Goal: Communication & Community: Share content

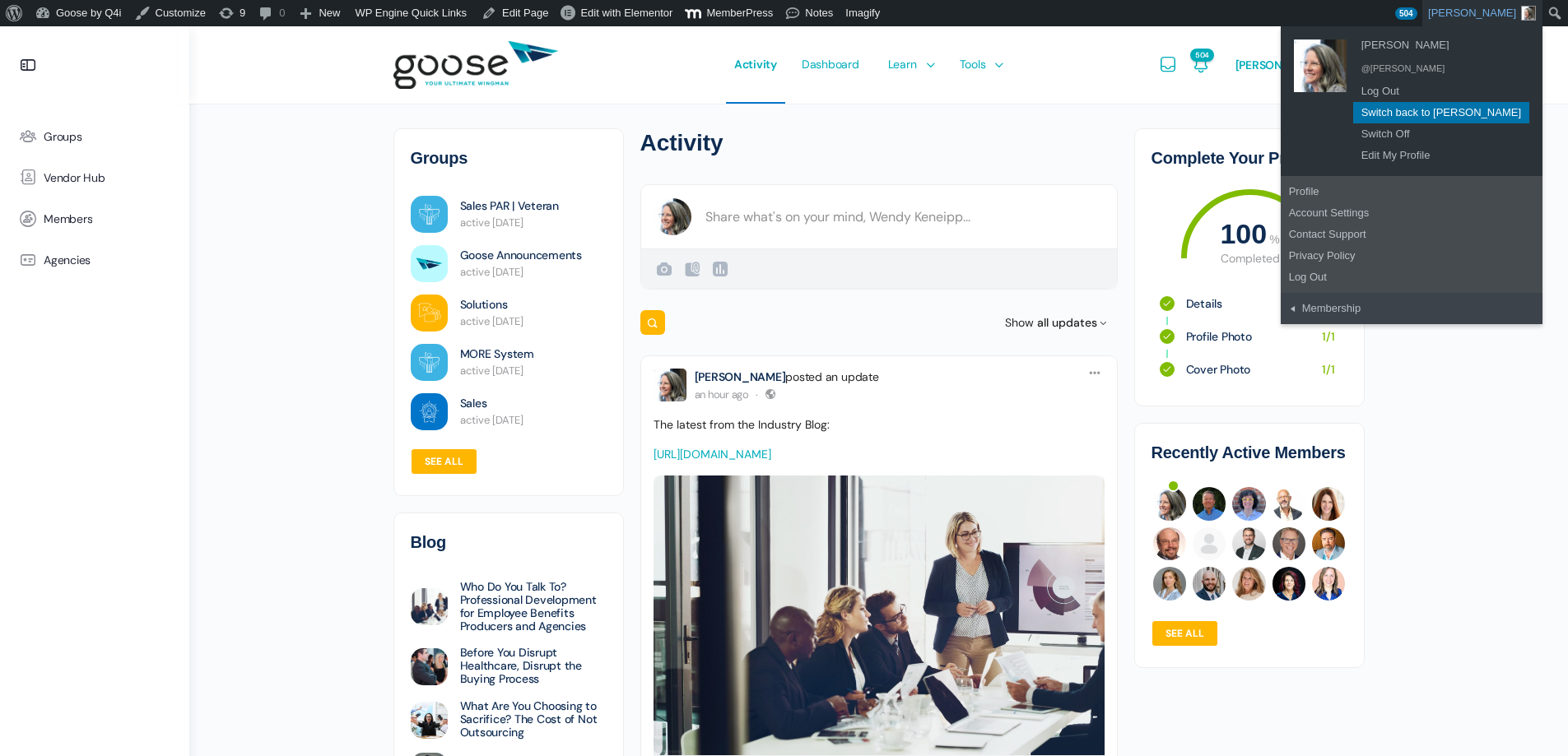
click at [1453, 107] on link "Switch back to Brandy Clark" at bounding box center [1441, 112] width 176 height 22
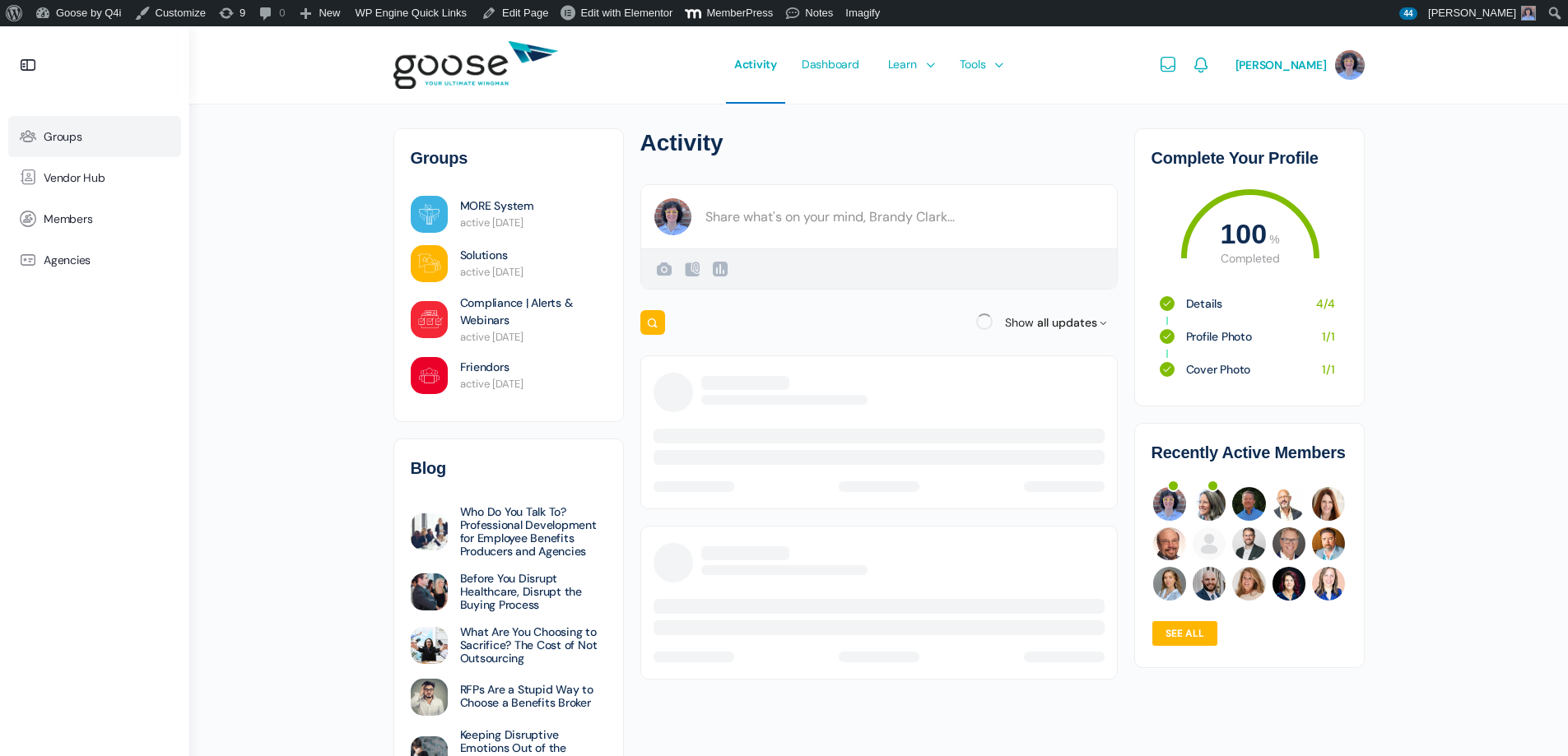
click at [90, 144] on link "Groups" at bounding box center [95, 136] width 173 height 41
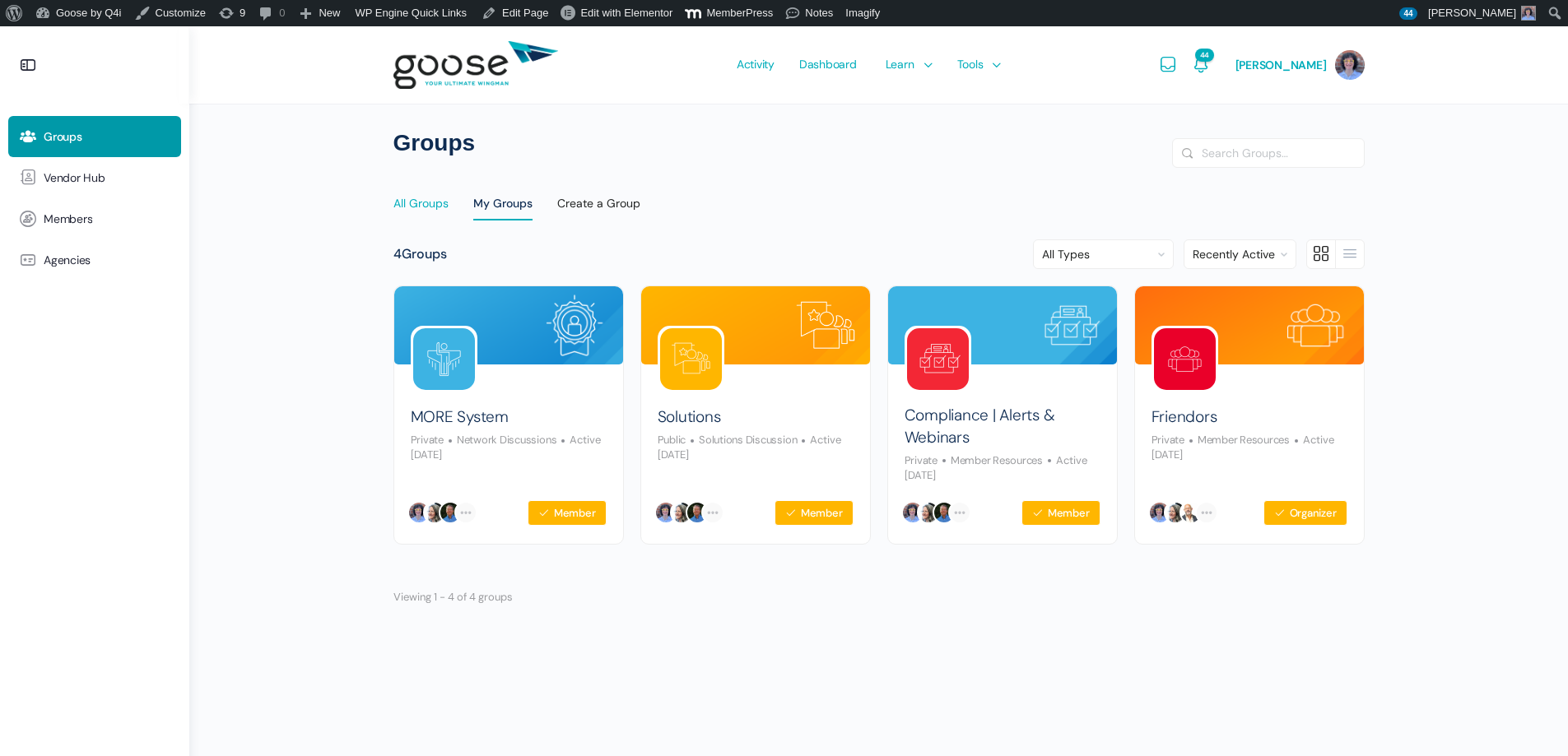
click at [436, 203] on div "All Groups" at bounding box center [421, 208] width 55 height 25
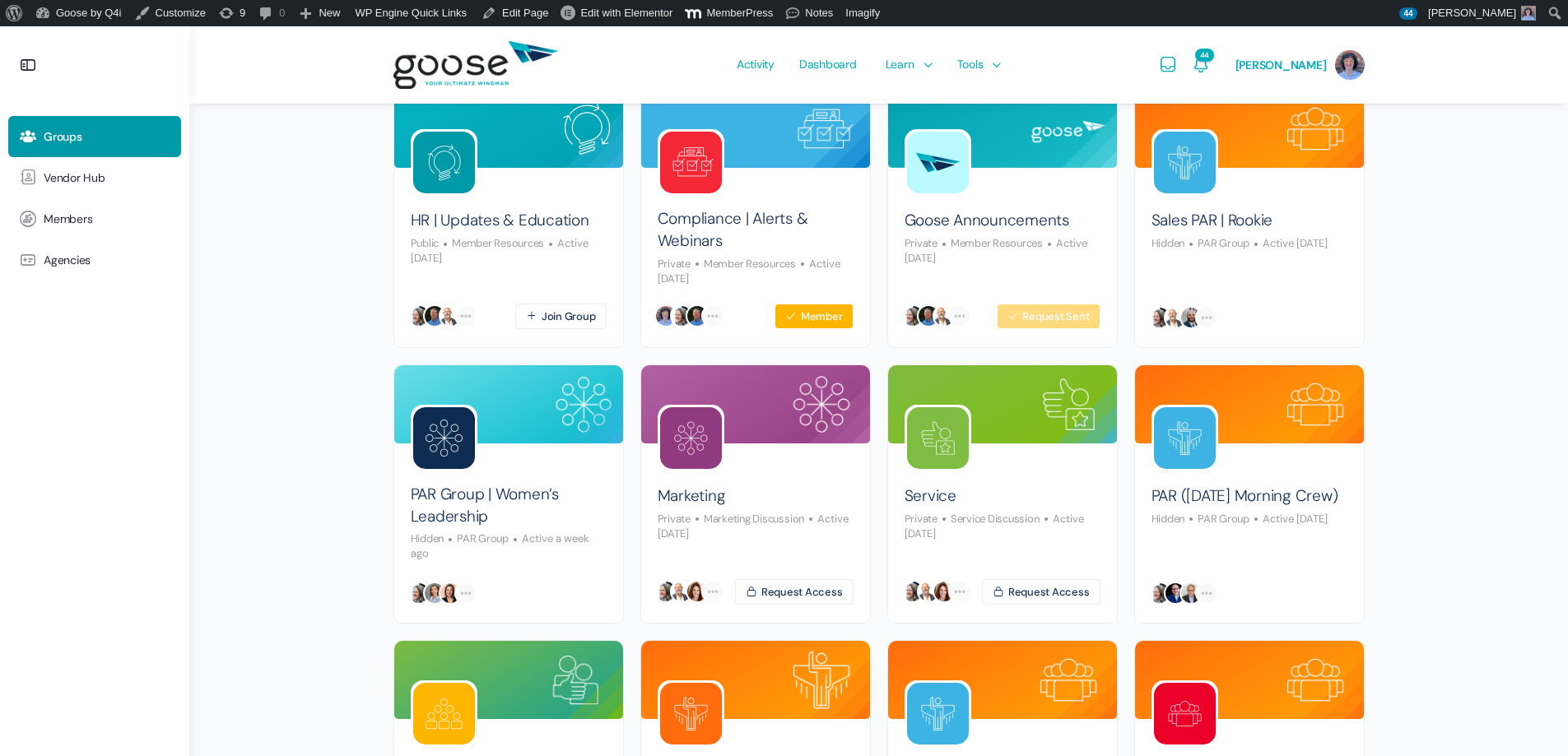
scroll to position [412, 0]
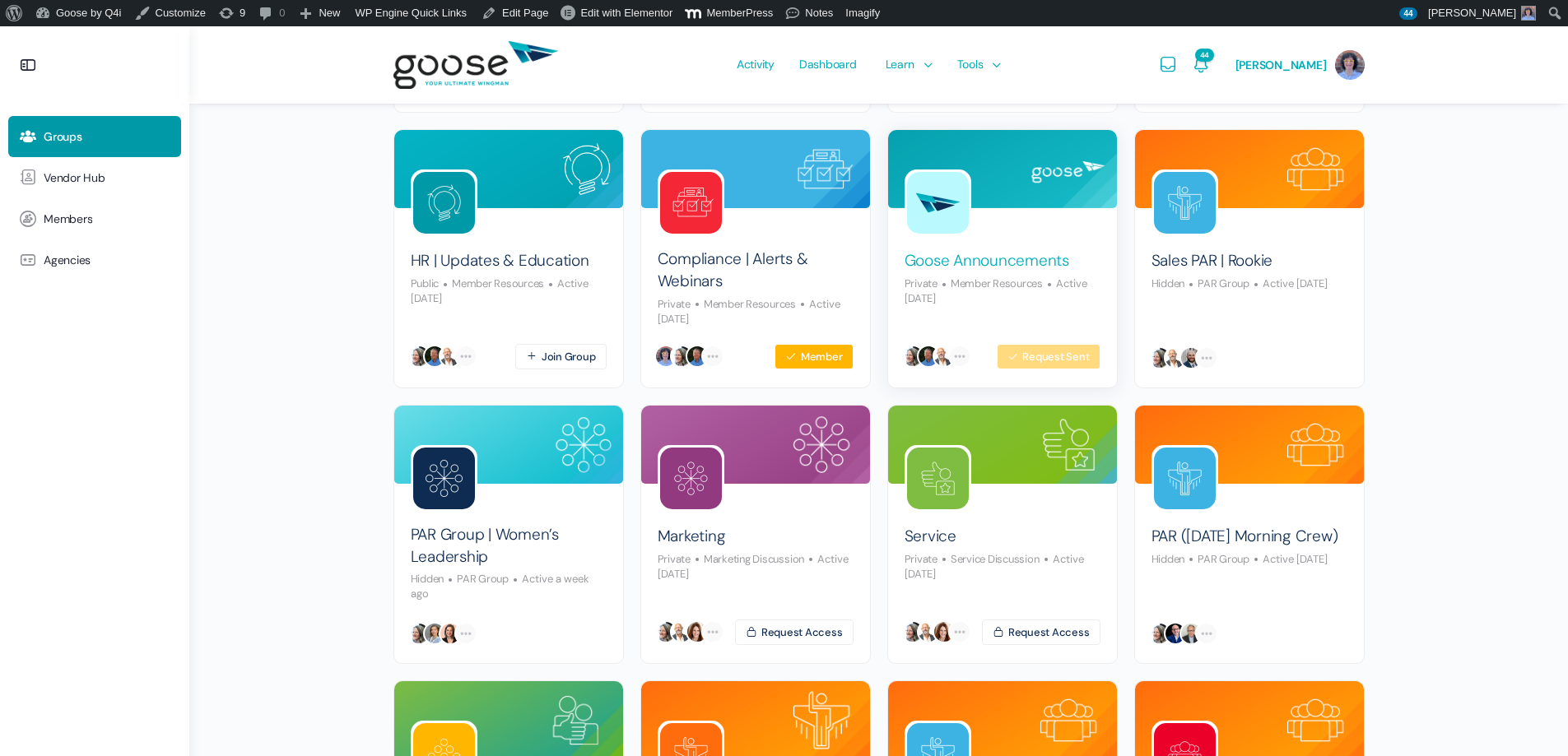
click at [1017, 262] on link "Goose Announcements" at bounding box center [986, 261] width 165 height 22
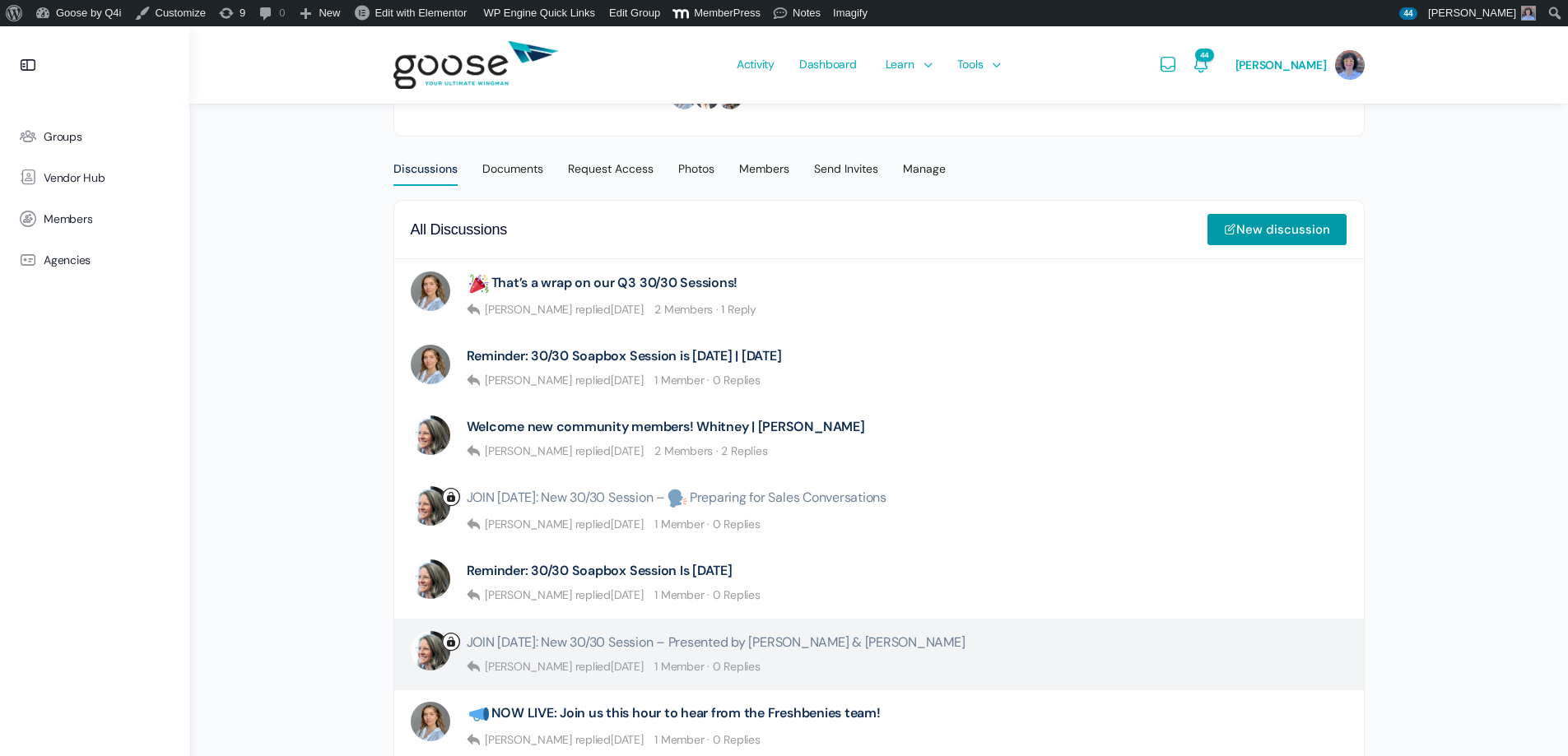
scroll to position [247, 0]
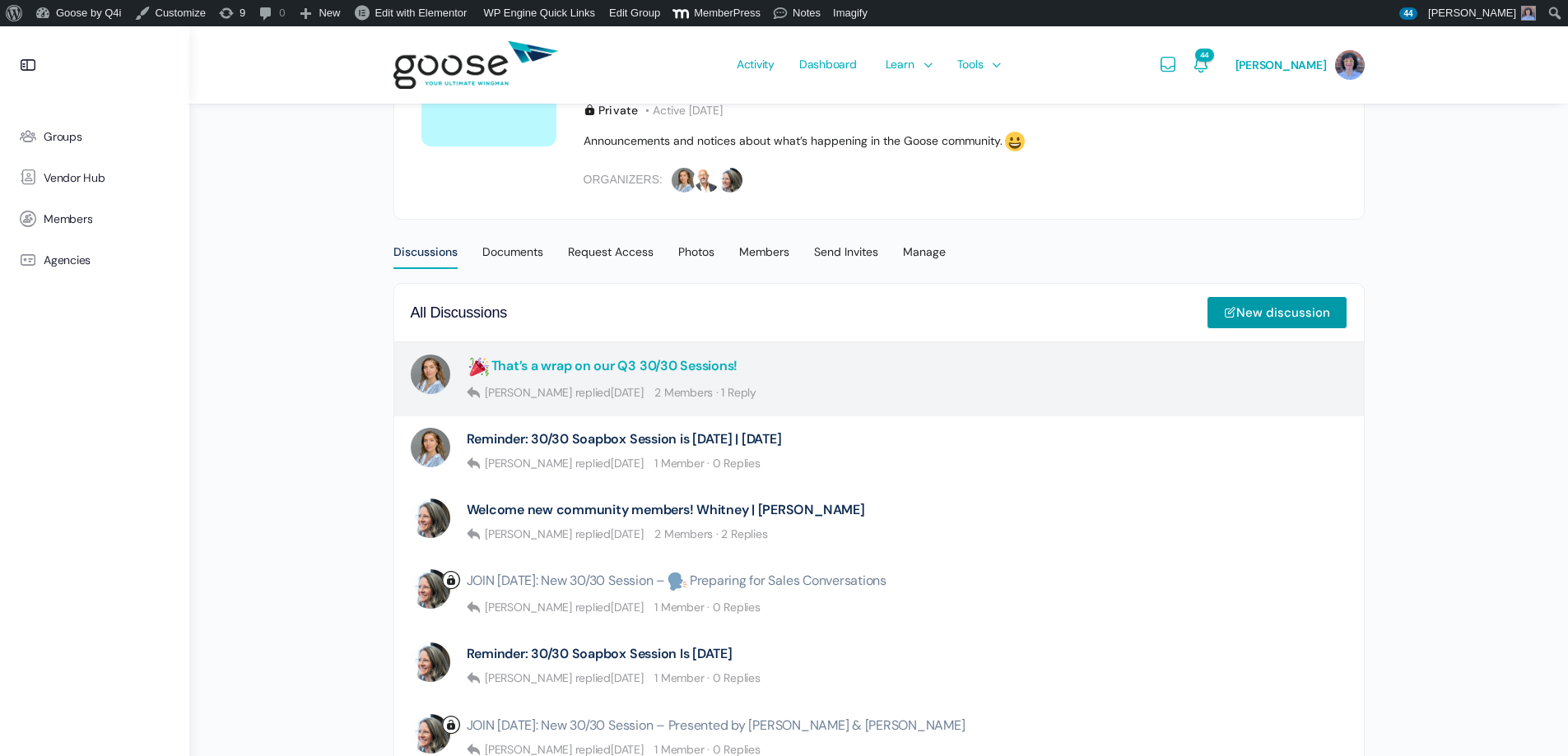
click at [706, 357] on link "That’s a wrap on our Q3 30/30 Sessions!" at bounding box center [603, 367] width 272 height 25
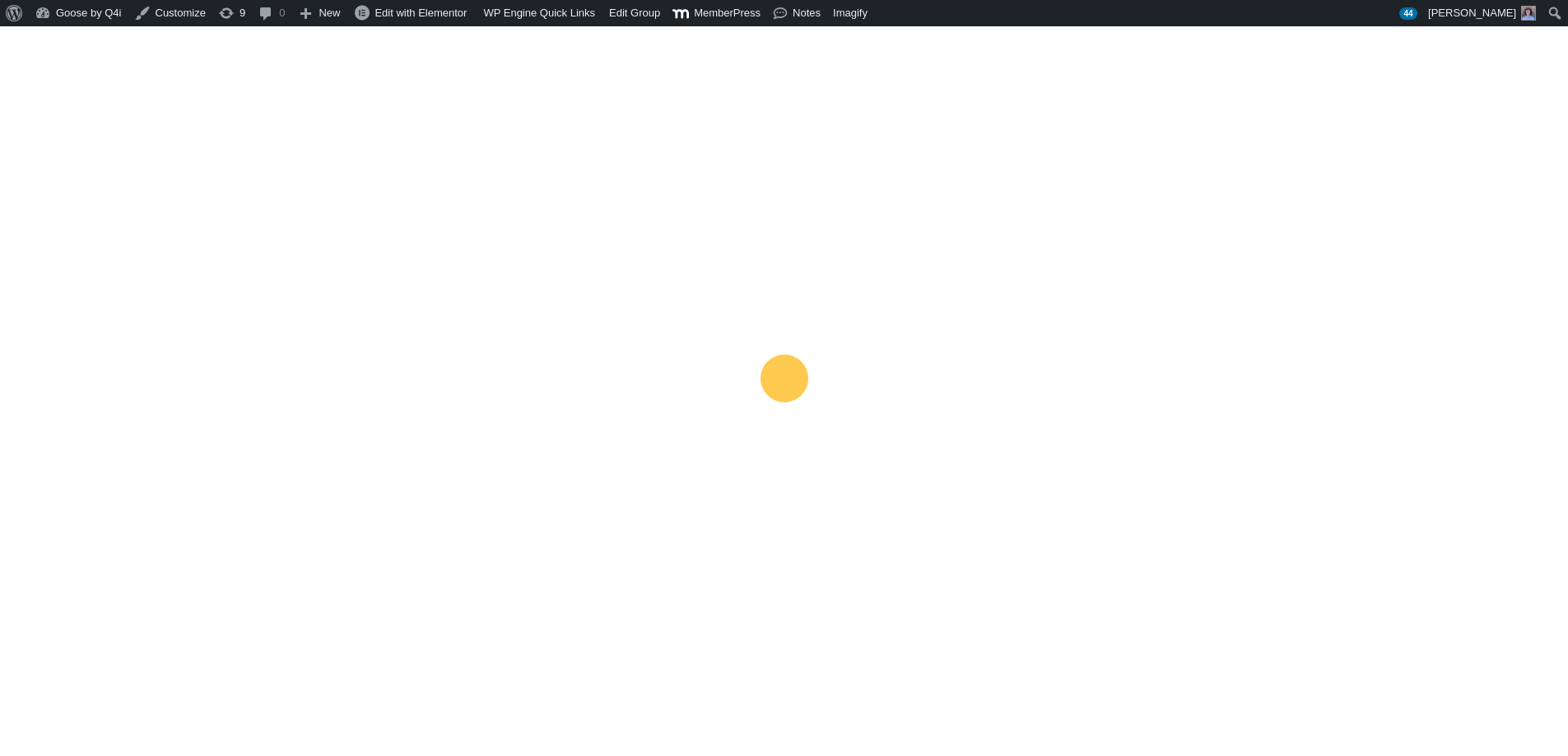
scroll to position [1028, 0]
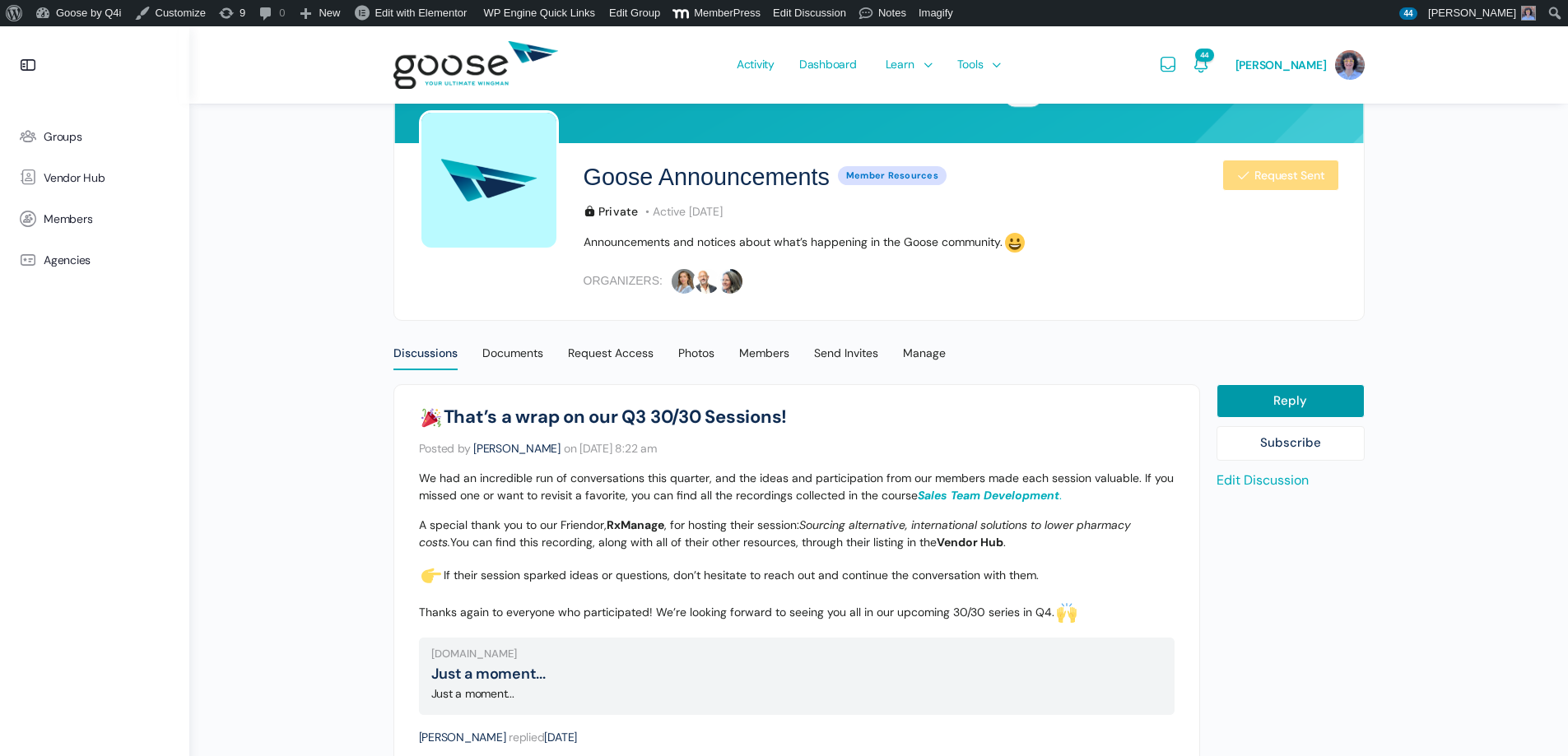
scroll to position [165, 0]
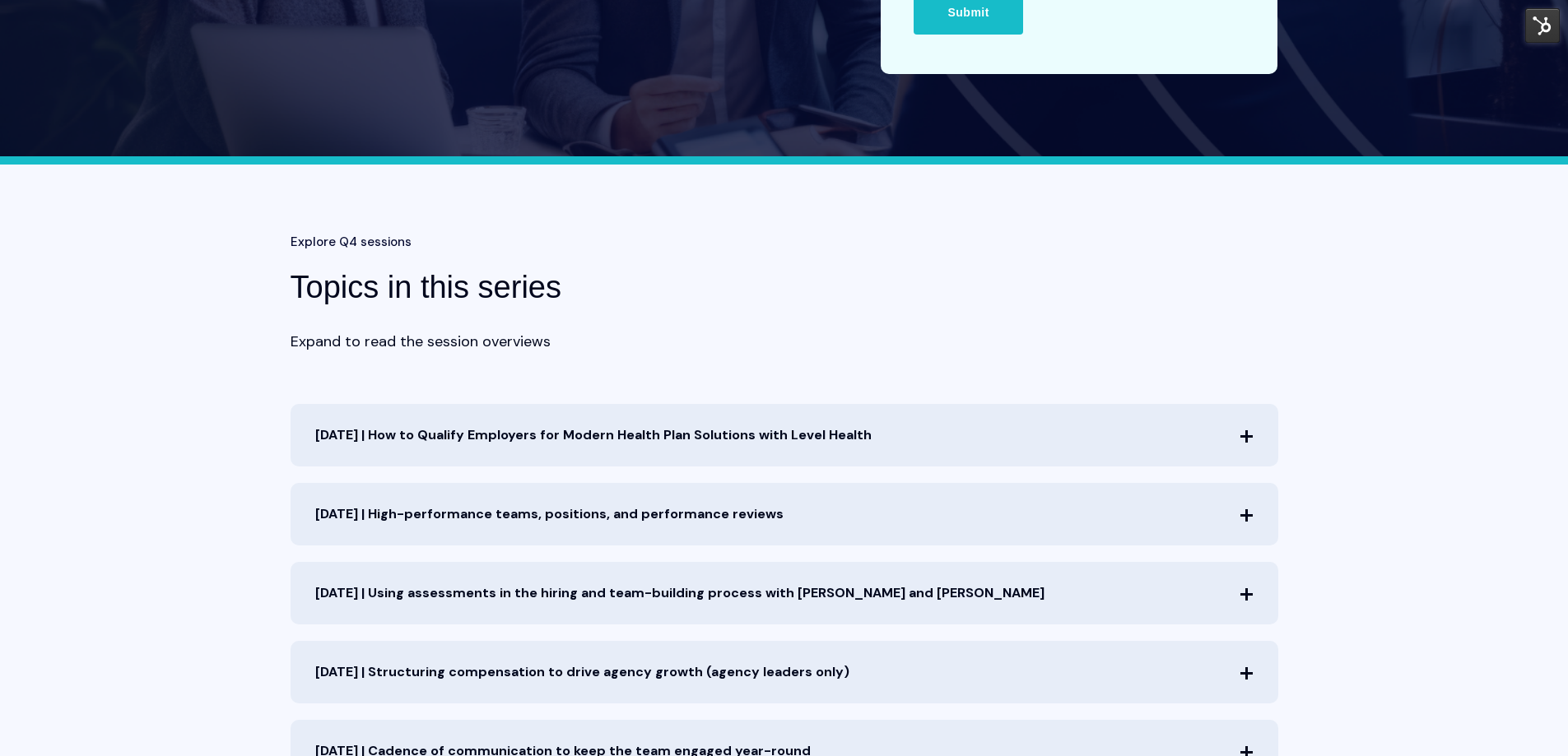
scroll to position [494, 0]
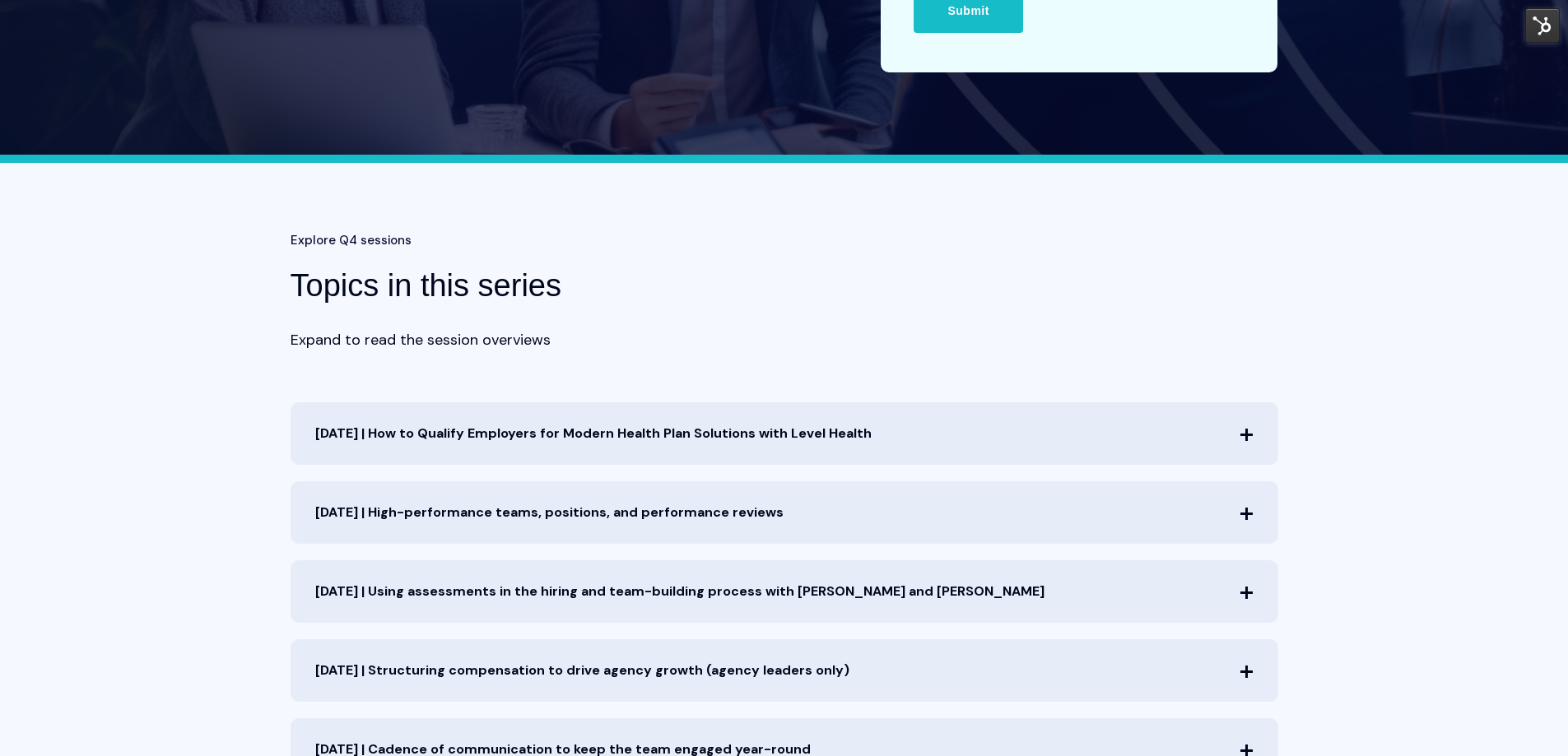
click at [1244, 432] on span "Oct. 8th | How to Qualify Employers for Modern Health Plan Solutions with Level…" at bounding box center [784, 434] width 988 height 63
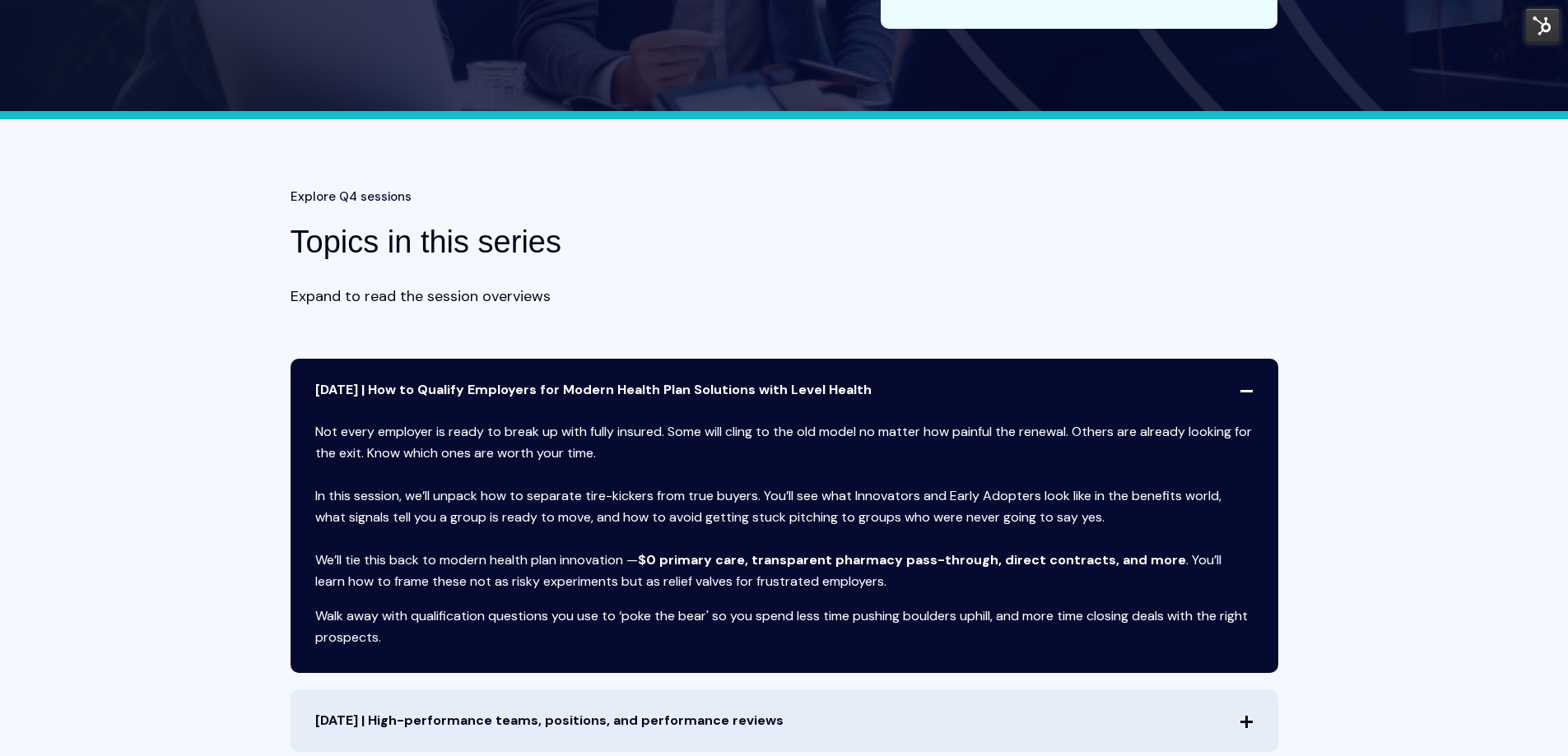
scroll to position [658, 0]
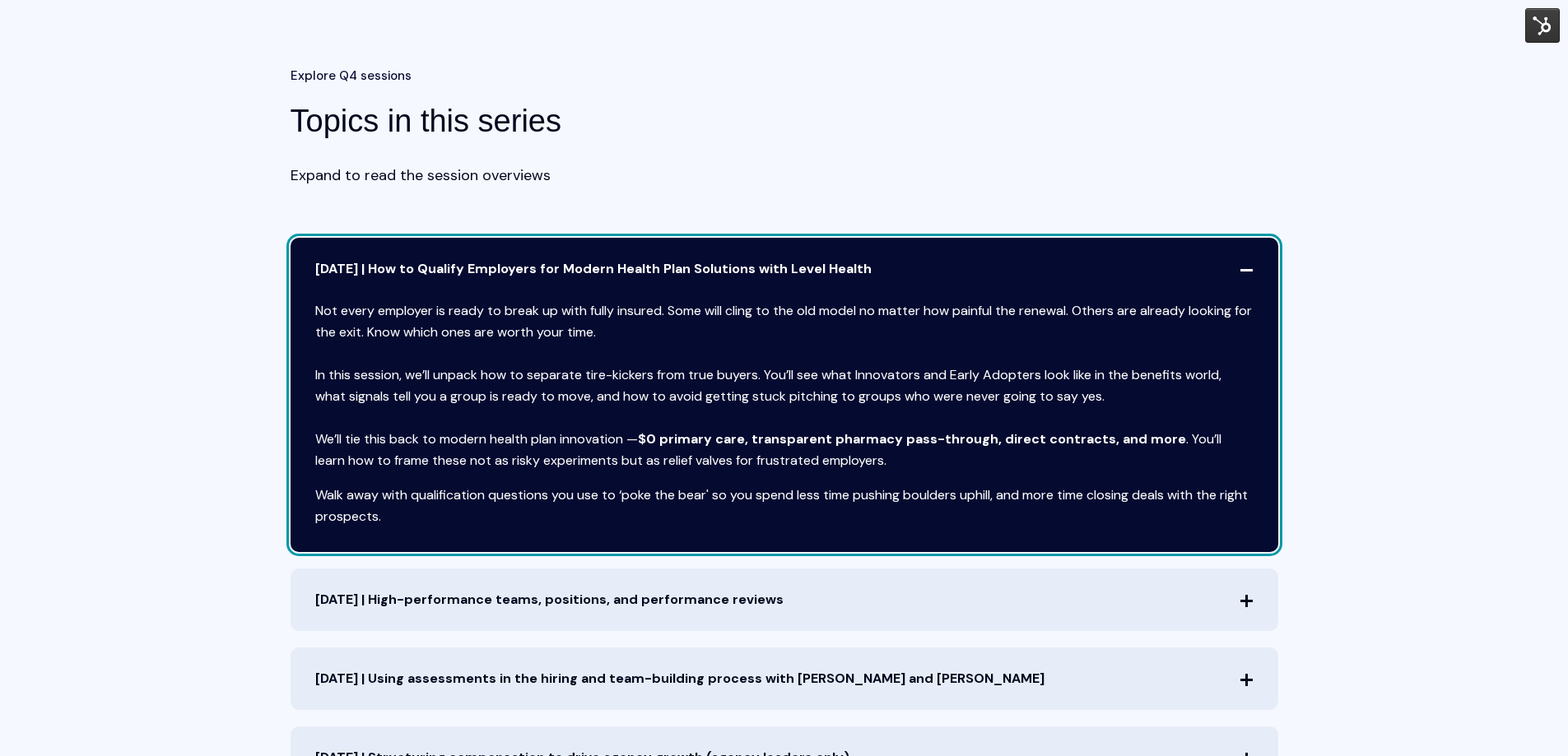
drag, startPoint x: 888, startPoint y: 267, endPoint x: 380, endPoint y: 274, distance: 508.0
click at [380, 274] on span "Oct. 8th | How to Qualify Employers for Modern Health Plan Solutions with Level…" at bounding box center [784, 269] width 988 height 63
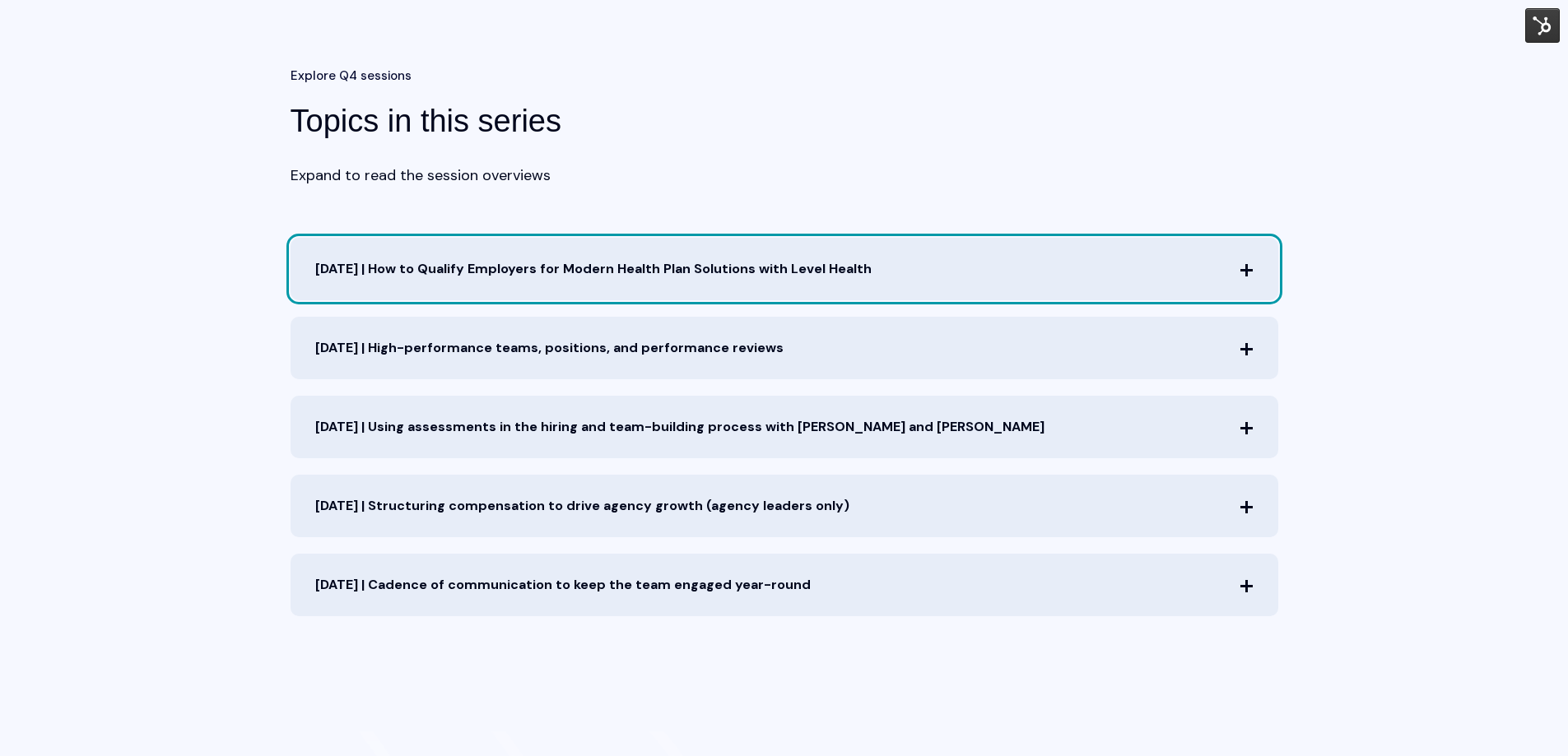
copy span "How to Qualify Employers for Modern Health Plan Solutions with Level Health"
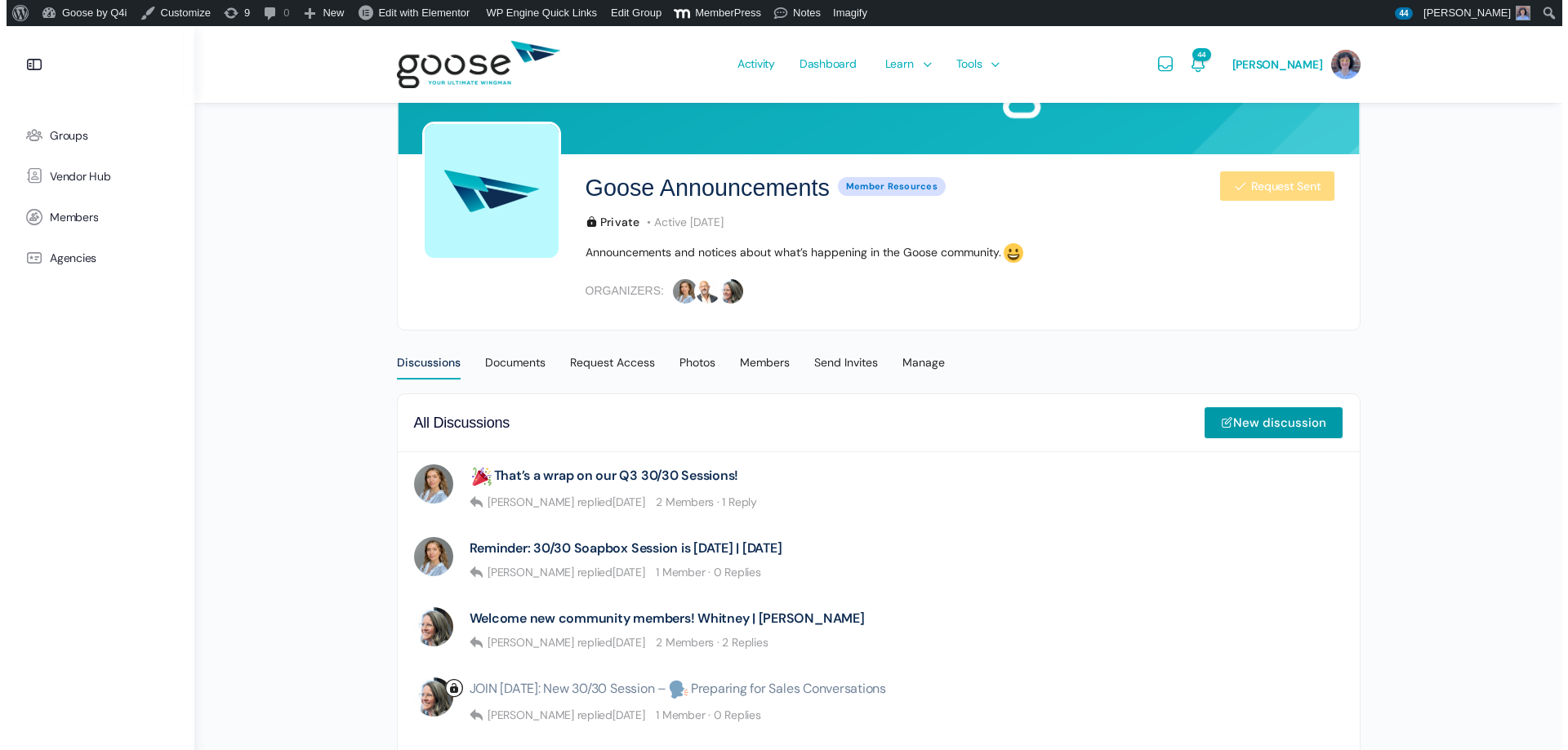
scroll to position [204, 0]
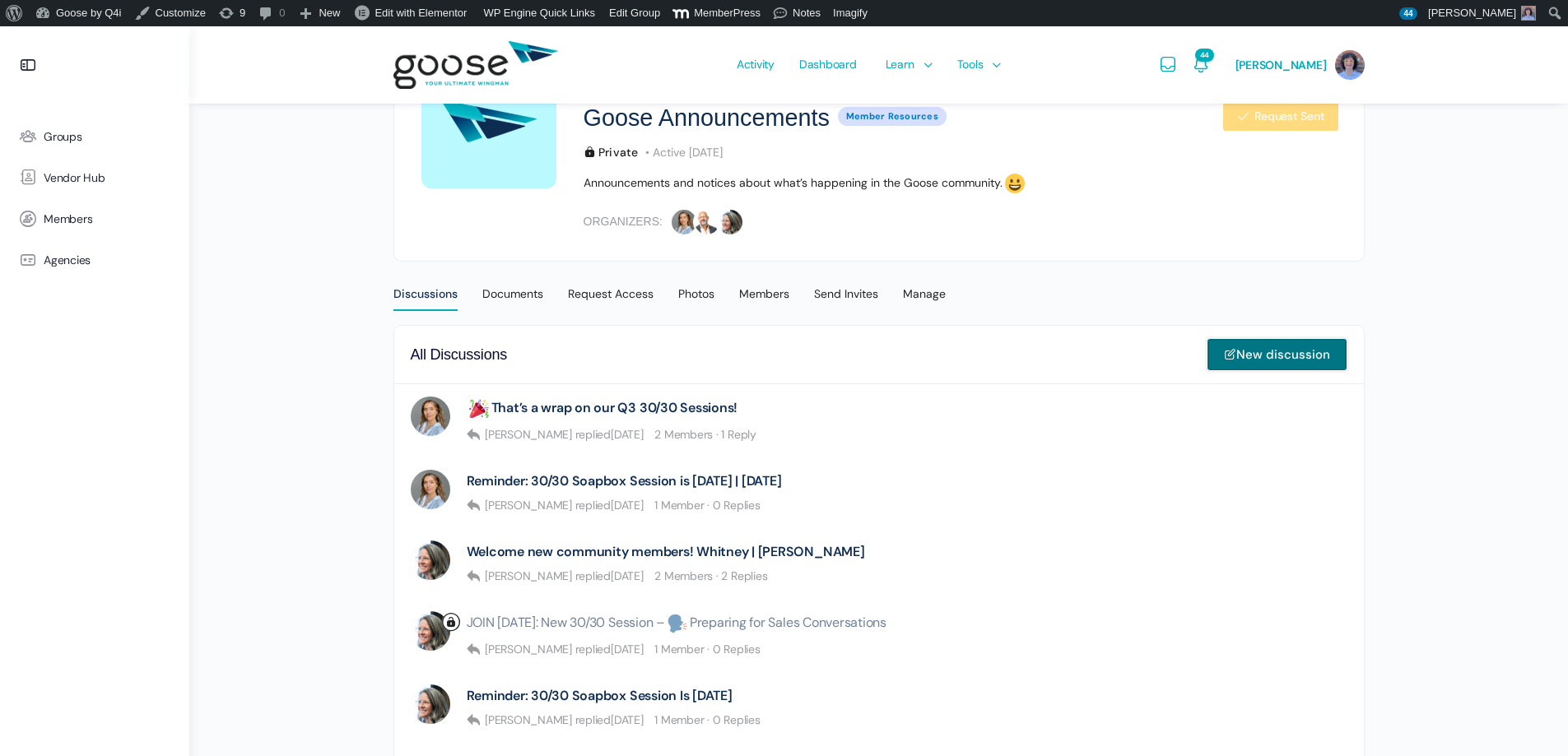
click at [1278, 354] on link "New discussion" at bounding box center [1277, 355] width 141 height 33
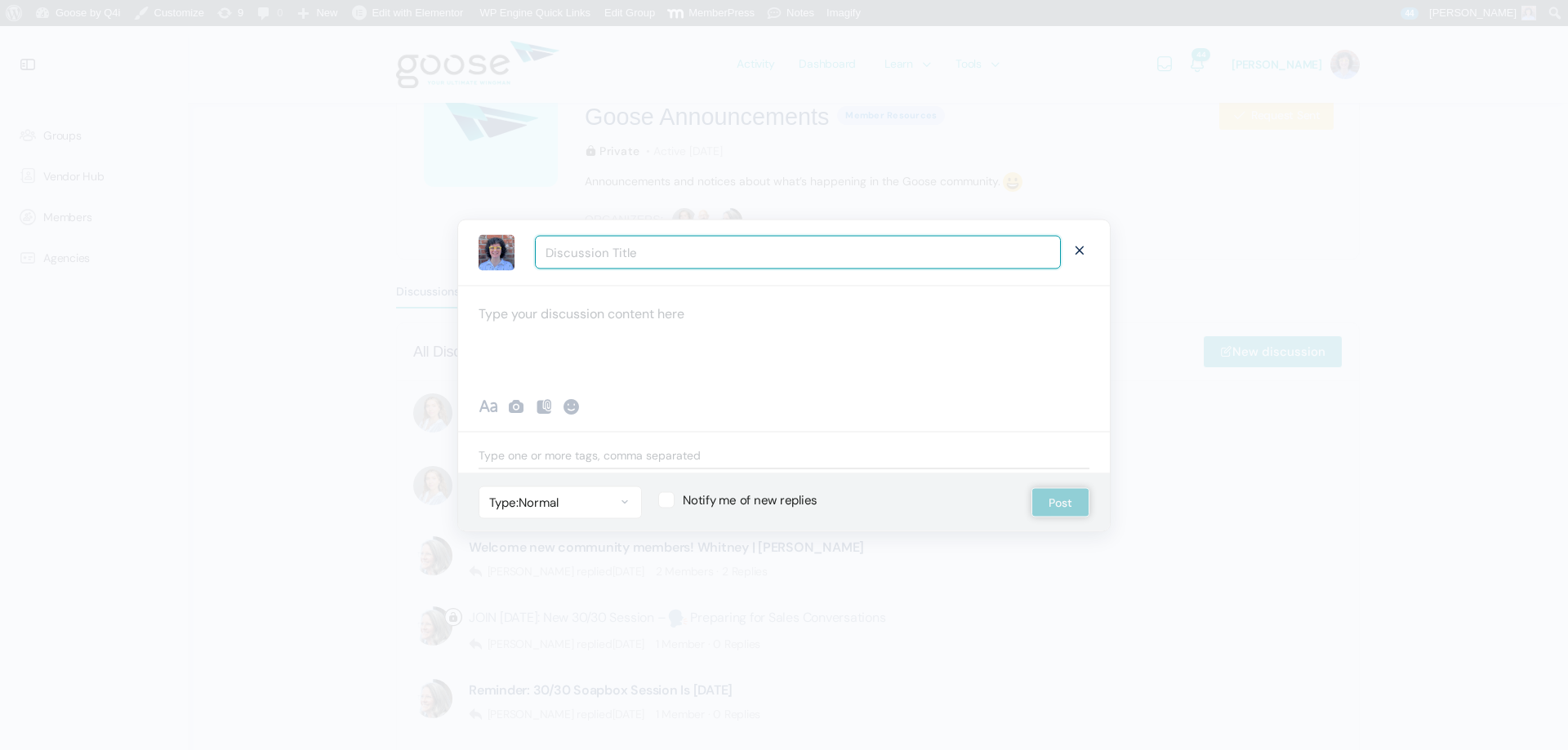
click at [628, 264] on input "Discussion Title" at bounding box center [797, 252] width 525 height 33
type input "Reminder: 30-30 Soapbox Session is Tomorrow | 10.8.25"
click at [661, 311] on div at bounding box center [784, 334] width 652 height 98
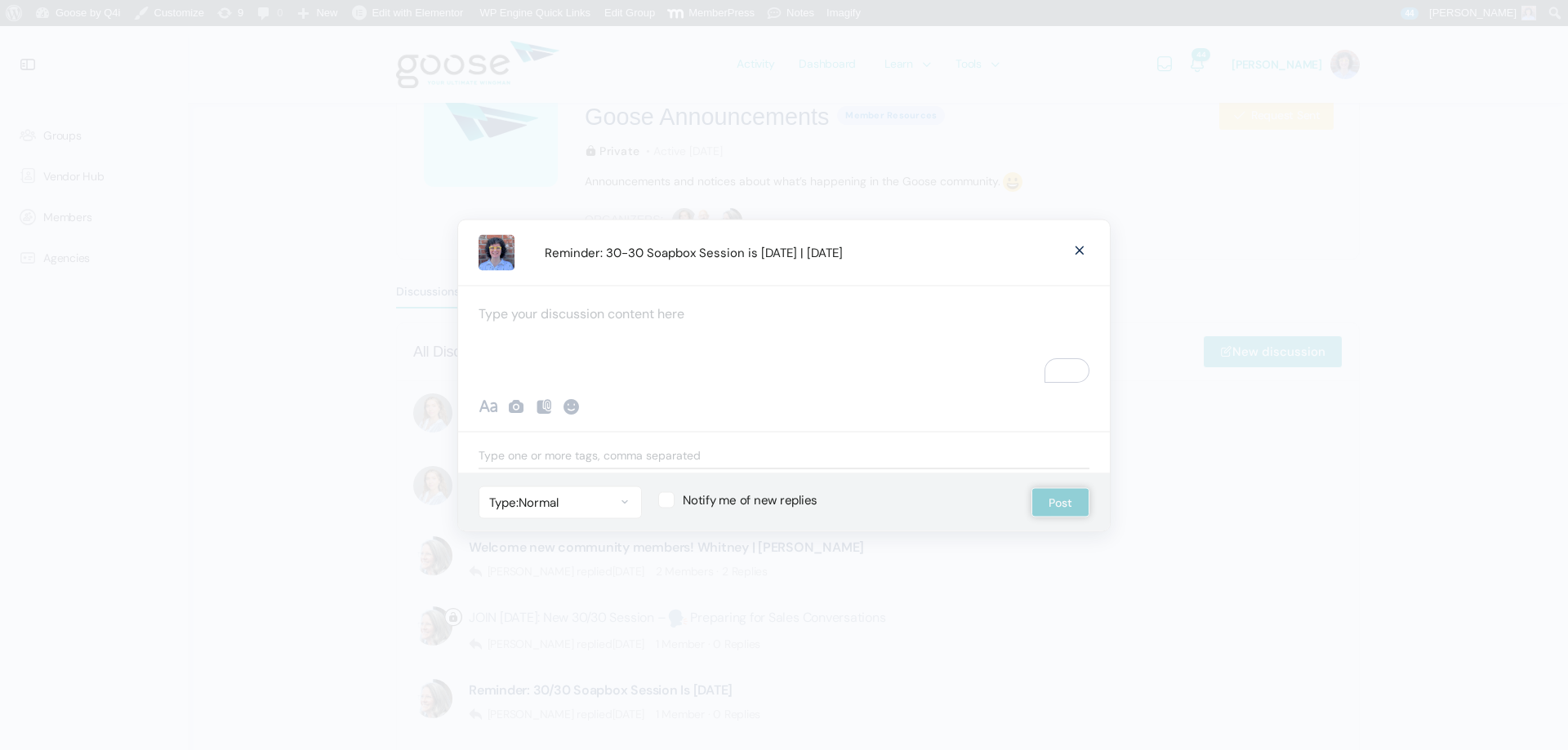
paste div "To enrich screen reader interactions, please activate Accessibility in Grammarl…"
click at [579, 307] on div "To enrich screen reader interactions, please activate Accessibility in Grammarl…" at bounding box center [784, 334] width 652 height 98
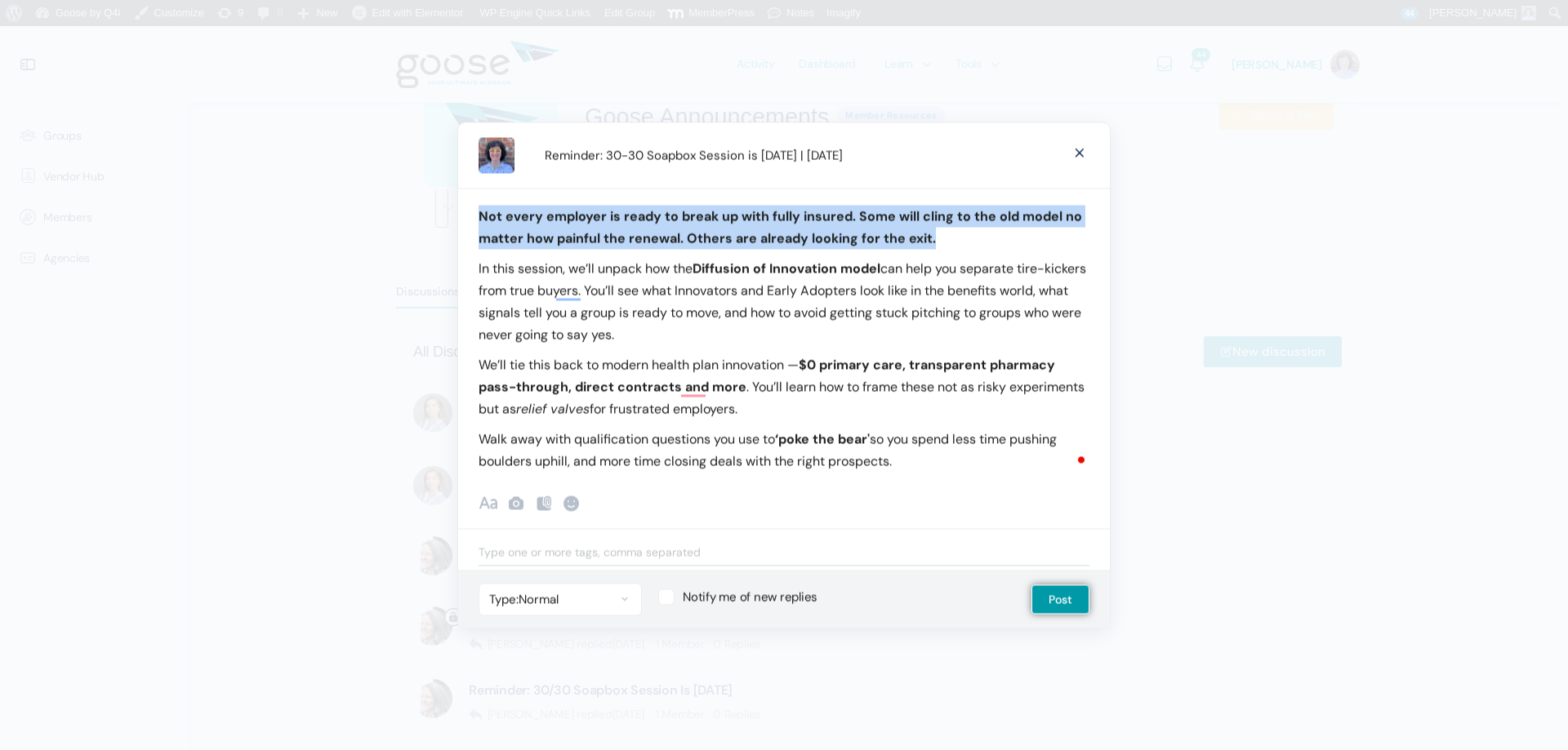
drag, startPoint x: 950, startPoint y: 238, endPoint x: 458, endPoint y: 216, distance: 492.5
click at [458, 216] on div "Discussion Title Reminder: 30-30 Soapbox Session is Tomorrow | 10.8.25 Cancel N…" at bounding box center [784, 375] width 653 height 507
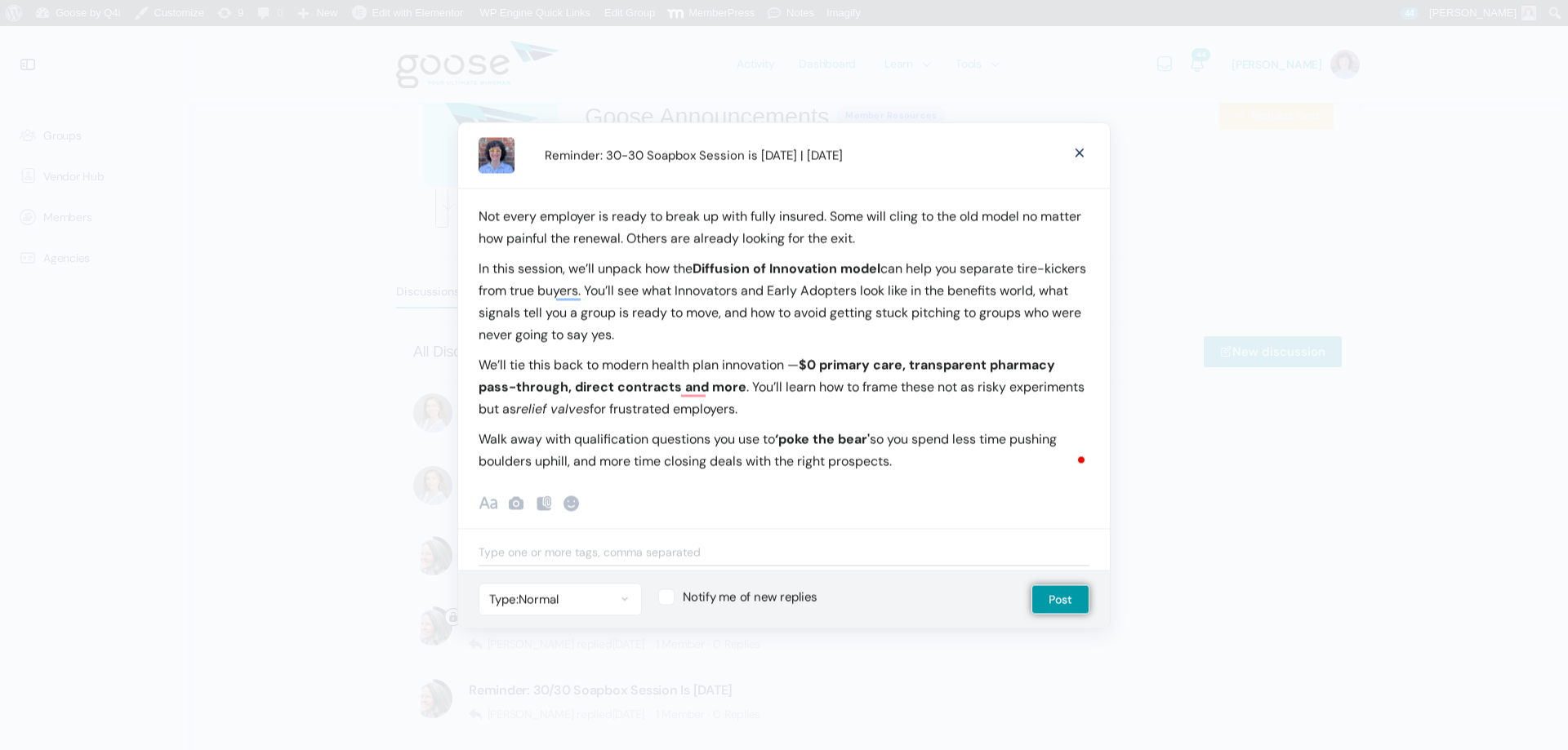
click at [745, 242] on p "Not every employer is ready to break up with fully insured. Some will cling to …" at bounding box center [783, 226] width 610 height 44
click at [478, 215] on p "Not every employer is ready to break up with fully insured. Some will cling to …" at bounding box center [783, 226] width 610 height 44
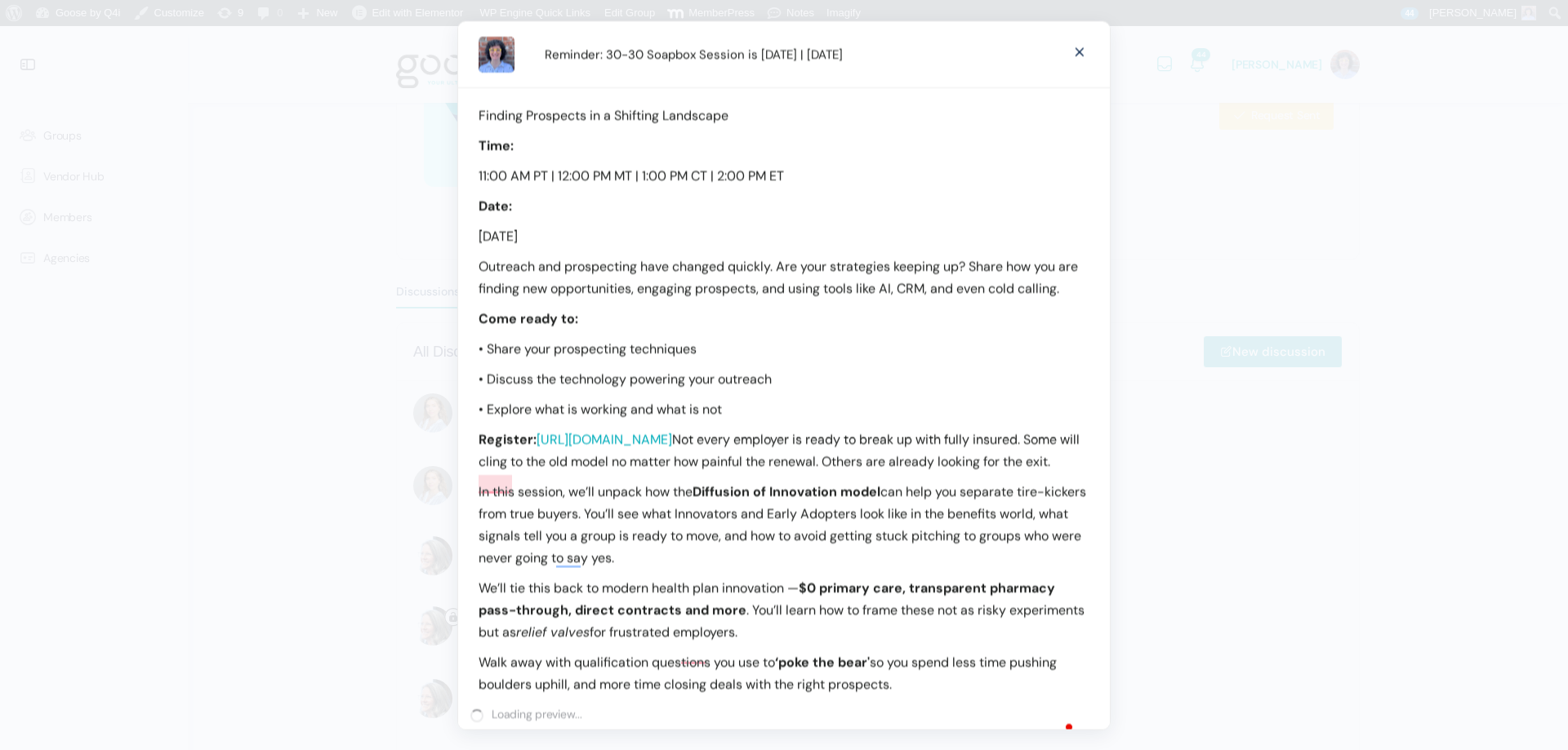
click at [484, 109] on p "Finding Prospects in a Shifting Landscape" at bounding box center [783, 114] width 610 height 22
drag, startPoint x: 742, startPoint y: 115, endPoint x: 444, endPoint y: 109, distance: 298.1
click at [444, 109] on body "About WordPress About WordPress Get Involved WordPress.org Documentation Learn …" at bounding box center [784, 694] width 1568 height 1744
drag, startPoint x: 1019, startPoint y: 113, endPoint x: 392, endPoint y: 95, distance: 627.3
click at [392, 95] on body "About WordPress About WordPress Get Involved WordPress.org Documentation Learn …" at bounding box center [784, 694] width 1568 height 1744
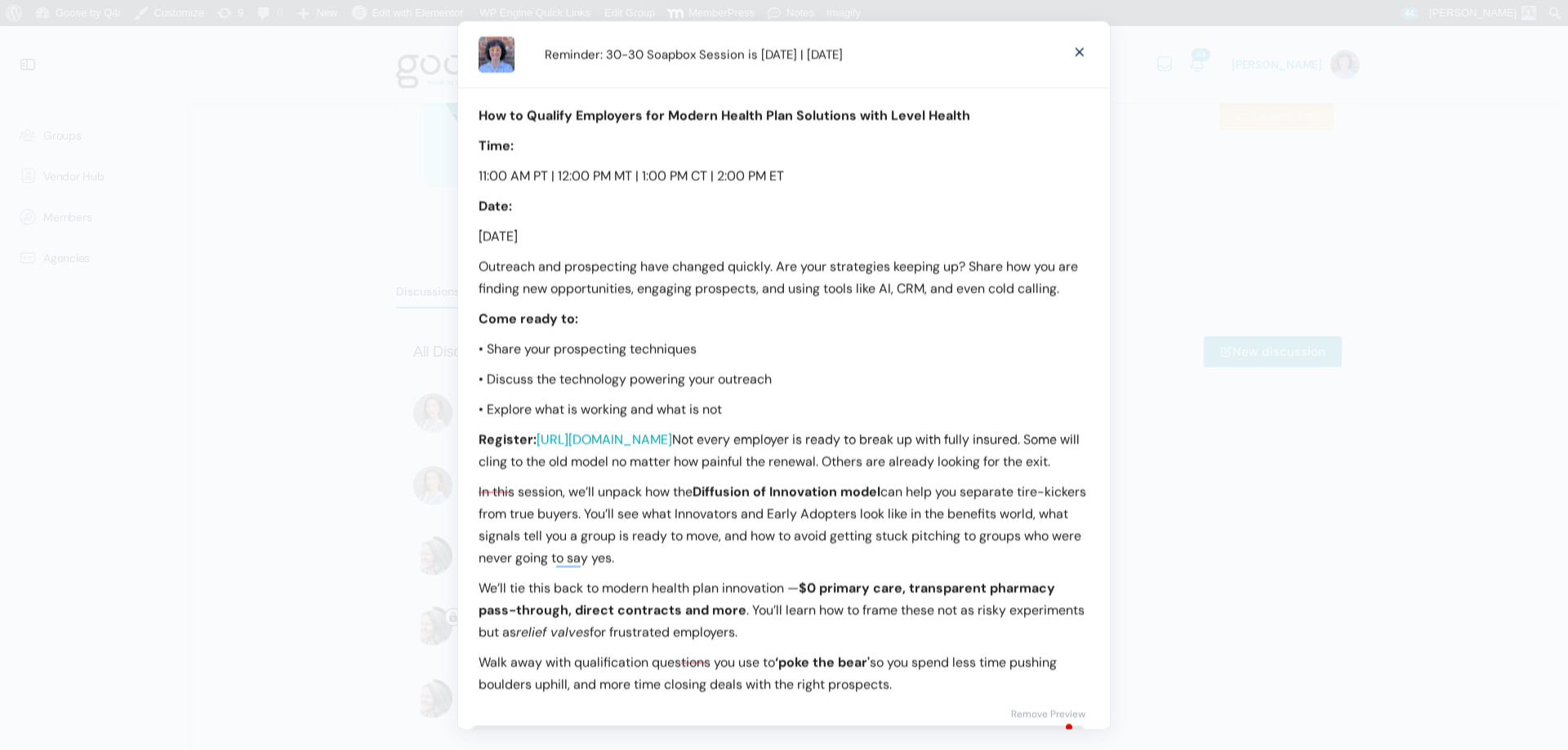
click at [816, 171] on p "11:00 AM PT | 12:00 PM MT | 1:00 PM CT | 2:00 PM ET" at bounding box center [783, 175] width 610 height 22
drag, startPoint x: 598, startPoint y: 239, endPoint x: 553, endPoint y: 231, distance: 45.7
click at [555, 232] on p "Wednesday, July 30, 2025" at bounding box center [783, 235] width 610 height 22
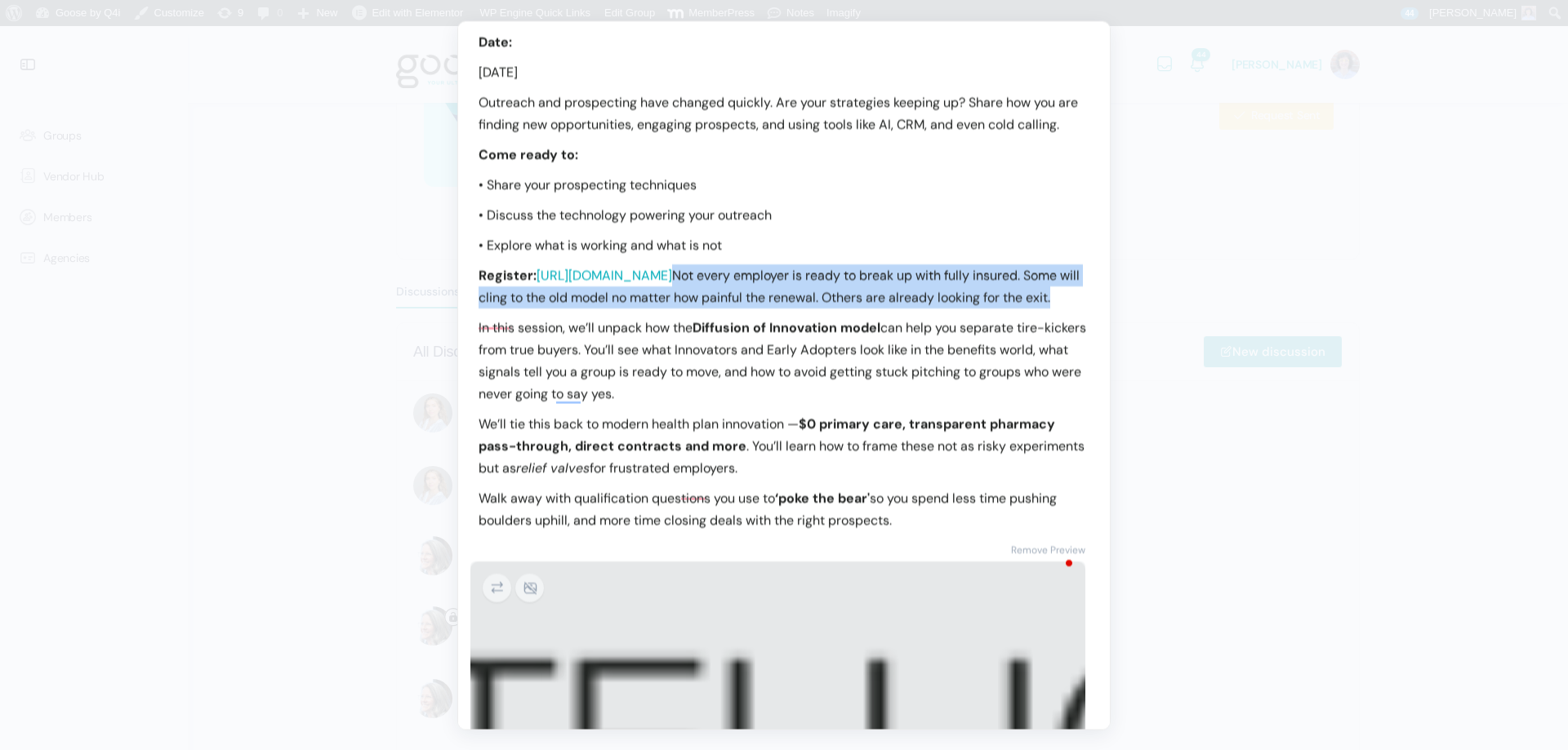
drag, startPoint x: 1027, startPoint y: 351, endPoint x: 1041, endPoint y: 305, distance: 48.1
click at [1041, 305] on p "Register: https://membercontent.q4intel.com/goose-30-30-sessions-register-for-s…" at bounding box center [783, 286] width 610 height 44
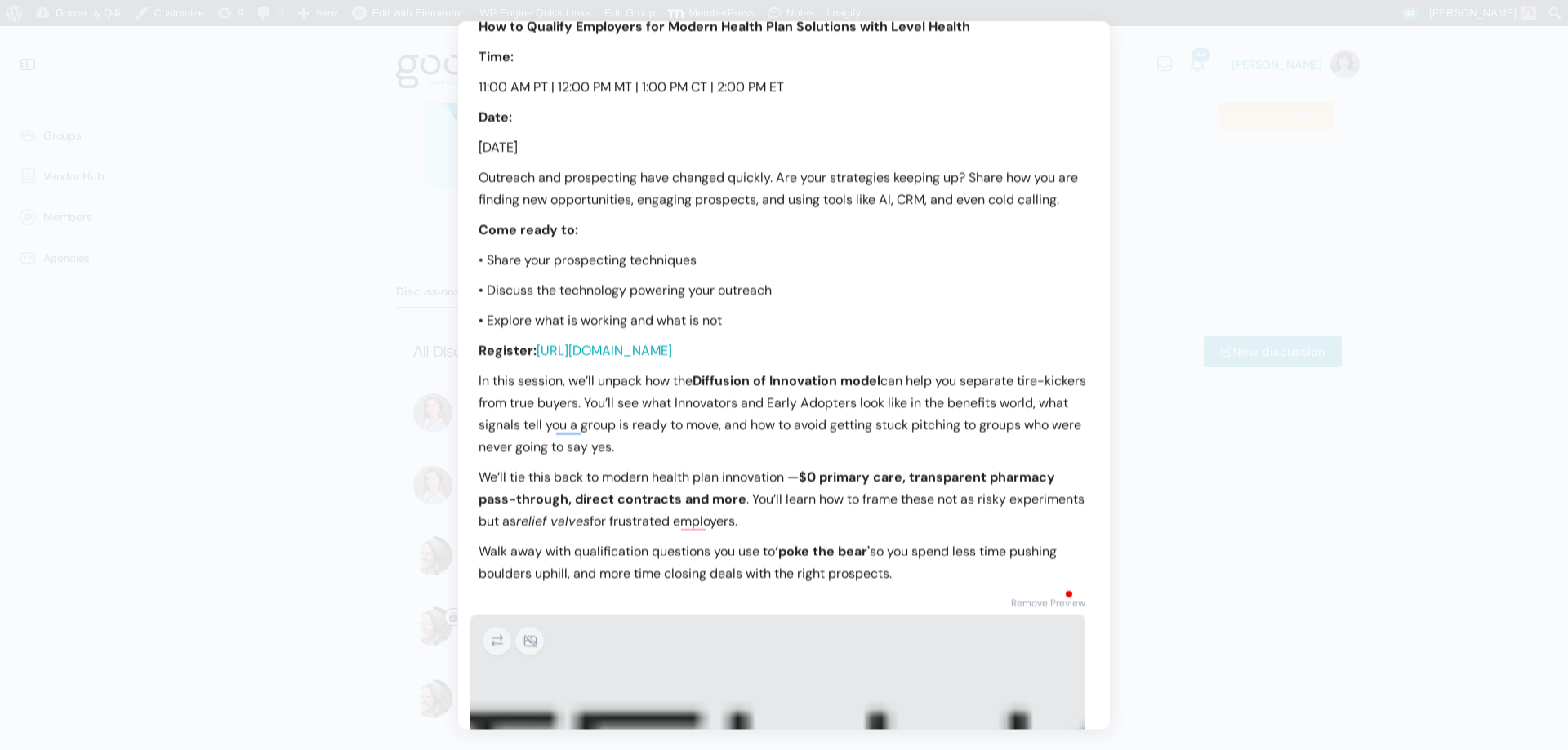
scroll to position [0, 0]
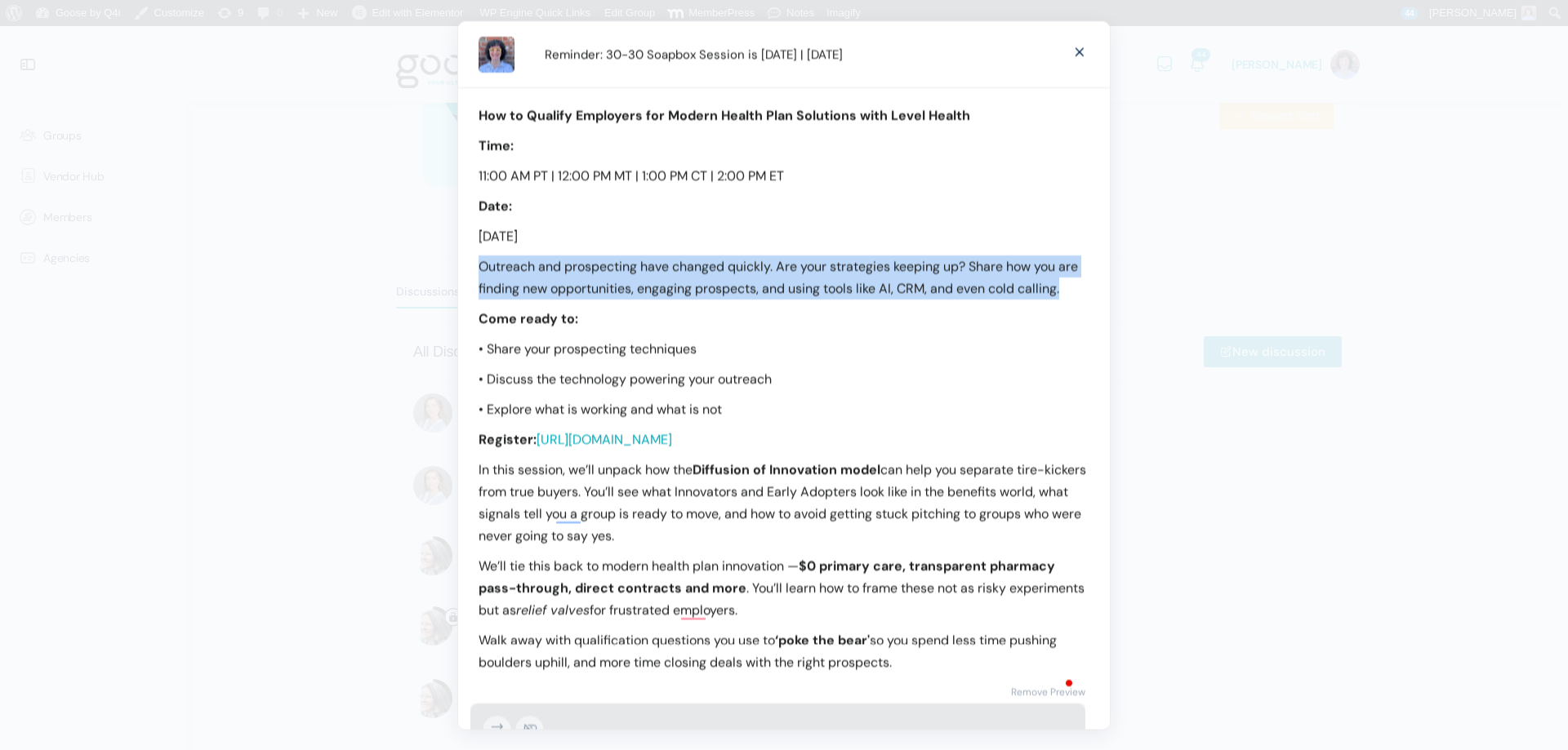
drag, startPoint x: 582, startPoint y: 310, endPoint x: 475, endPoint y: 269, distance: 114.6
click at [476, 269] on div "How to Qualify Employers for Modern Health Plan Solutions with Level Health Tim…" at bounding box center [784, 379] width 652 height 586
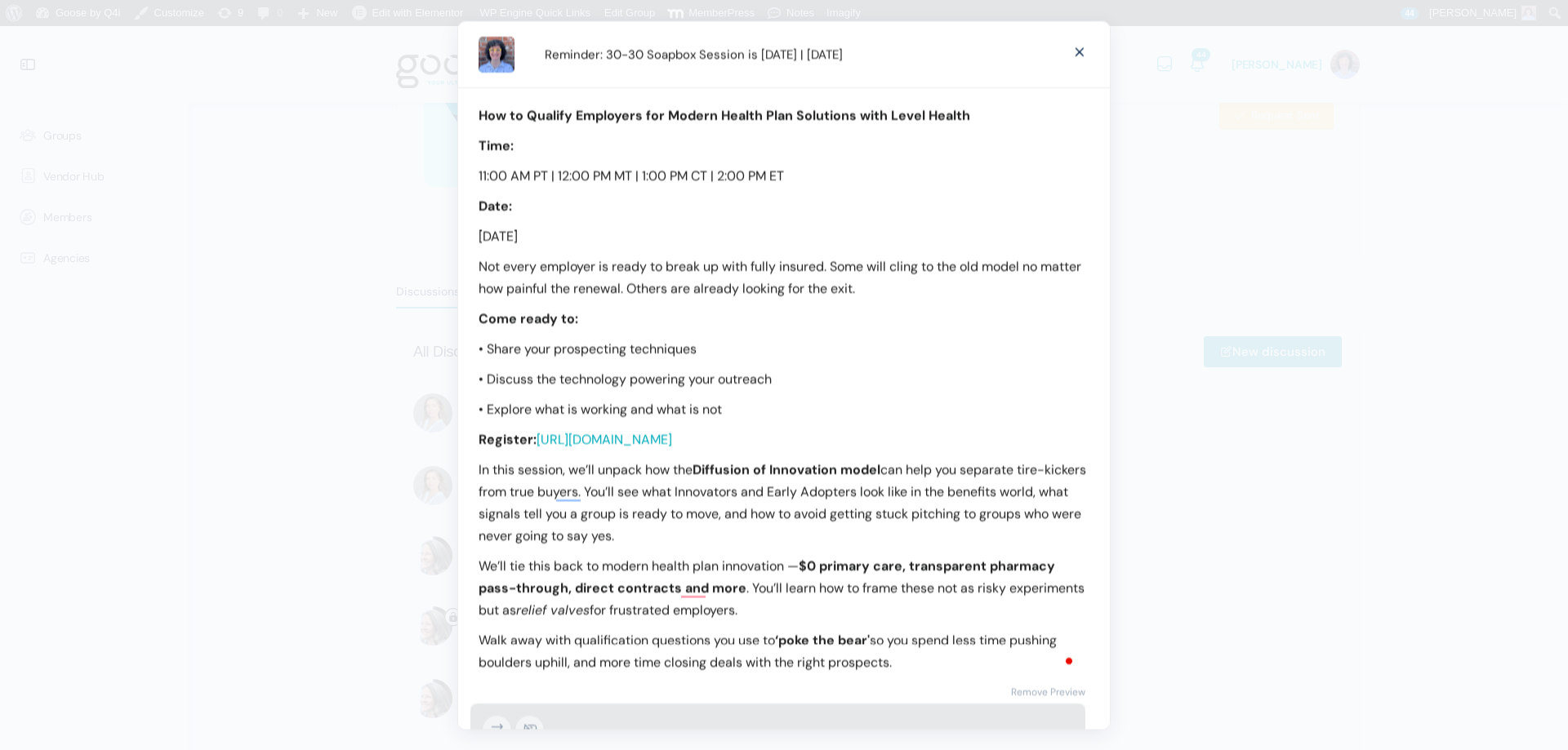
drag, startPoint x: 739, startPoint y: 531, endPoint x: 478, endPoint y: 469, distance: 268.3
click at [478, 469] on p "In this session, we’ll unpack how the Diffusion of Innovation model can help yo…" at bounding box center [783, 502] width 610 height 88
click at [568, 490] on p "In this session, we’ll unpack how the Diffusion of Innovation model can help yo…" at bounding box center [783, 502] width 610 height 88
click at [626, 488] on p "In this session, we’ll unpack how the Diffusion of Innovation model can help yo…" at bounding box center [783, 502] width 610 height 88
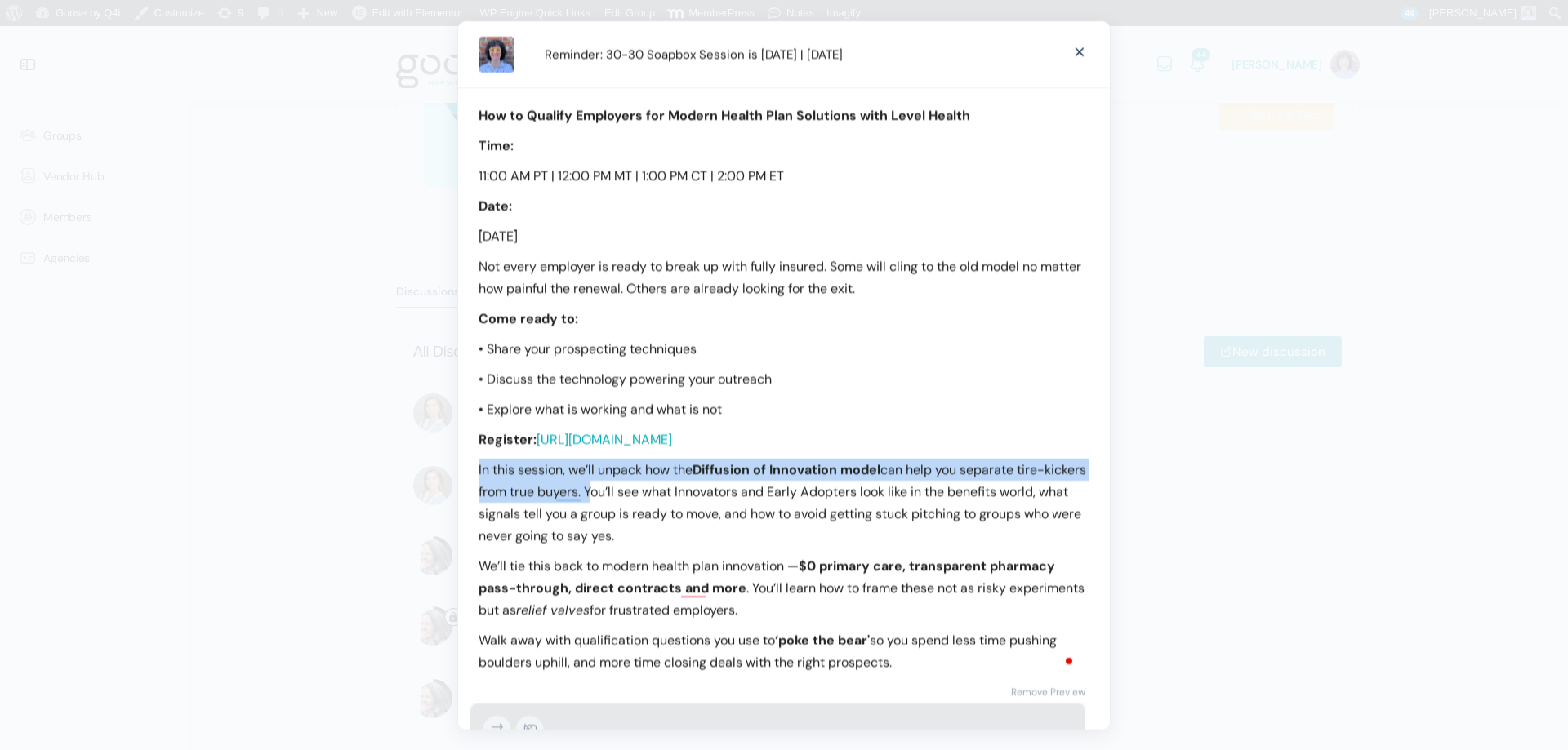
drag, startPoint x: 633, startPoint y: 490, endPoint x: 474, endPoint y: 475, distance: 159.7
click at [474, 475] on div "How to Qualify Employers for Modern Health Plan Solutions with Level Health Tim…" at bounding box center [784, 379] width 652 height 586
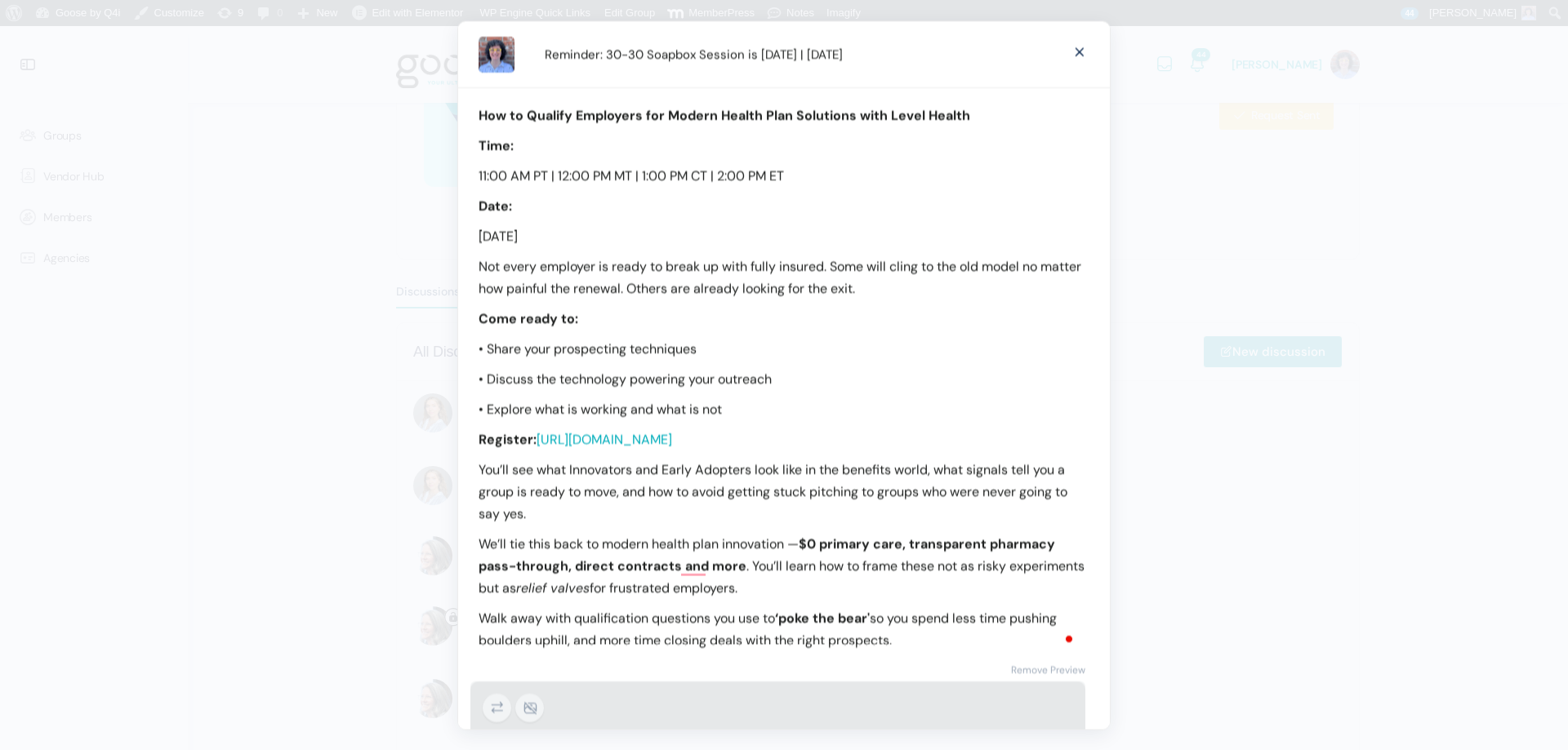
click at [919, 282] on p "Not every employer is ready to break up with fully insured. Some will cling to …" at bounding box center [783, 276] width 610 height 44
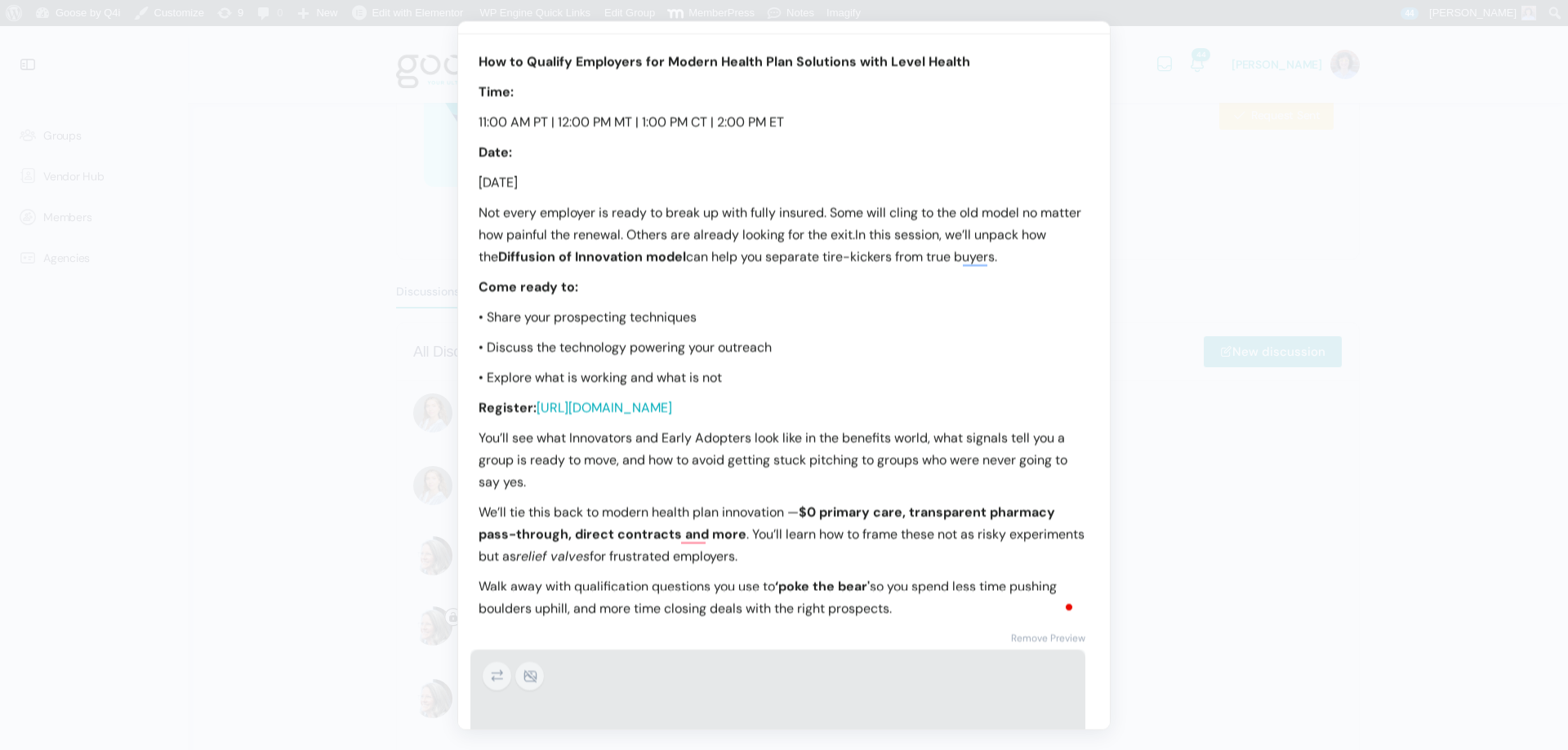
scroll to position [82, 0]
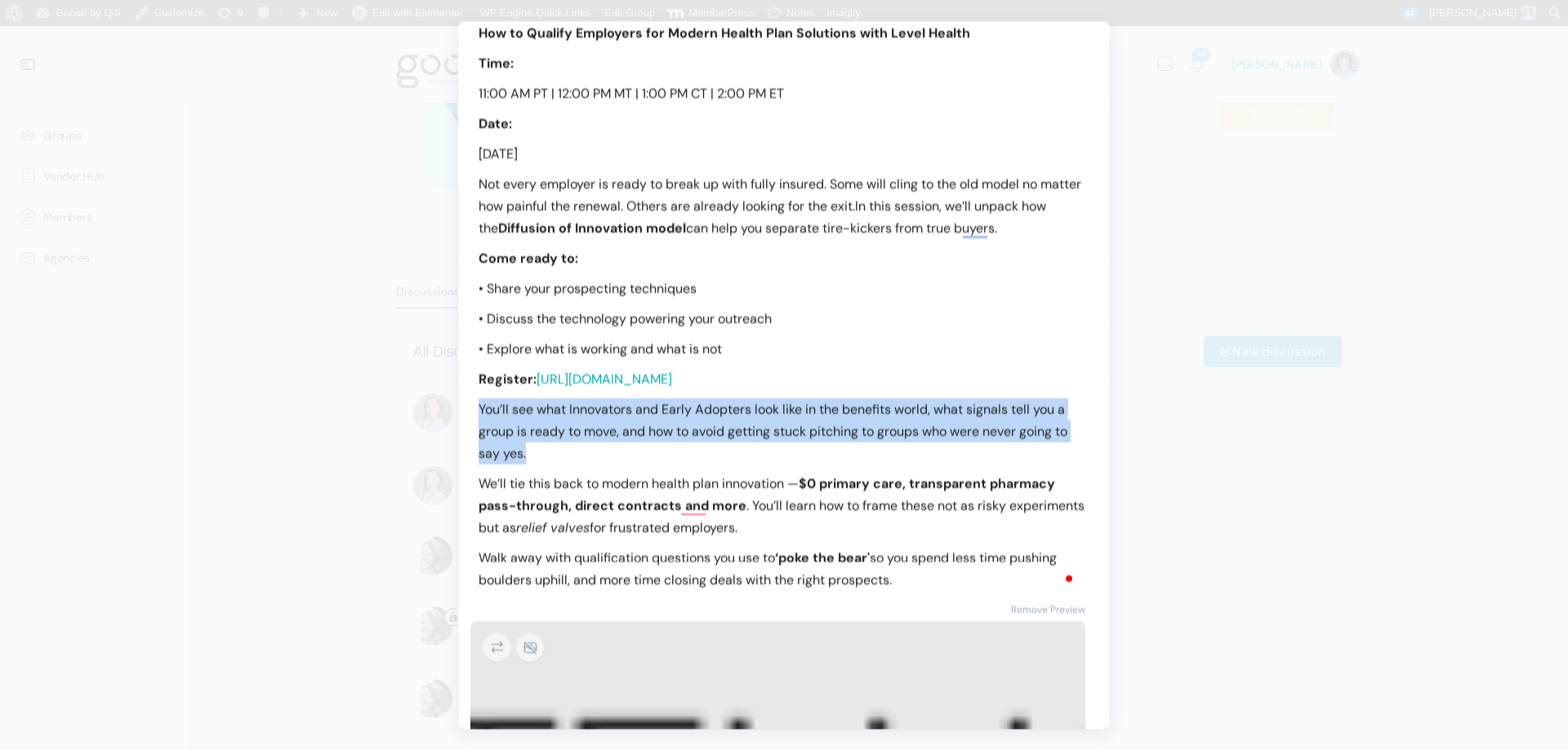
drag, startPoint x: 580, startPoint y: 444, endPoint x: 479, endPoint y: 418, distance: 104.3
click at [479, 418] on p "You’ll see what Innovators and Early Adopters look like in the benefits world, …" at bounding box center [783, 431] width 610 height 66
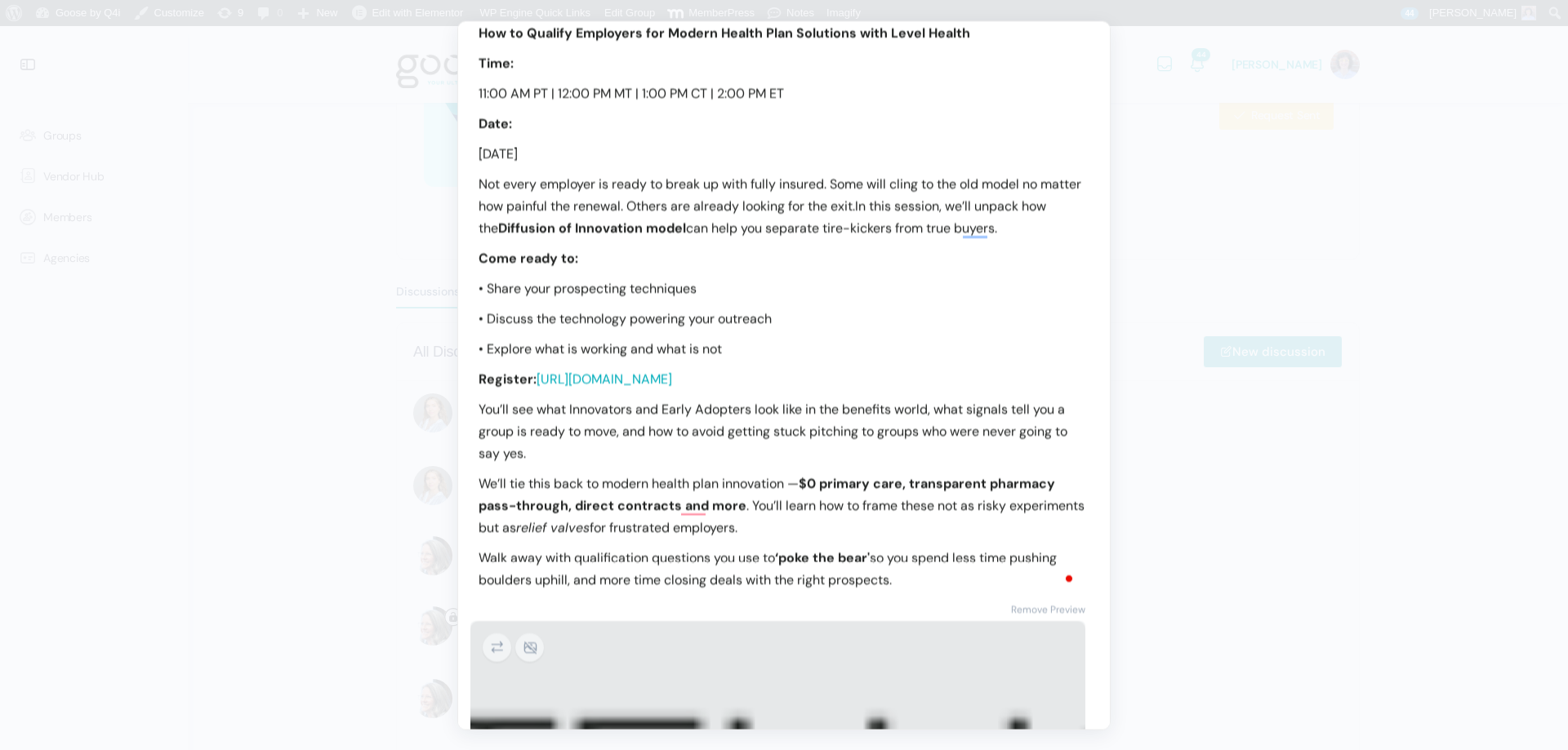
click at [676, 289] on p "• Share your prospecting techniques" at bounding box center [783, 288] width 610 height 22
click at [710, 290] on p "• Share your prospecting techniques" at bounding box center [783, 288] width 610 height 22
drag, startPoint x: 721, startPoint y: 288, endPoint x: 489, endPoint y: 277, distance: 232.3
click at [489, 277] on p "• Share your prospecting techniques" at bounding box center [783, 288] width 610 height 22
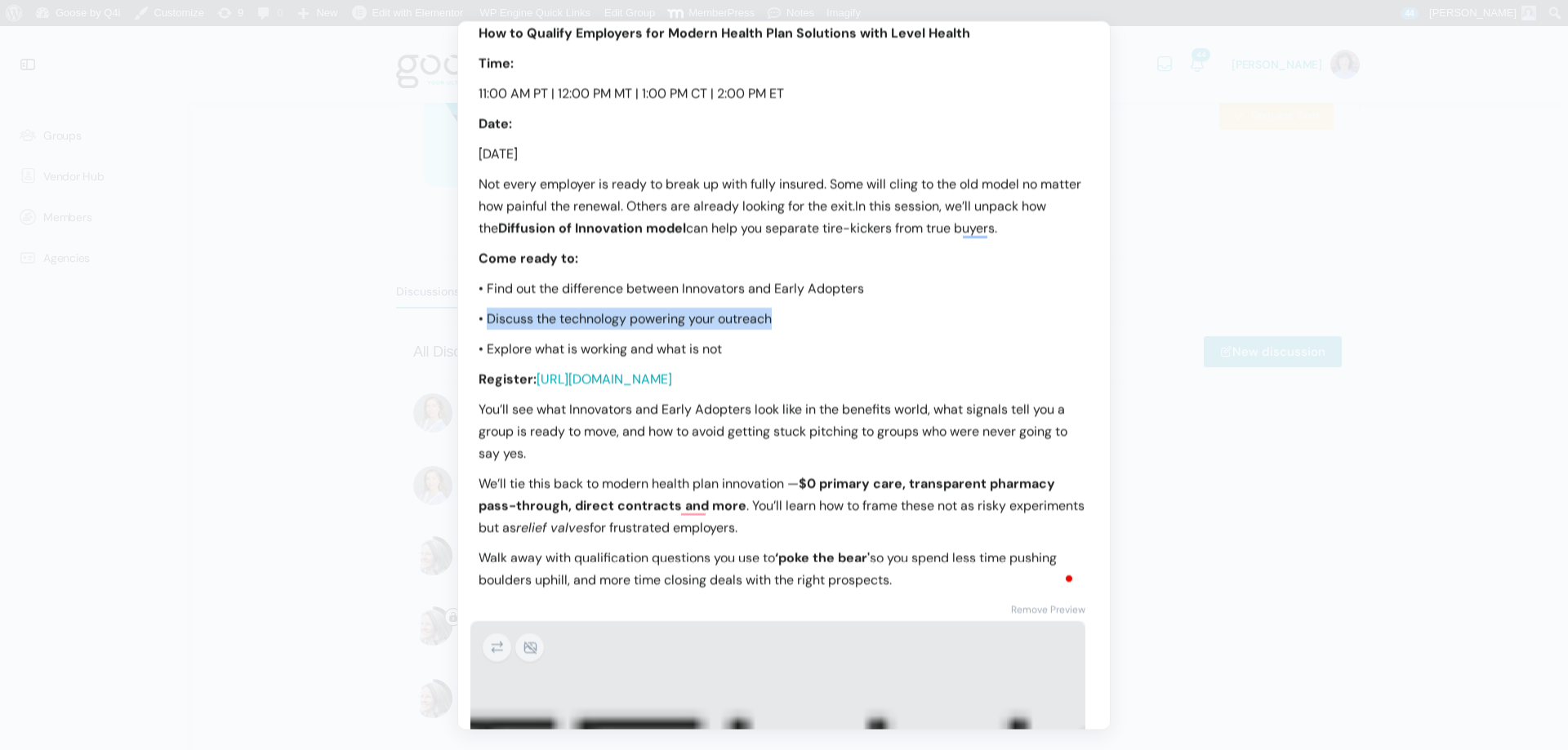
drag, startPoint x: 800, startPoint y: 312, endPoint x: 489, endPoint y: 308, distance: 311.0
click at [489, 308] on p "• Discuss the technology powering your outreach" at bounding box center [783, 318] width 610 height 22
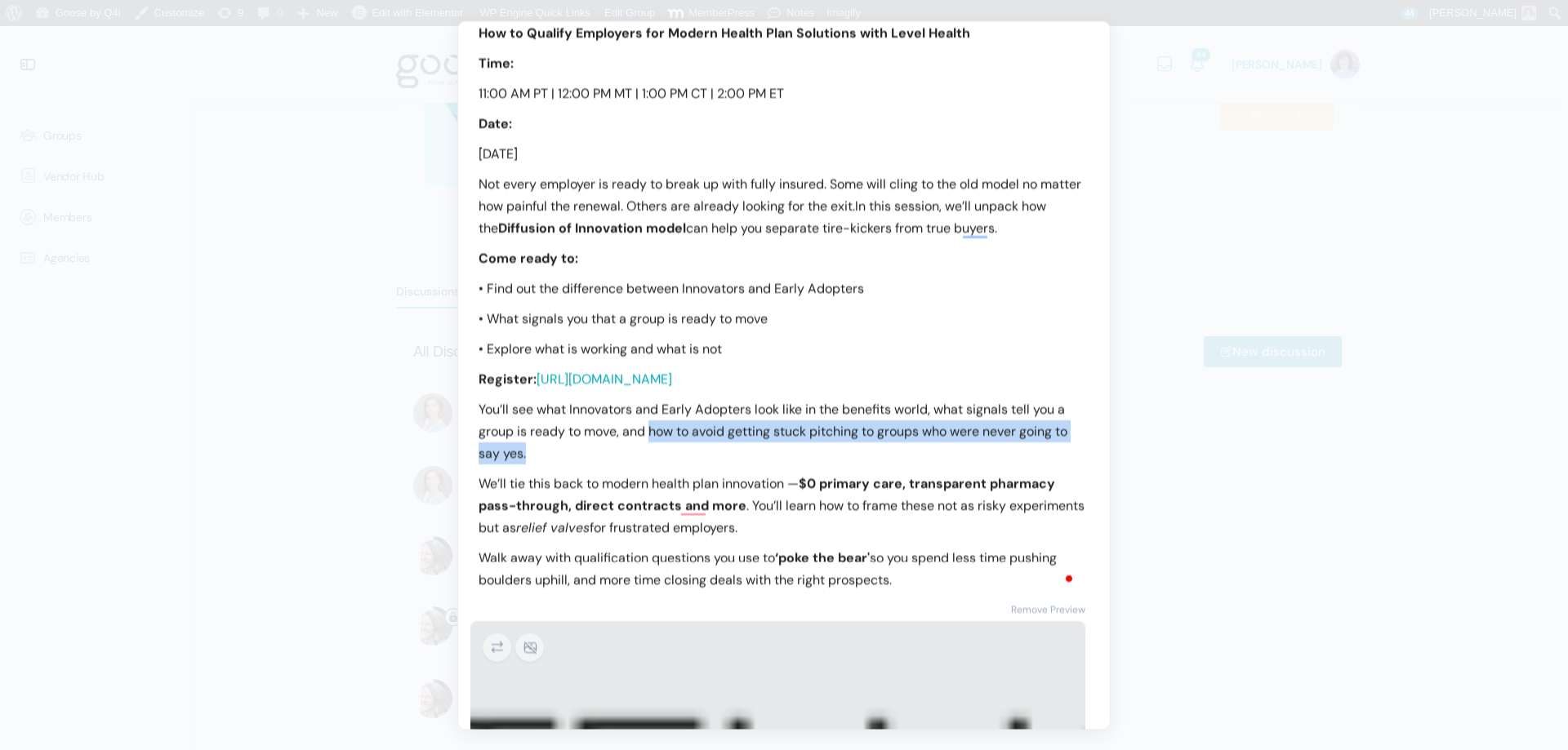
drag, startPoint x: 666, startPoint y: 452, endPoint x: 653, endPoint y: 435, distance: 21.4
click at [653, 435] on p "You’ll see what Innovators and Early Adopters look like in the benefits world, …" at bounding box center [783, 431] width 610 height 66
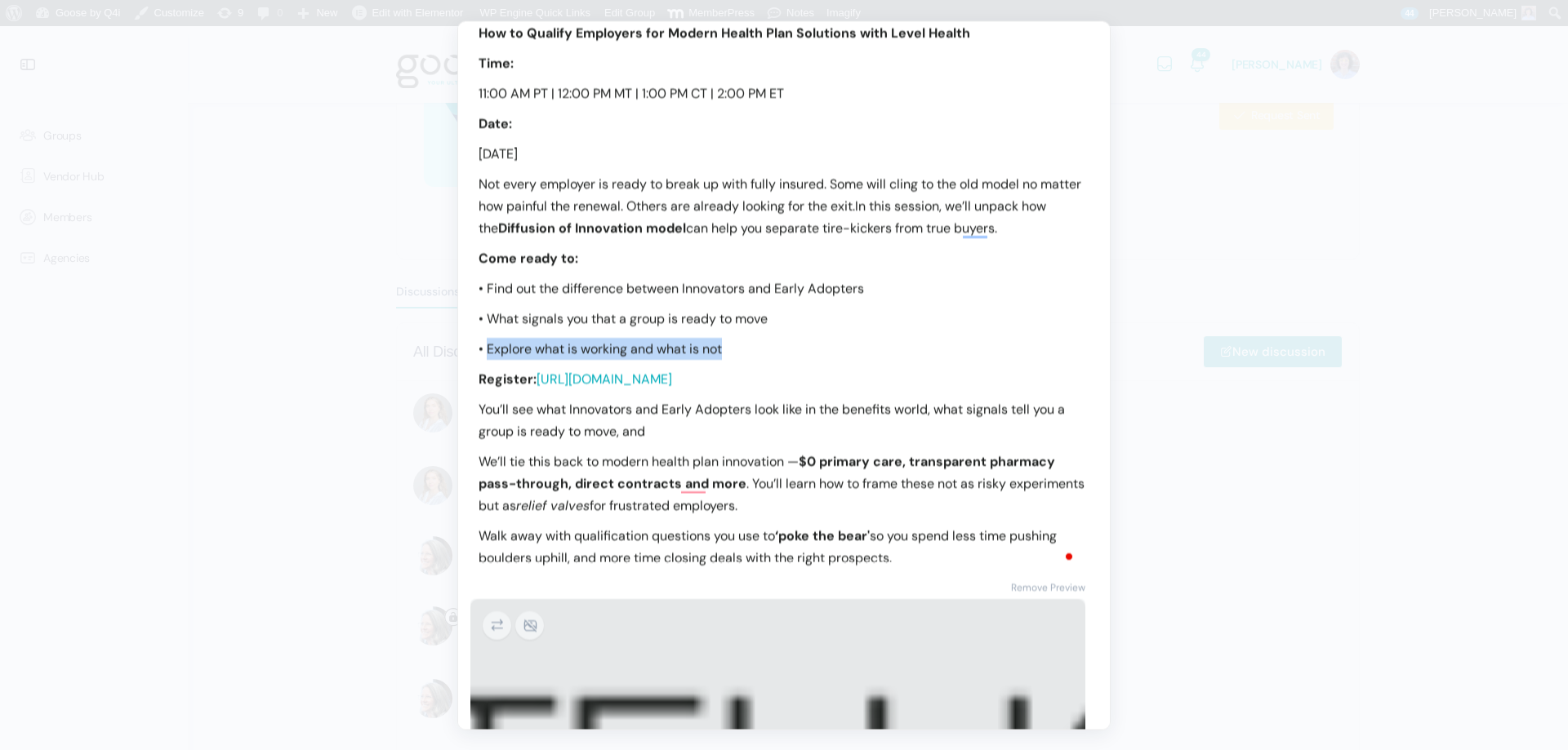
drag, startPoint x: 730, startPoint y: 352, endPoint x: 488, endPoint y: 359, distance: 242.1
click at [488, 359] on p "• Explore what is working and what is not" at bounding box center [783, 348] width 610 height 22
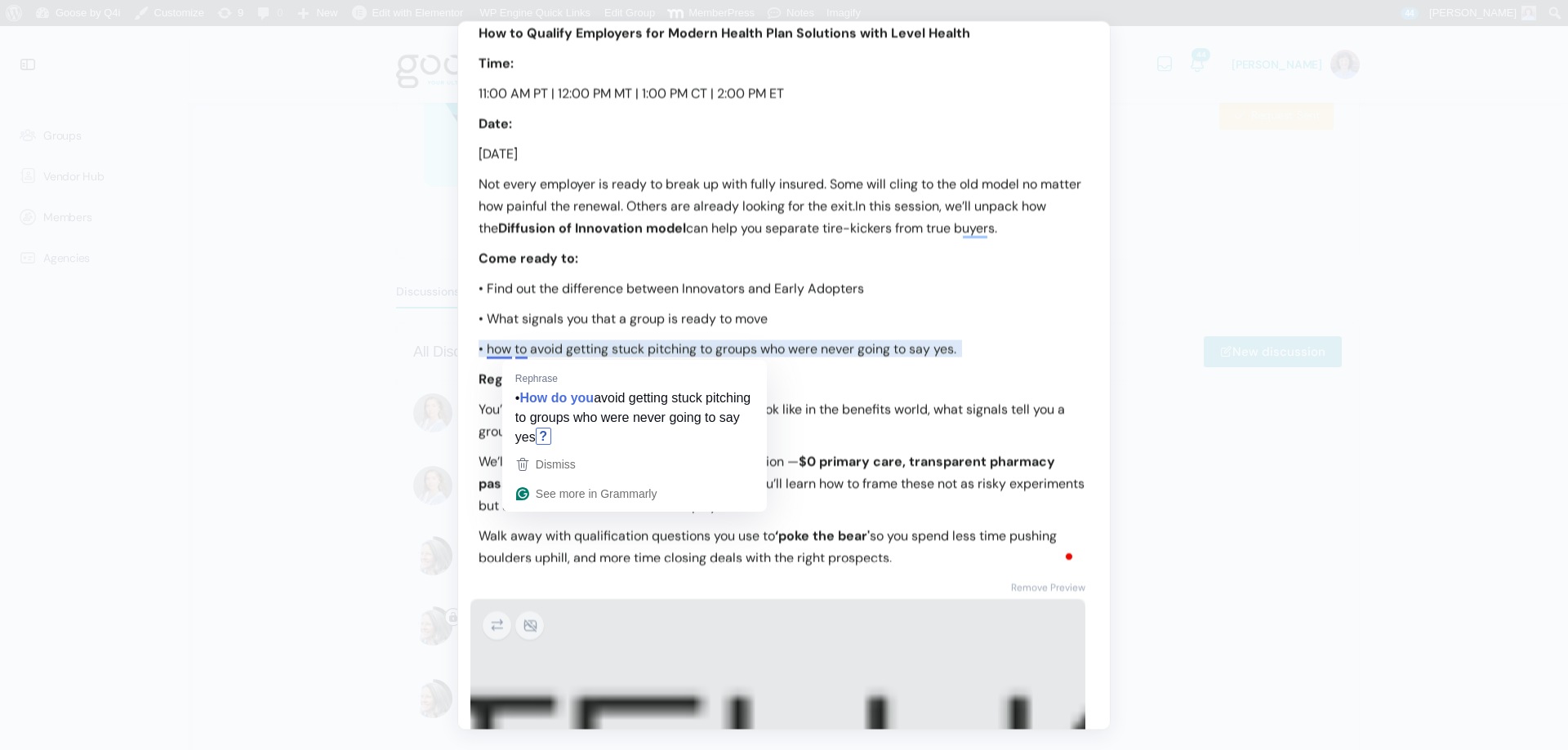
click at [493, 342] on p "• how to avoid getting stuck pitching to groups who were never going to say yes." at bounding box center [783, 348] width 610 height 22
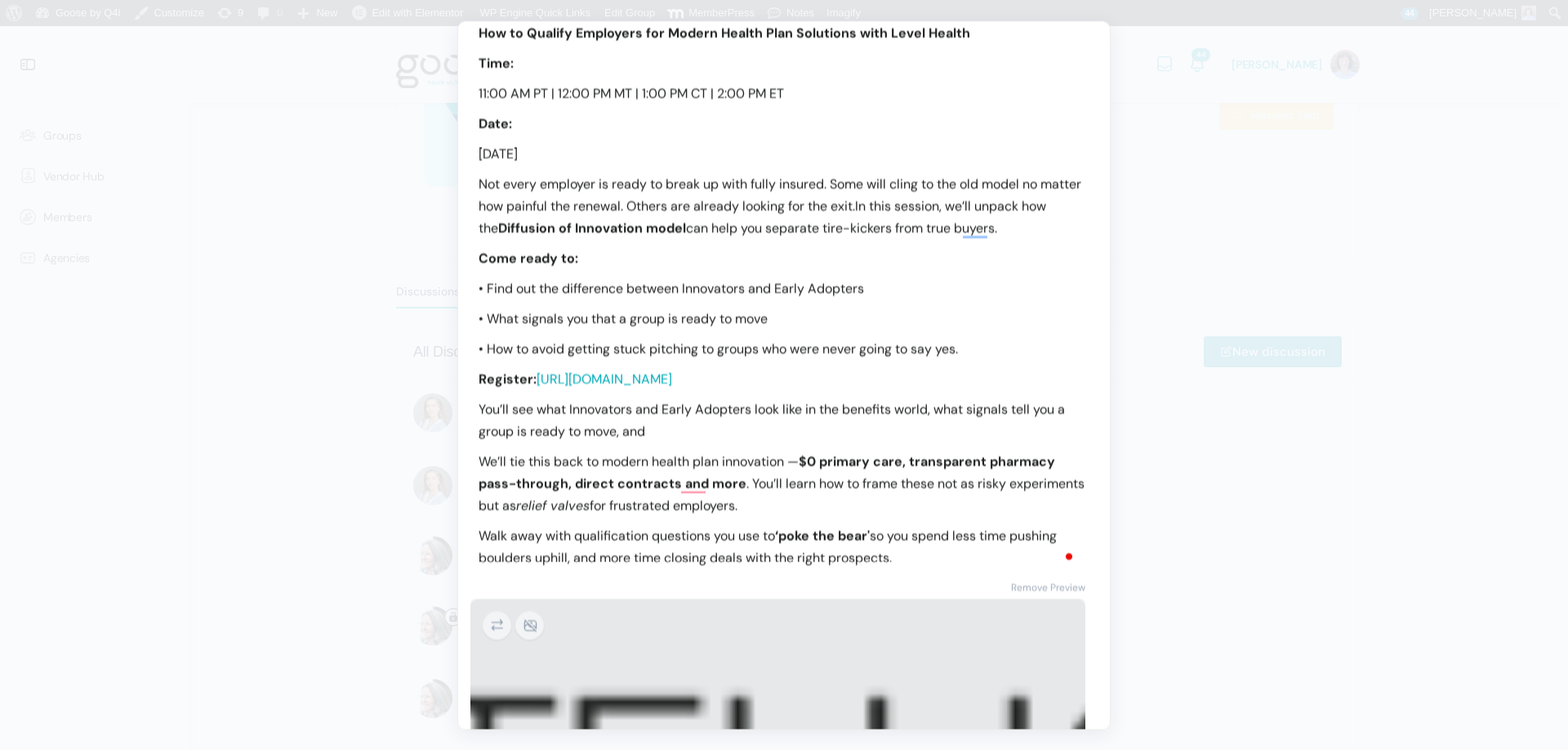
drag, startPoint x: 692, startPoint y: 435, endPoint x: 473, endPoint y: 414, distance: 220.0
click at [473, 414] on div "How to Qualify Employers for Modern Health Plan Solutions with Level Health Tim…" at bounding box center [784, 287] width 652 height 564
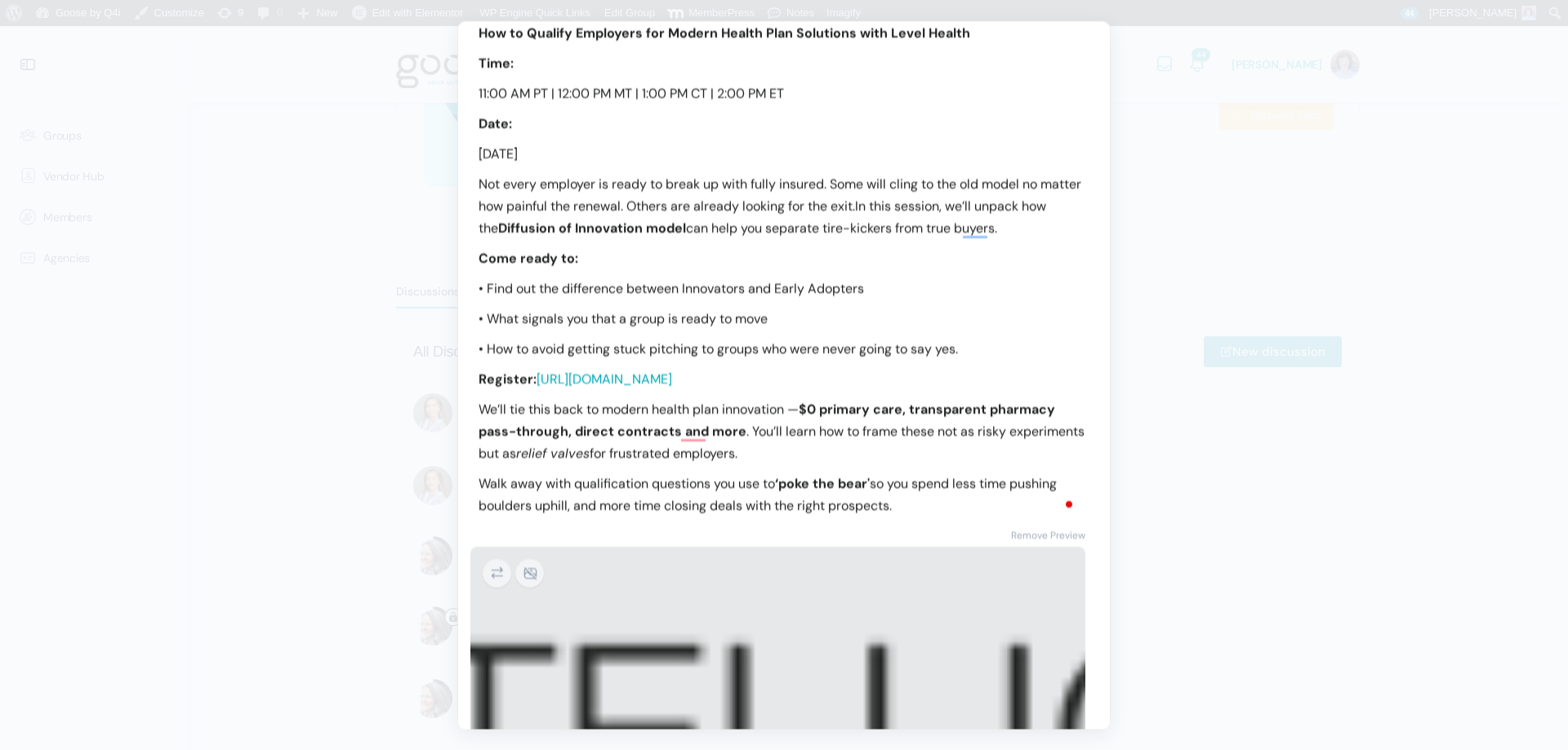
drag, startPoint x: 959, startPoint y: 501, endPoint x: 478, endPoint y: 479, distance: 481.5
click at [478, 479] on p "Walk away with qualification questions you use to ‘poke the bear' so you spend …" at bounding box center [783, 494] width 610 height 44
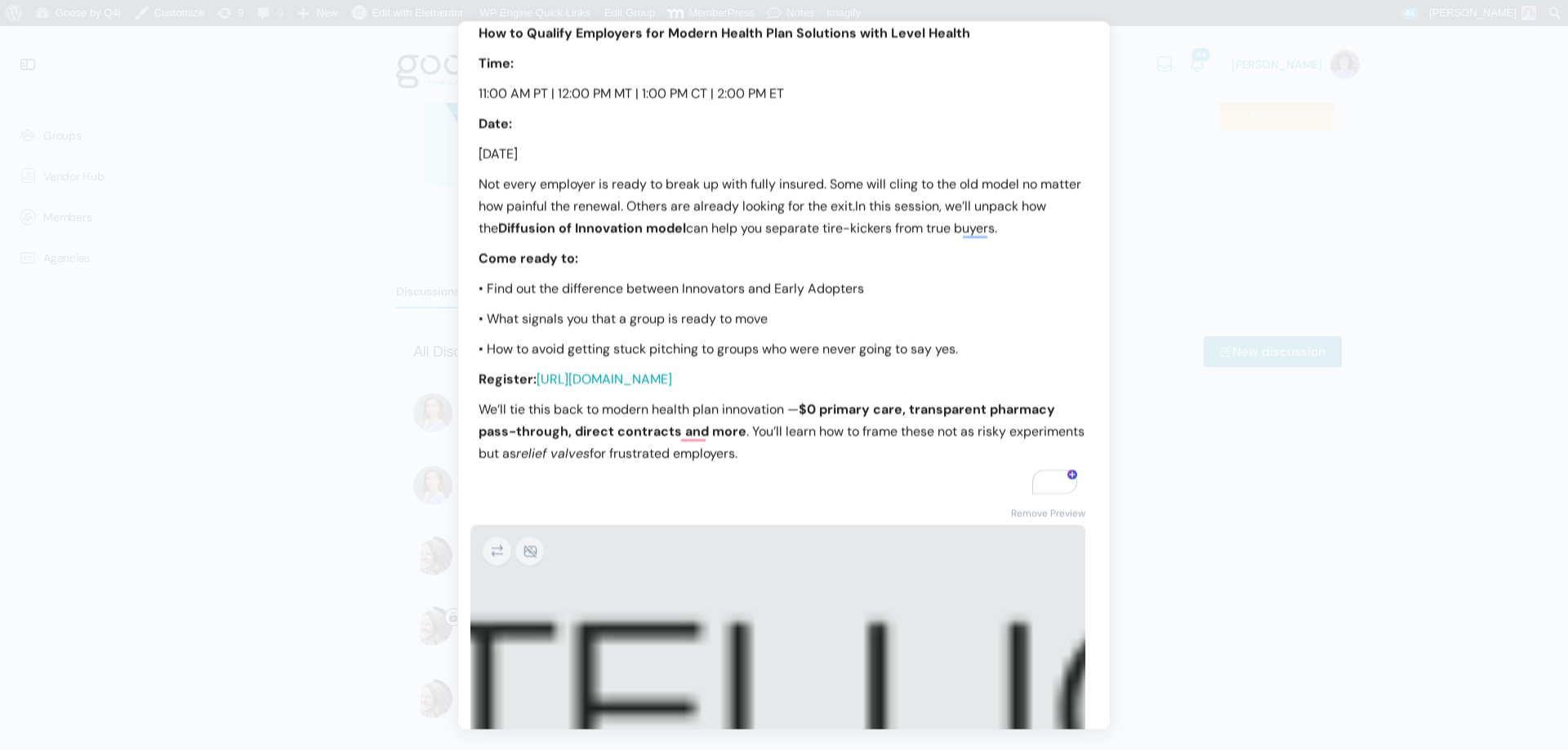
click at [998, 350] on p "• How to avoid getting stuck pitching to groups who were never going to say yes." at bounding box center [783, 348] width 610 height 22
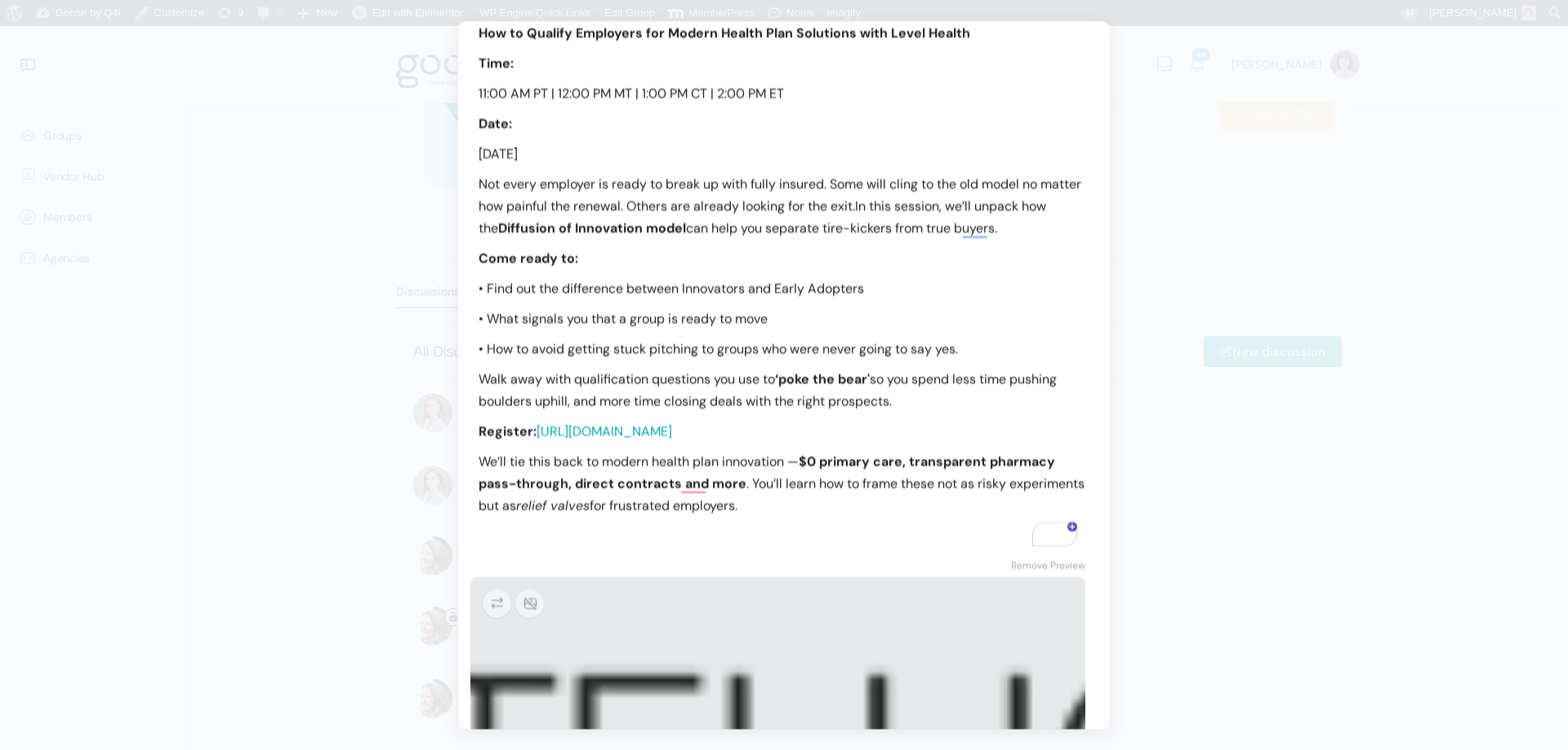
drag, startPoint x: 865, startPoint y: 502, endPoint x: 473, endPoint y: 467, distance: 393.6
click at [473, 467] on div "How to Qualify Employers for Modern Health Plan Solutions with Level Health Tim…" at bounding box center [784, 275] width 652 height 542
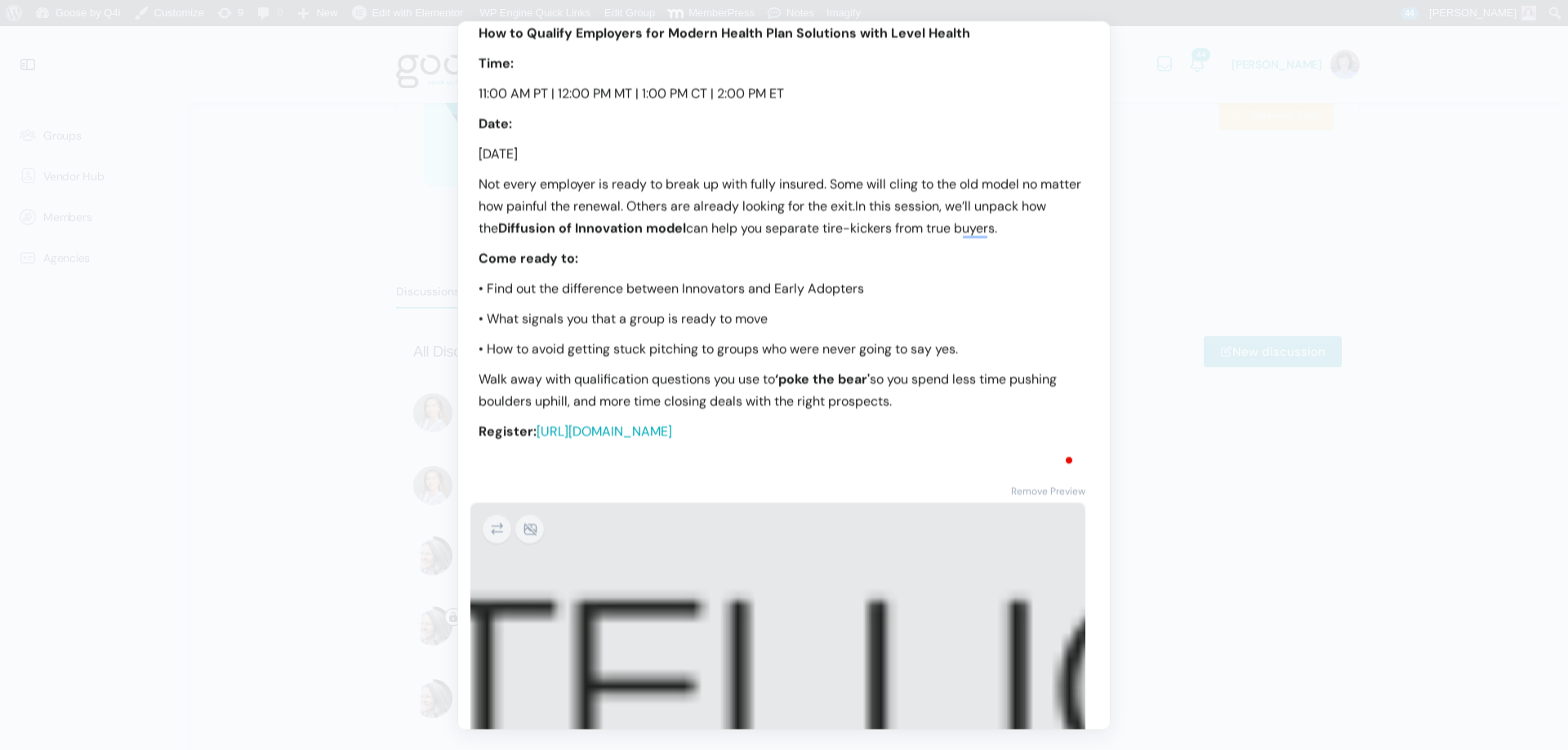
click at [528, 475] on div "Discussion Title Reminder: 30-30 Soapbox Session is Tomorrow | 10.8.25 Cancel H…" at bounding box center [784, 453] width 652 height 1027
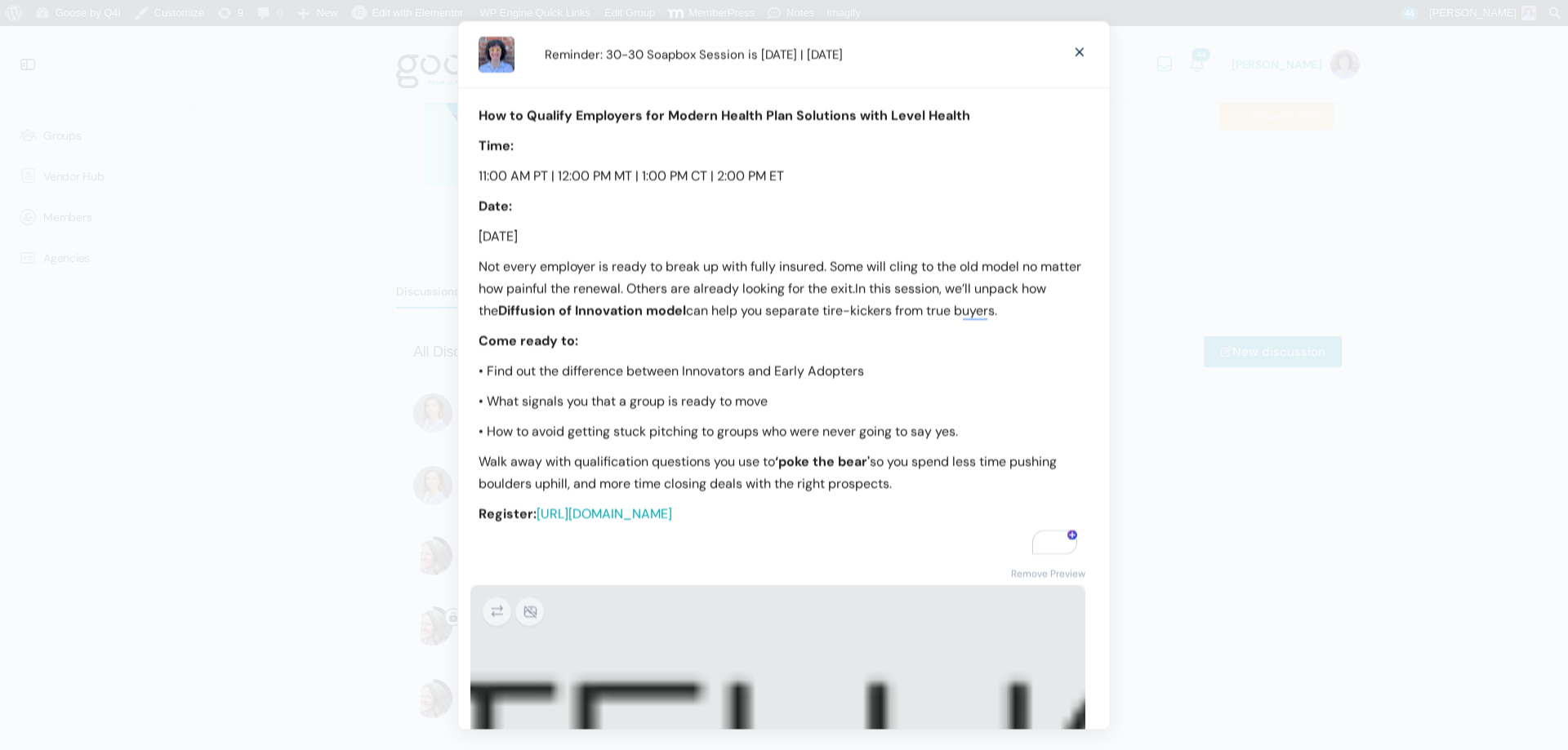
click at [924, 490] on p "Walk away with qualification questions you use to ‘poke the bear' so you spend …" at bounding box center [783, 472] width 610 height 44
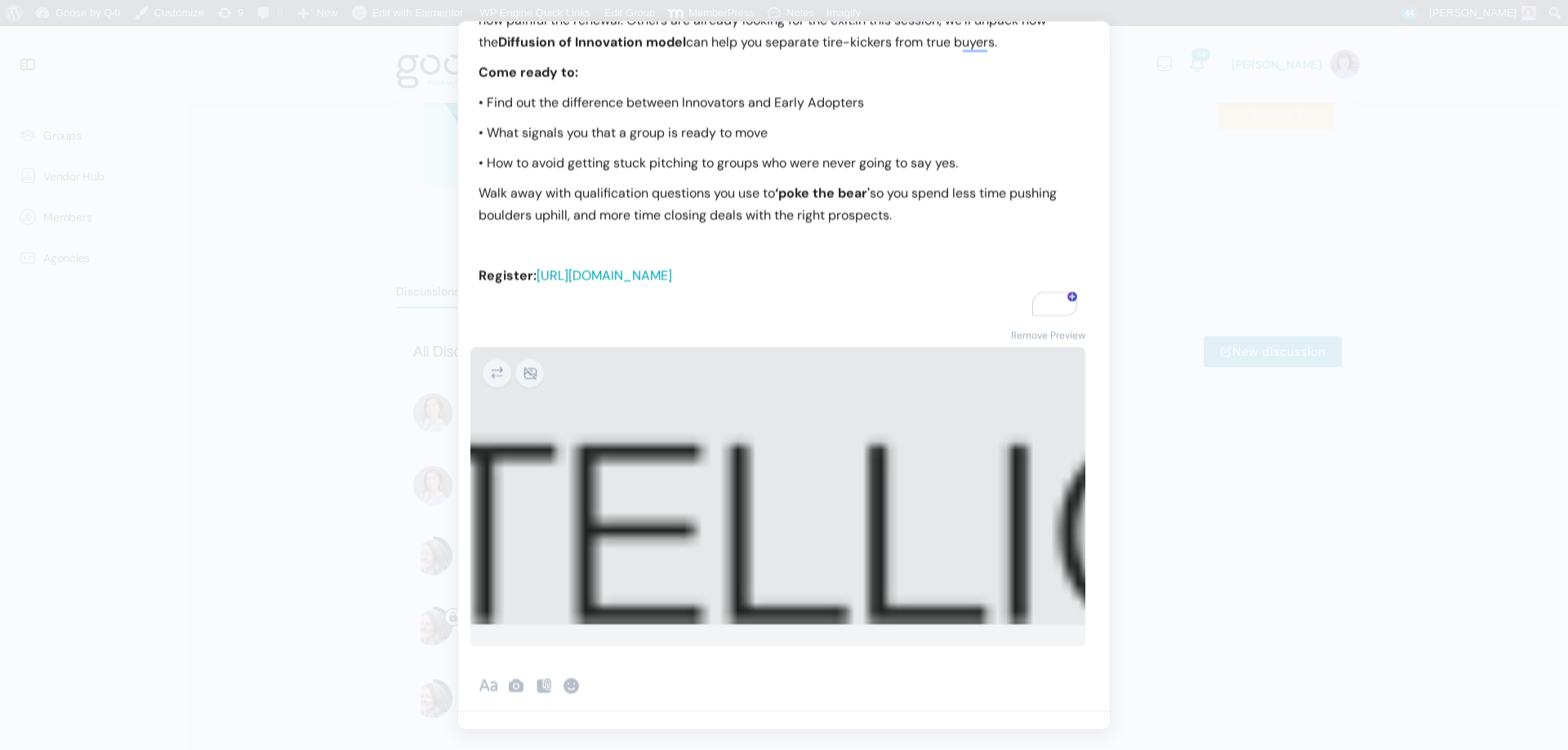
scroll to position [23, 0]
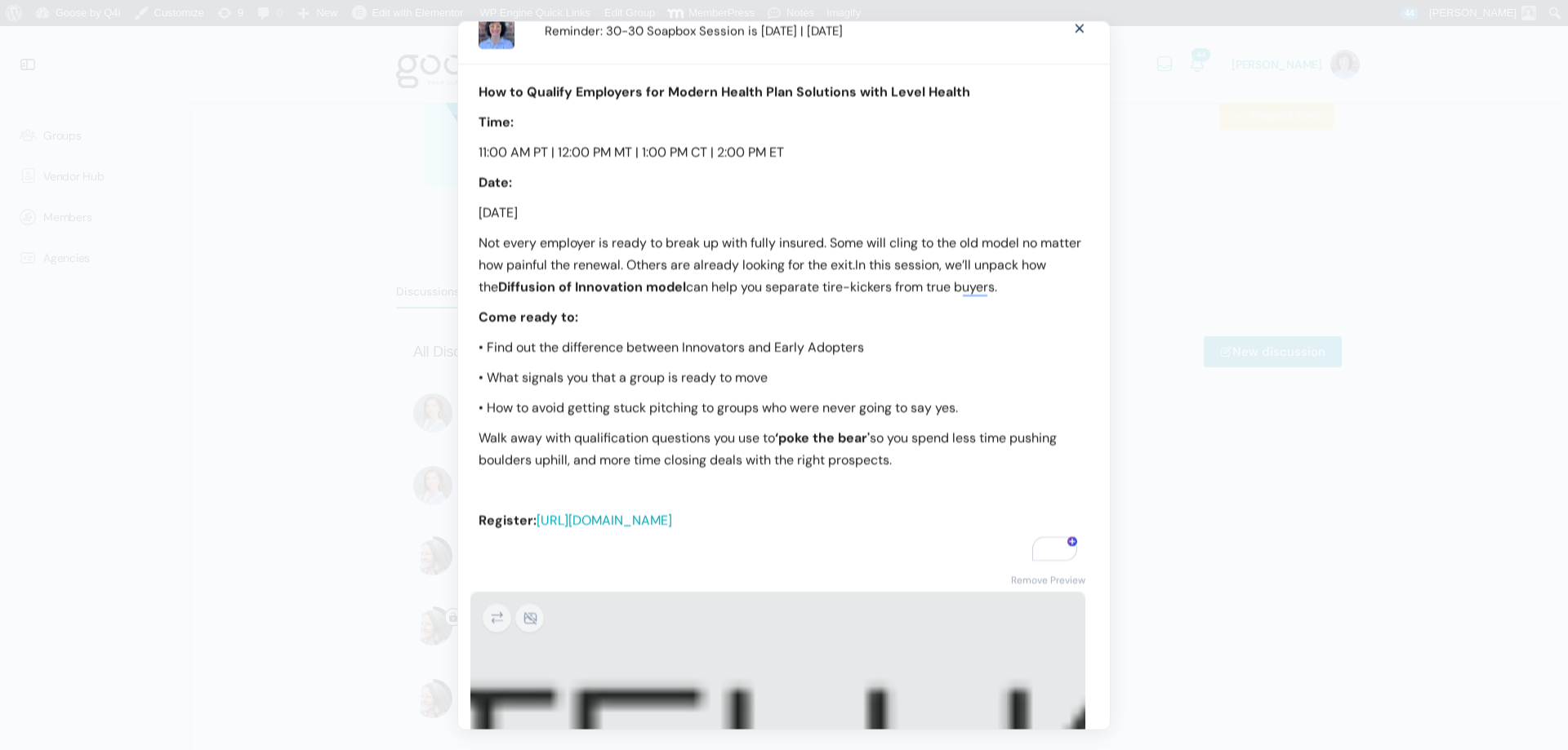
click at [783, 217] on p "Wednesday, October 8, 2025" at bounding box center [783, 212] width 610 height 22
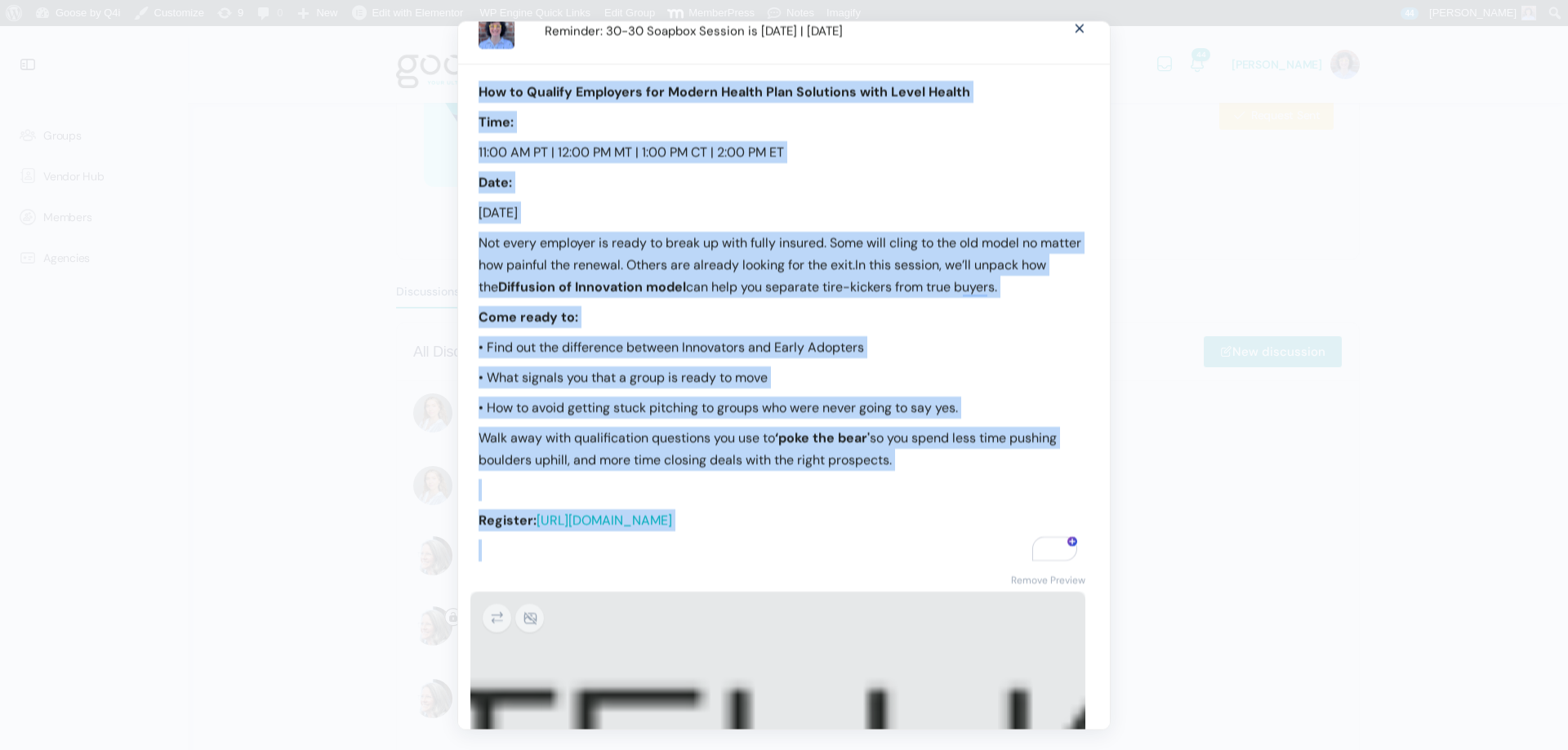
copy div "How to Qualify Employers for Modern Health Plan Solutions with Level Health Tim…"
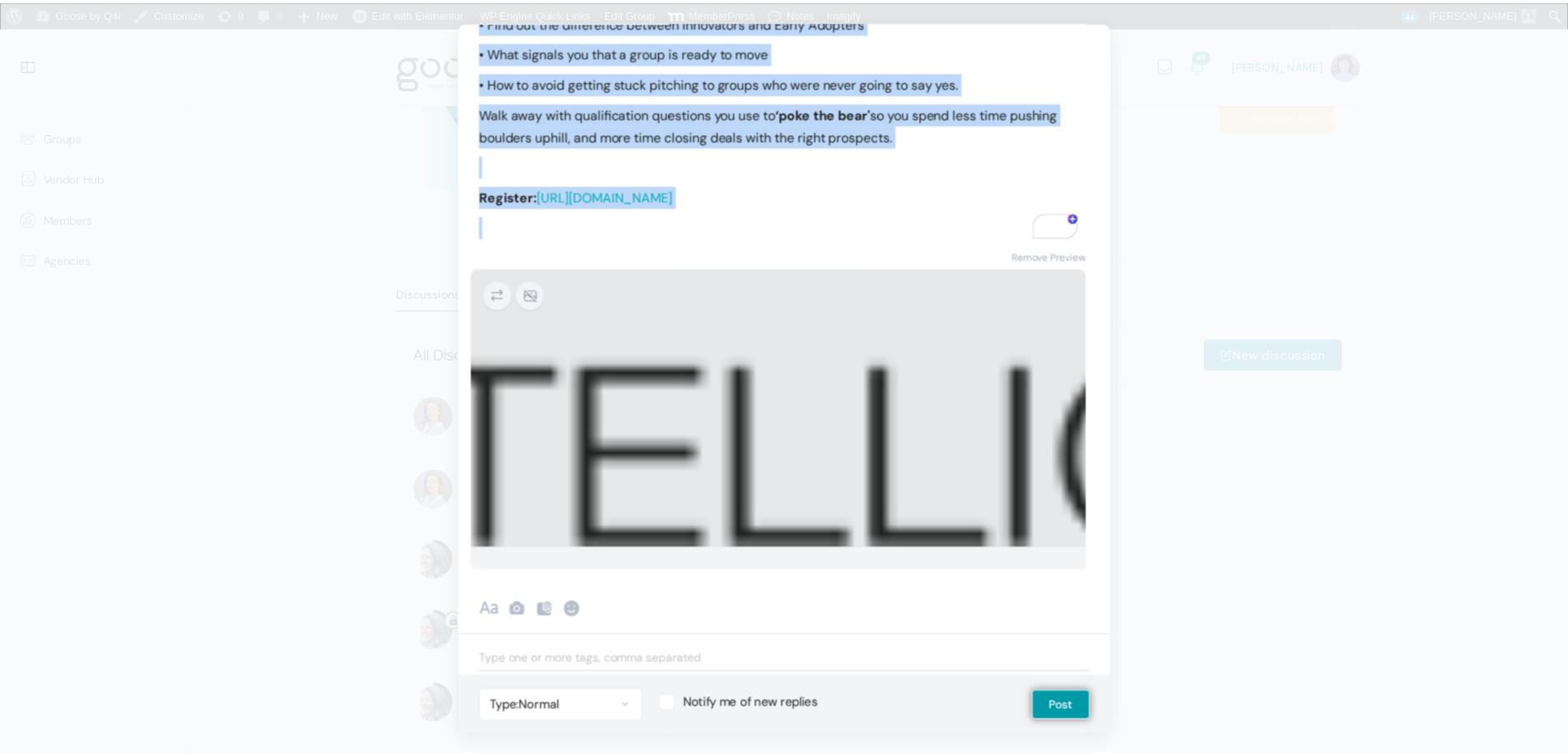
scroll to position [0, 0]
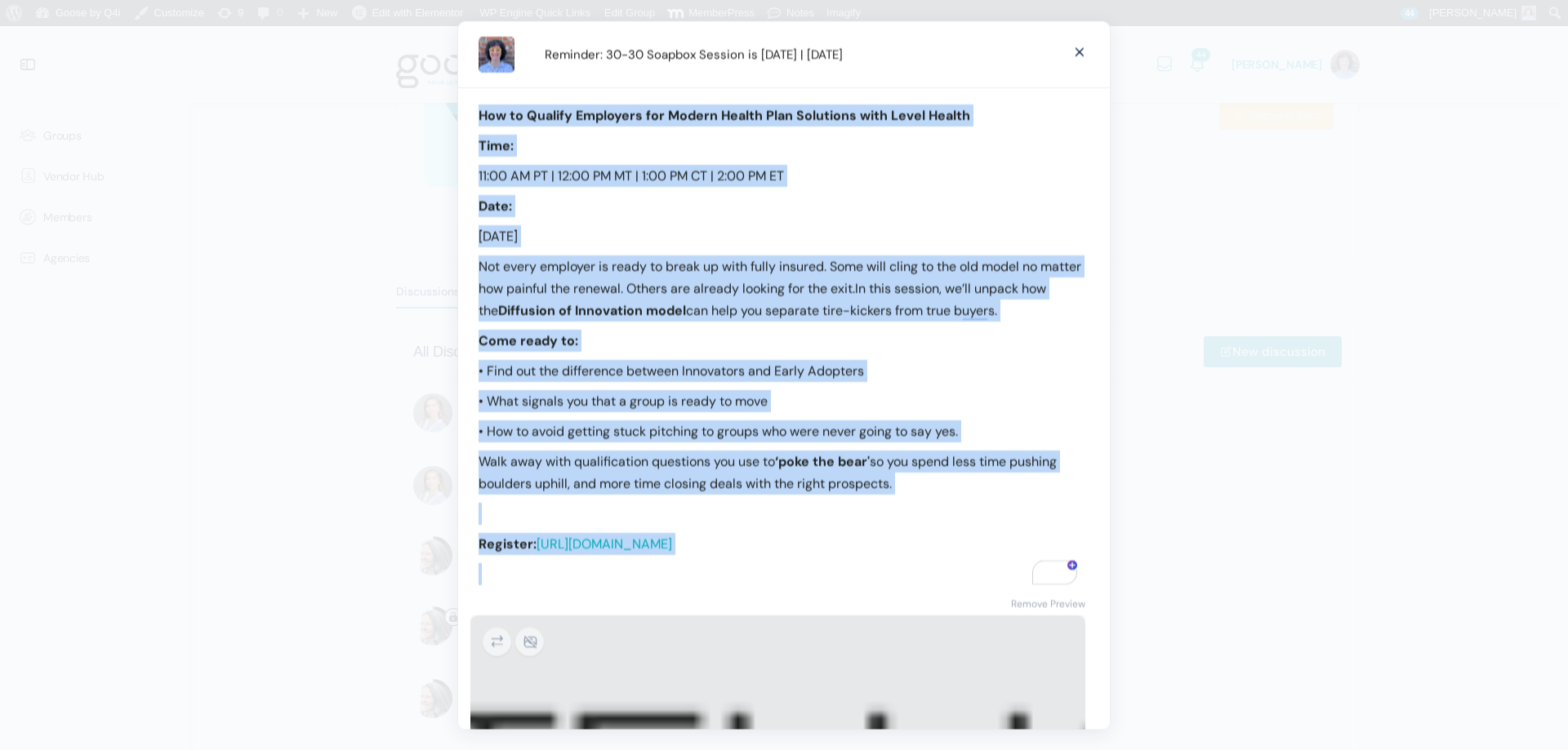
click at [1070, 51] on span at bounding box center [1079, 50] width 20 height 30
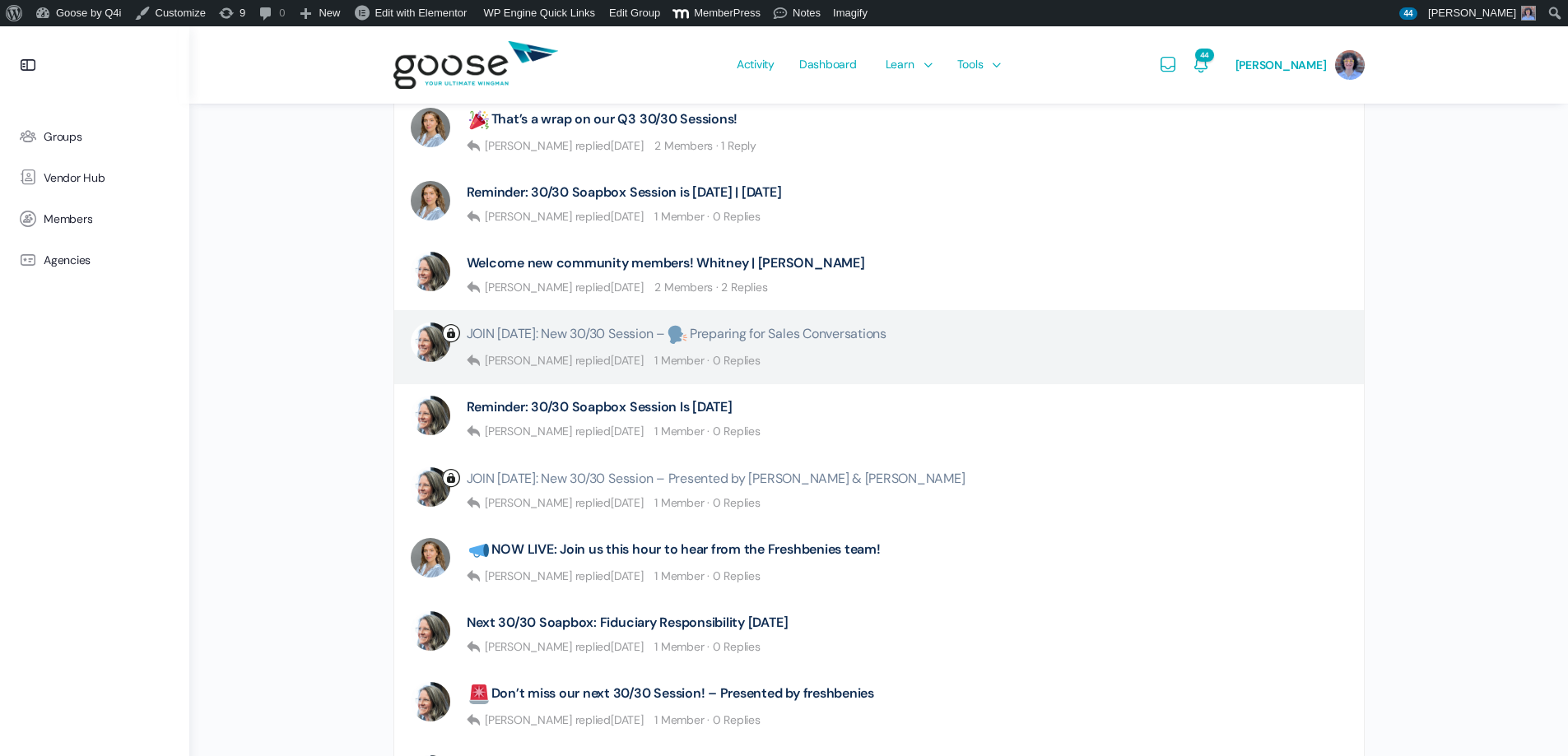
scroll to position [412, 0]
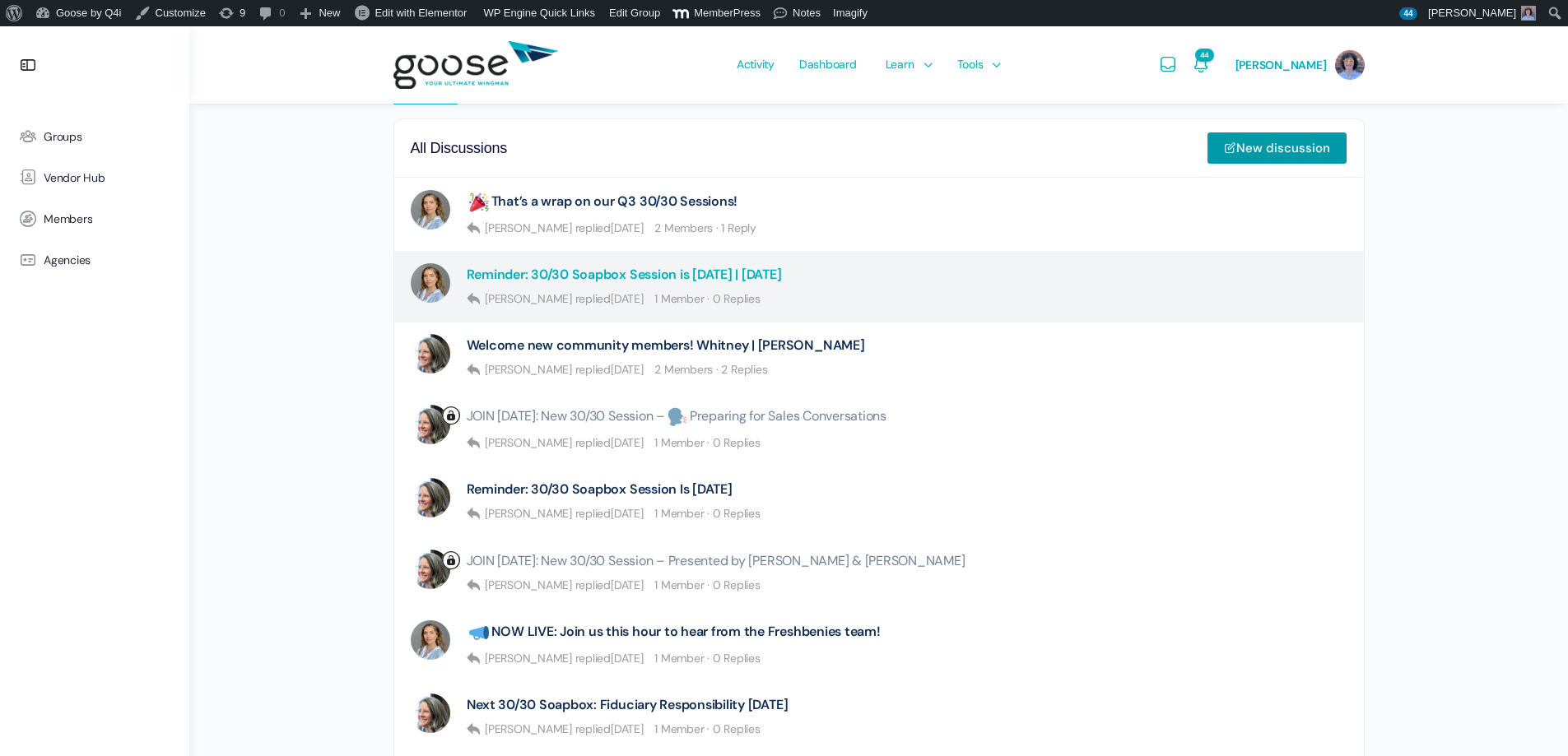
click at [679, 266] on link "Reminder: 30/30 Soapbox Session is Tomorrow | 9.17.25" at bounding box center [624, 274] width 315 height 15
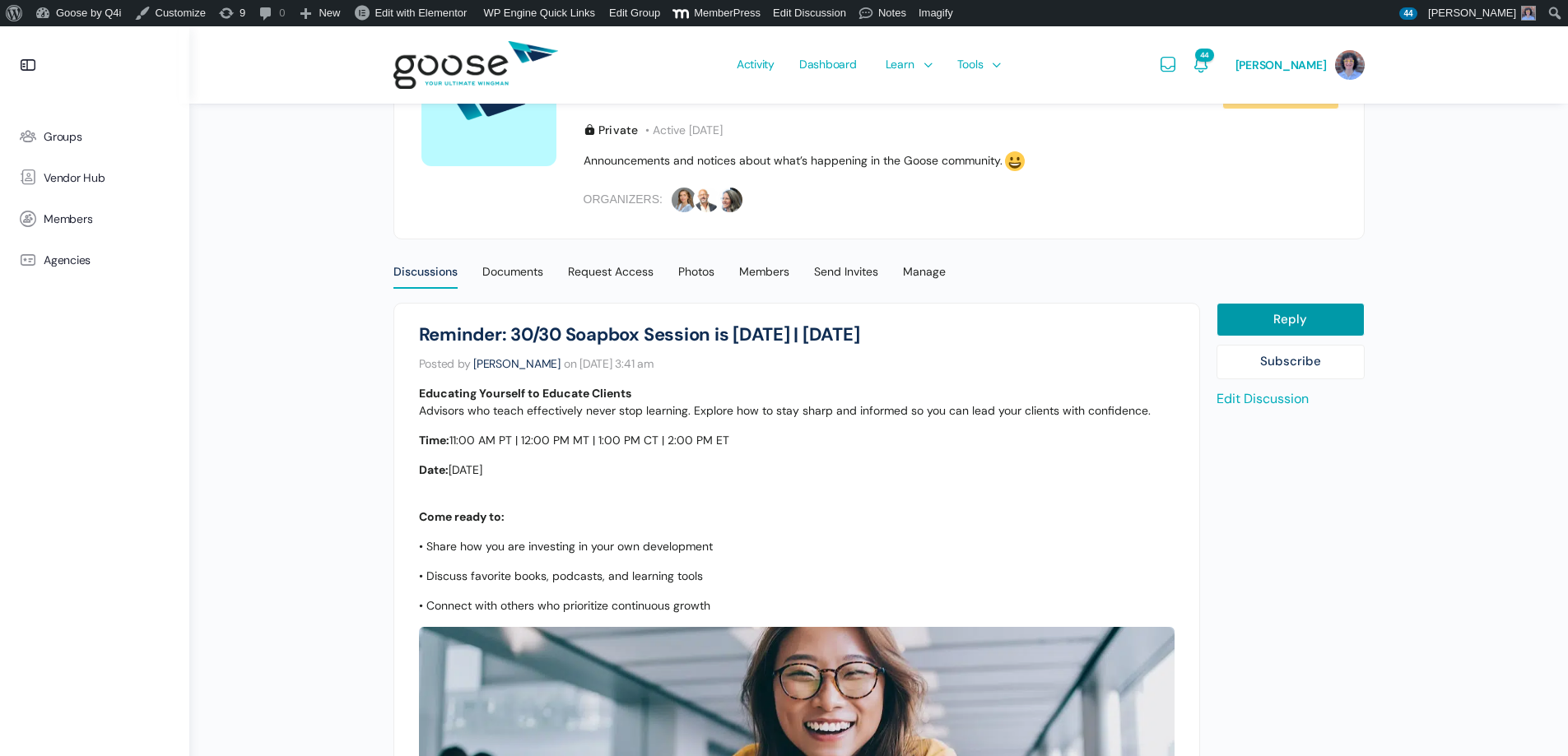
scroll to position [226, 0]
click at [1308, 403] on link "Edit Discussion" at bounding box center [1262, 399] width 92 height 17
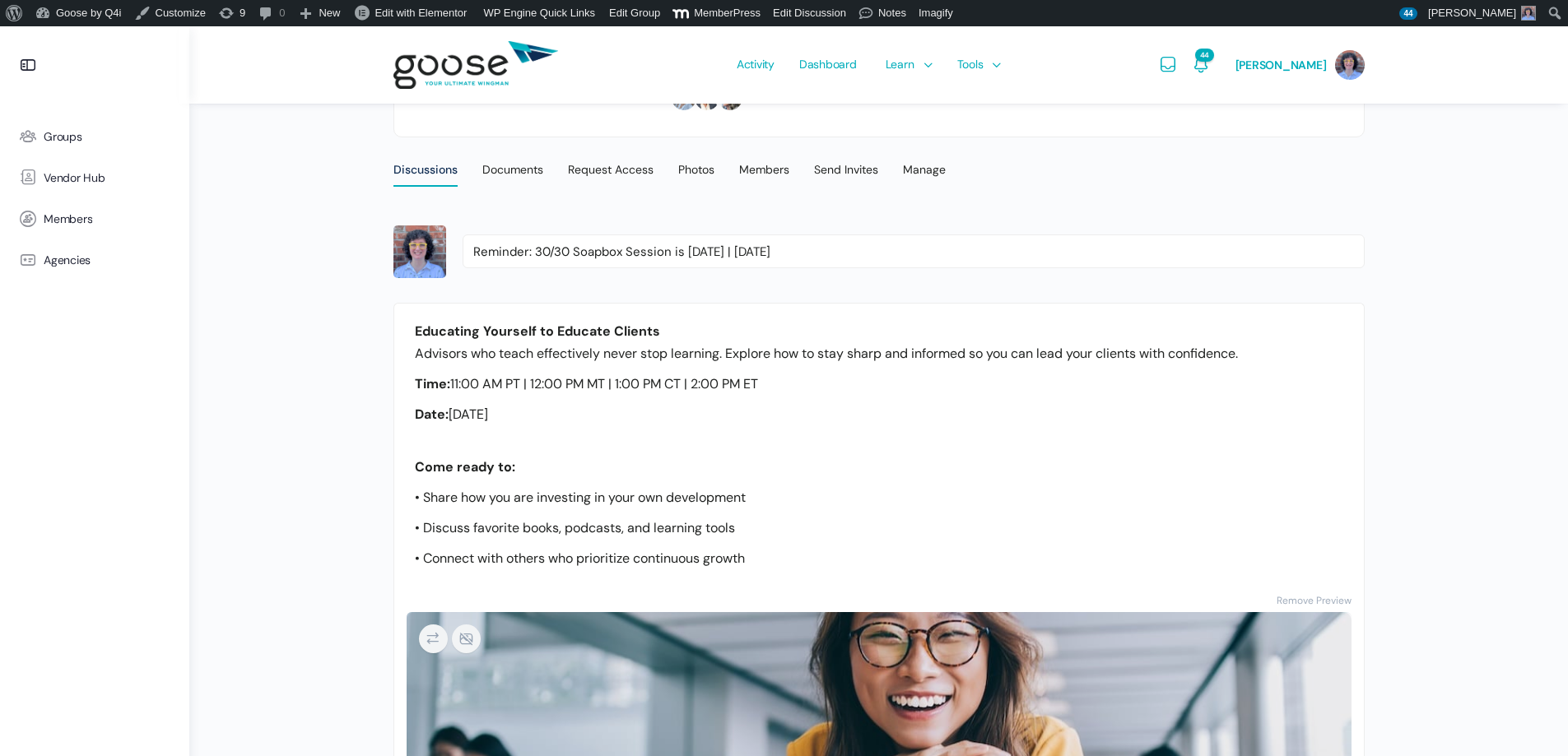
scroll to position [412, 0]
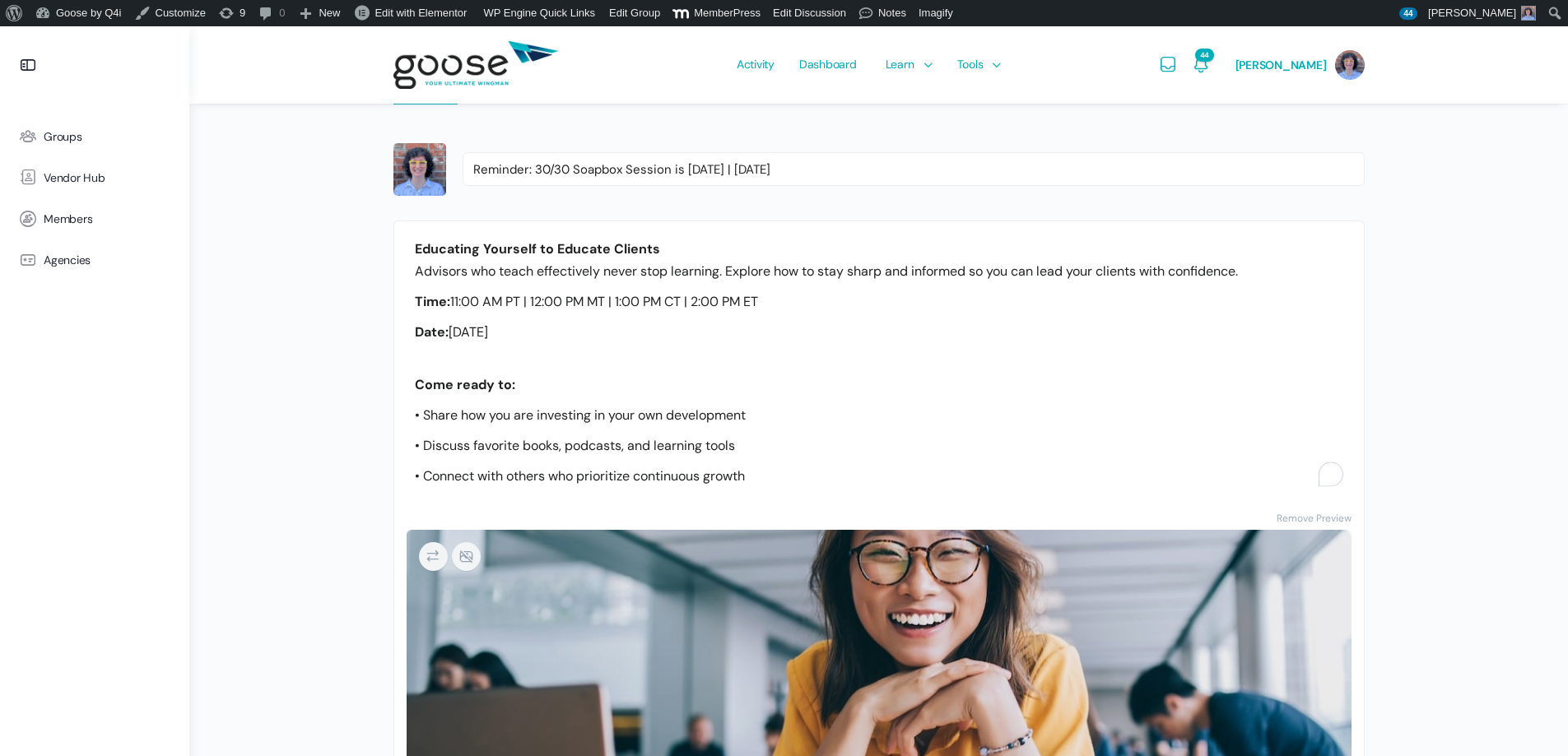
drag, startPoint x: 727, startPoint y: 338, endPoint x: 383, endPoint y: 297, distance: 346.4
click at [383, 297] on div "Cancel Save Changes Drag to move cover photo Goose Announcements Private Member…" at bounding box center [879, 518] width 1379 height 1808
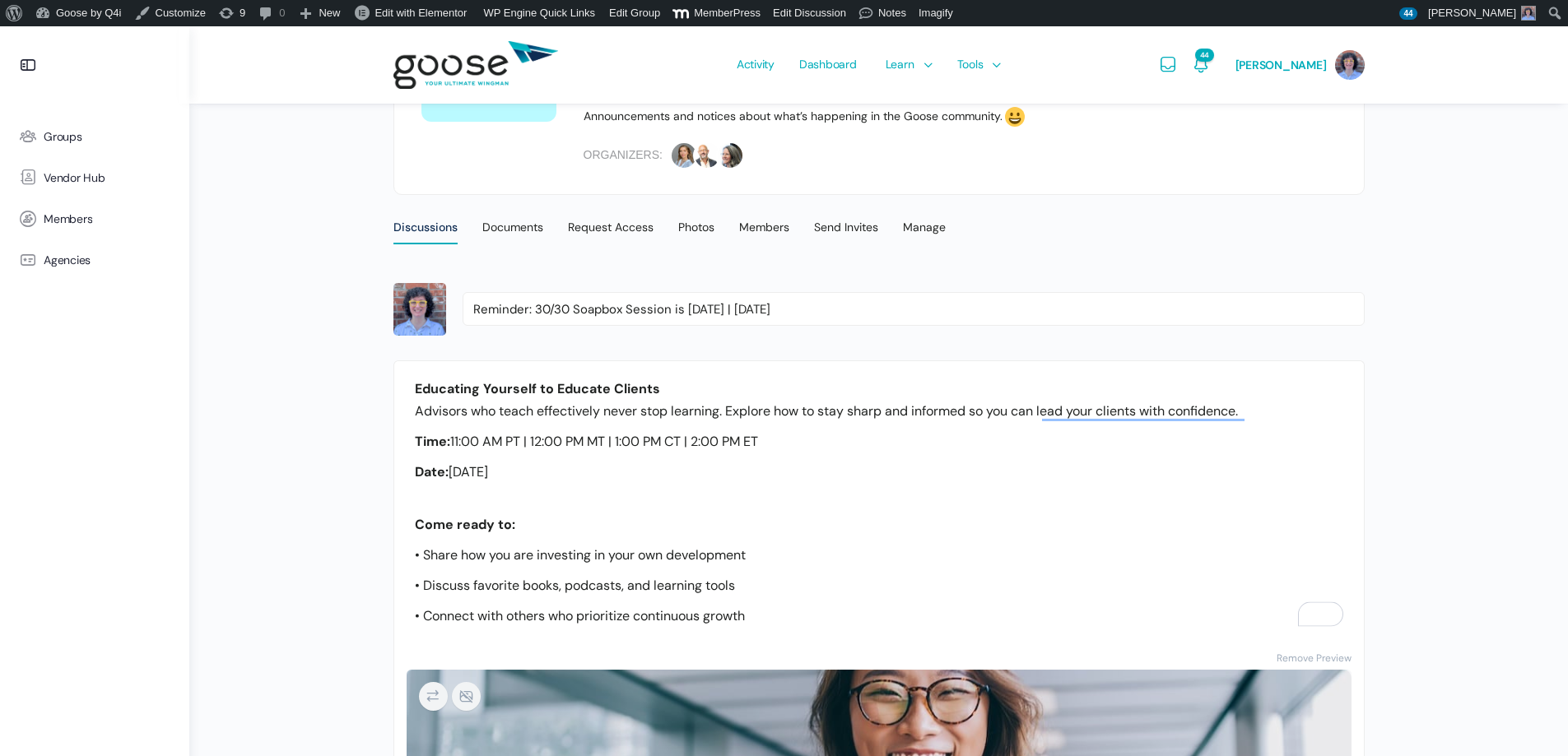
scroll to position [329, 0]
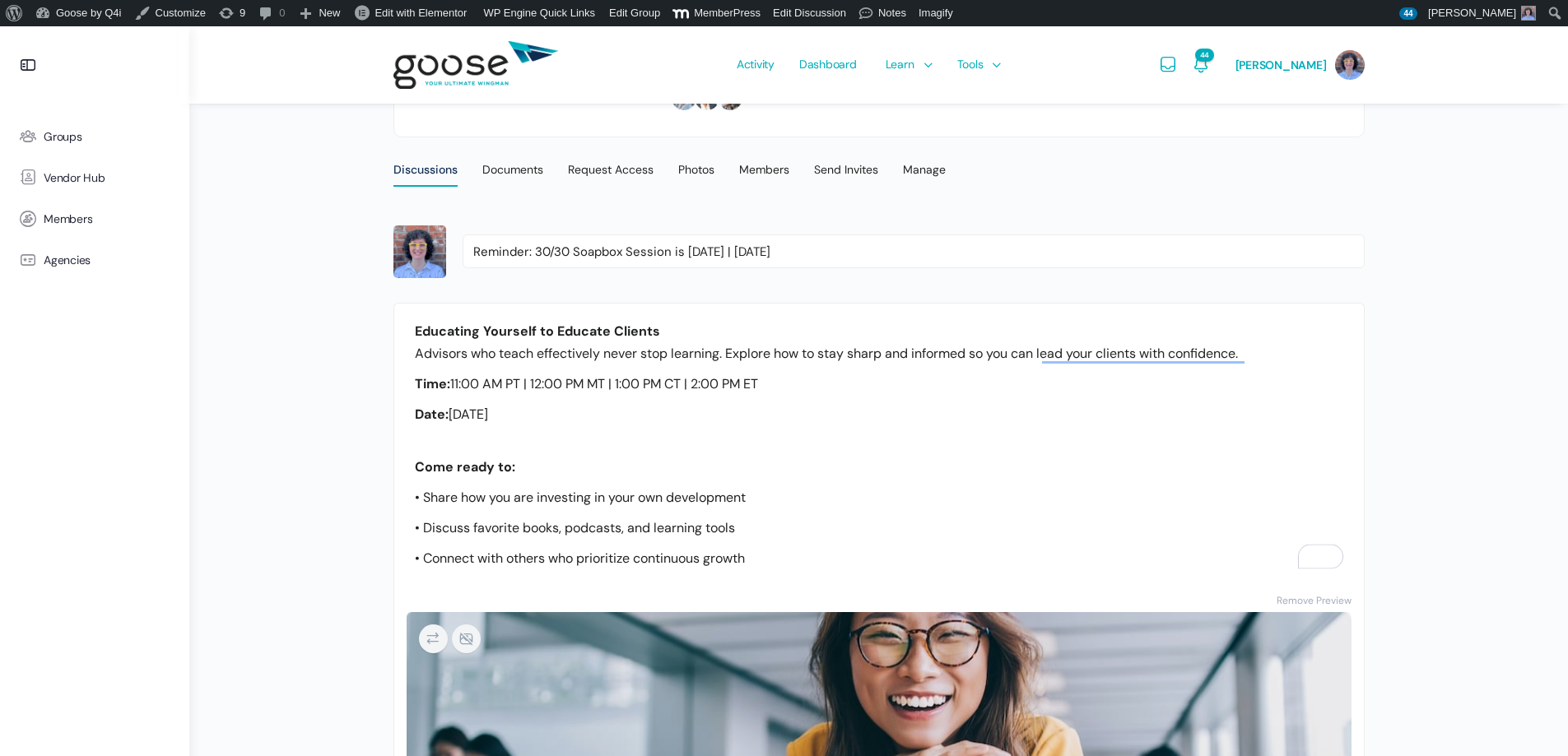
click at [969, 646] on div at bounding box center [880, 639] width 920 height 29
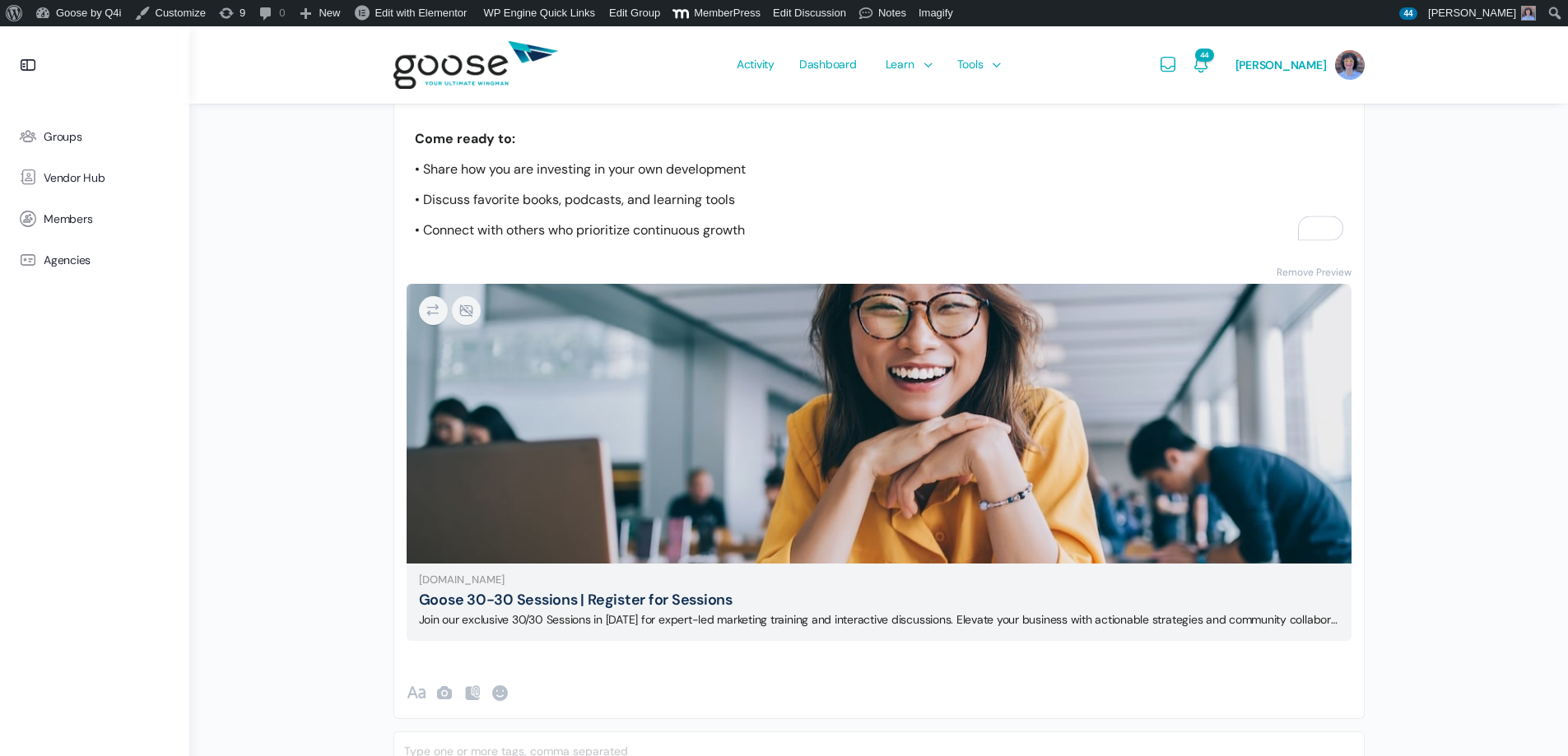
scroll to position [658, 0]
click at [934, 596] on p "Goose 30-30 Sessions | Register for Sessions" at bounding box center [880, 599] width 920 height 20
click at [939, 627] on p "Join our exclusive 30/30 Sessions in 2025 for expert-led marketing training and…" at bounding box center [880, 619] width 920 height 17
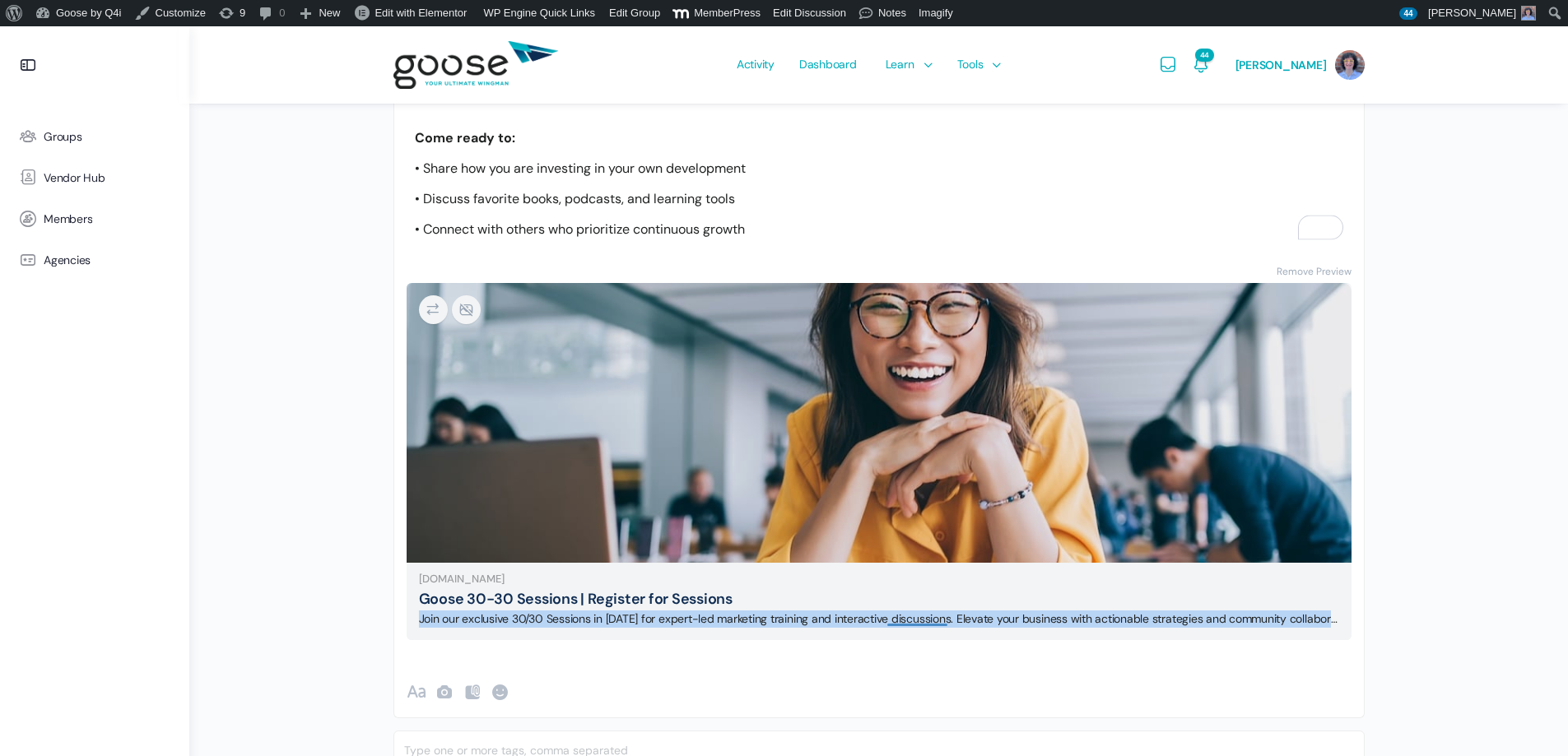
click at [939, 627] on p "Join our exclusive 30/30 Sessions in 2025 for expert-led marketing training and…" at bounding box center [880, 619] width 920 height 17
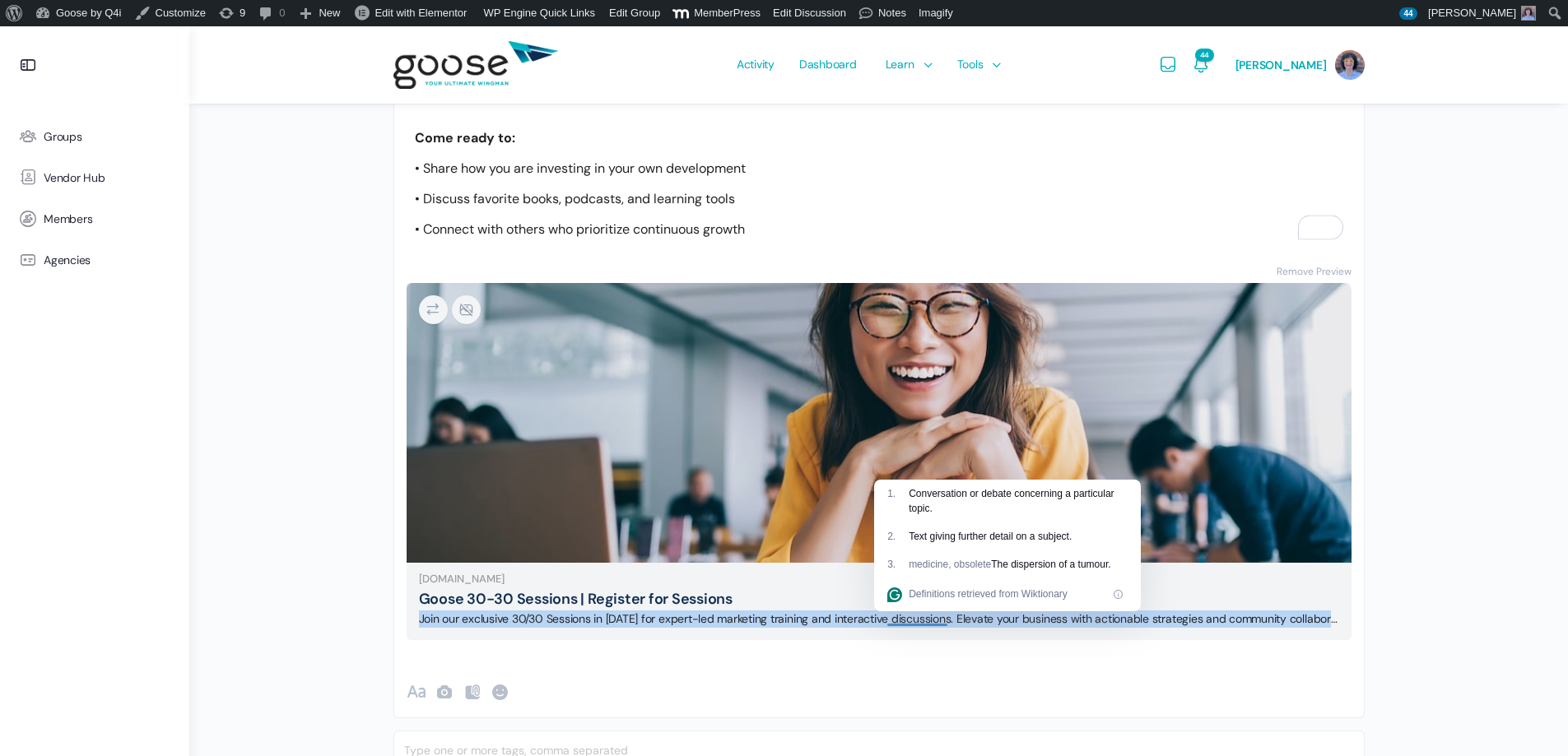
click at [824, 395] on img at bounding box center [880, 422] width 945 height 630
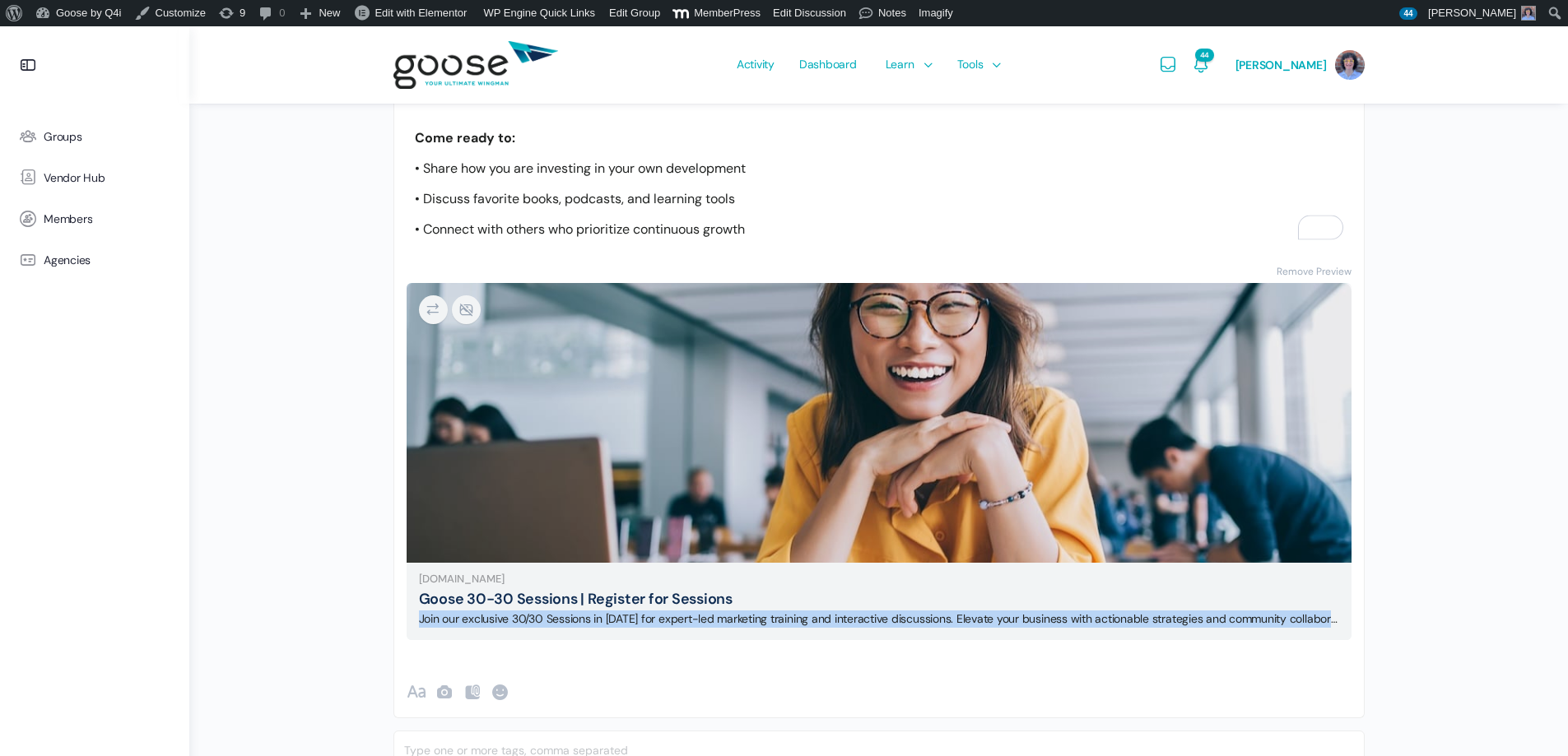
click at [824, 395] on img at bounding box center [880, 422] width 945 height 630
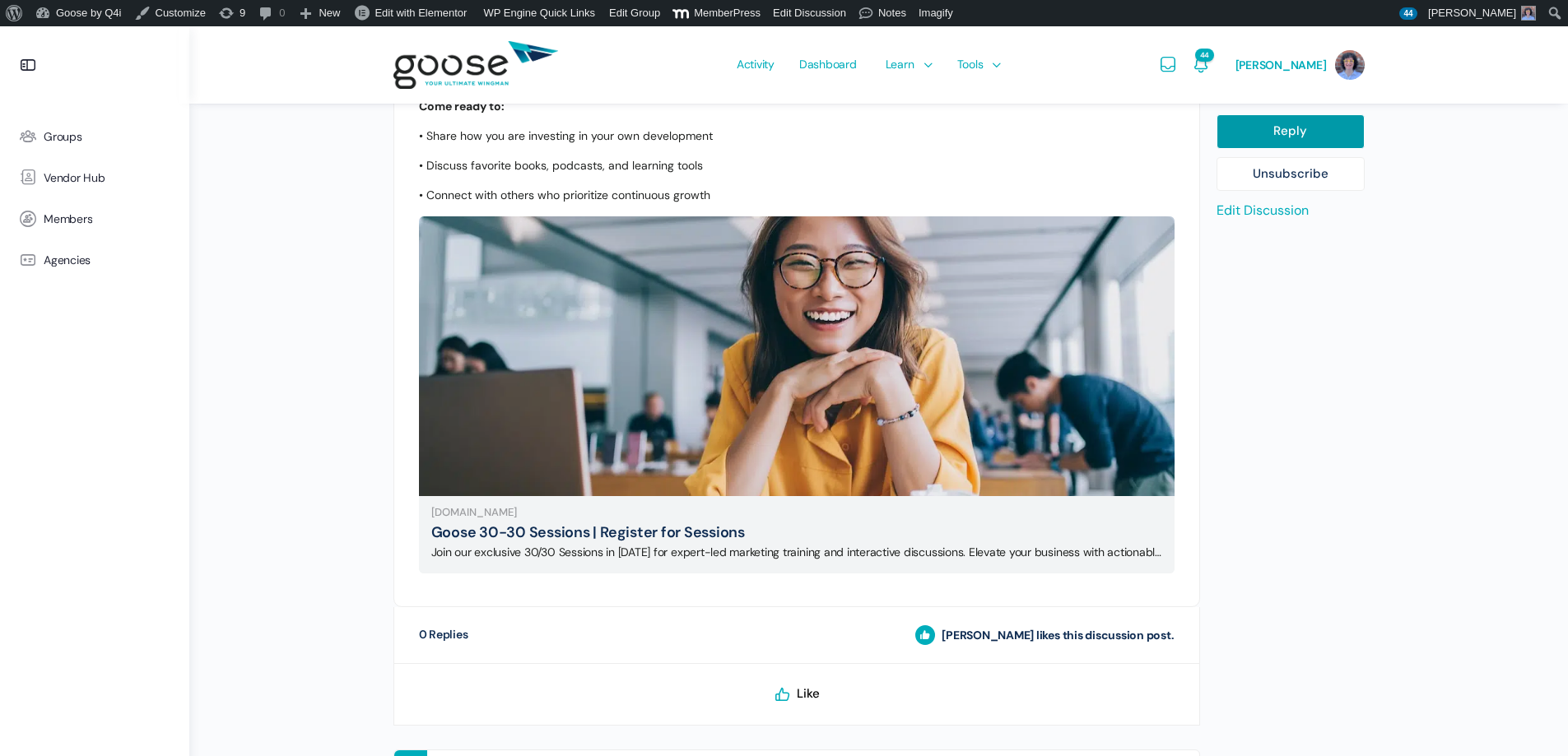
scroll to position [720, 0]
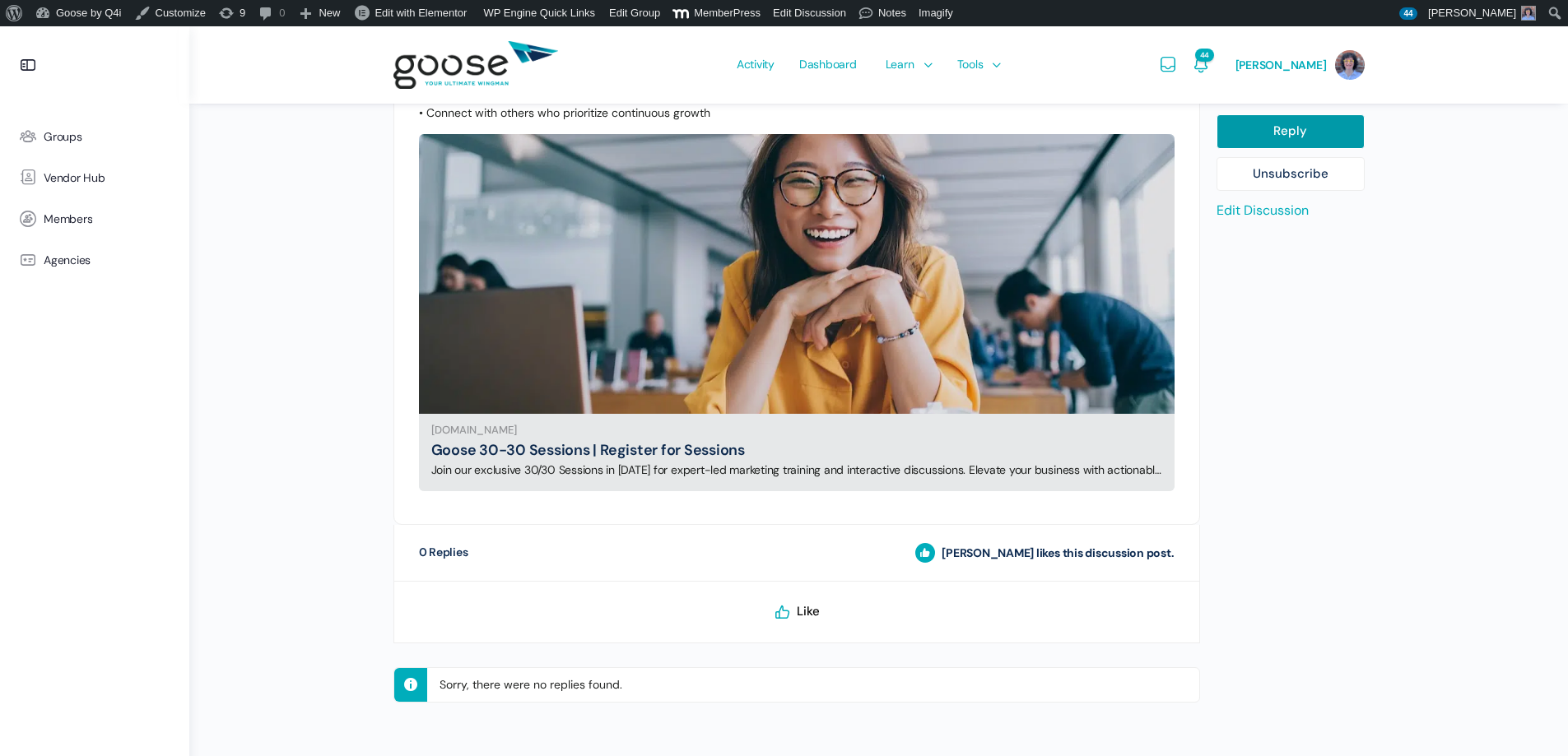
click at [626, 394] on img at bounding box center [797, 274] width 756 height 504
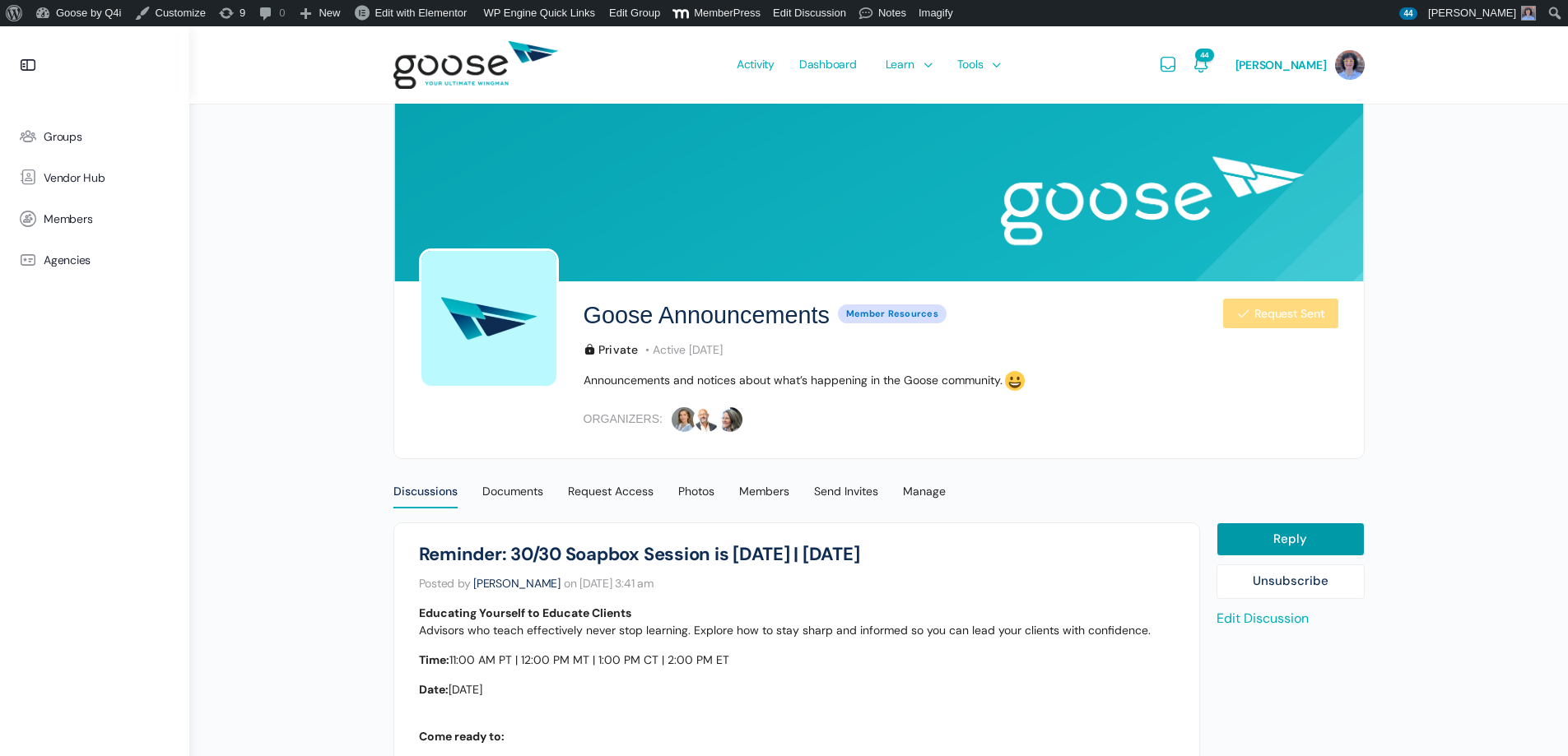
scroll to position [0, 0]
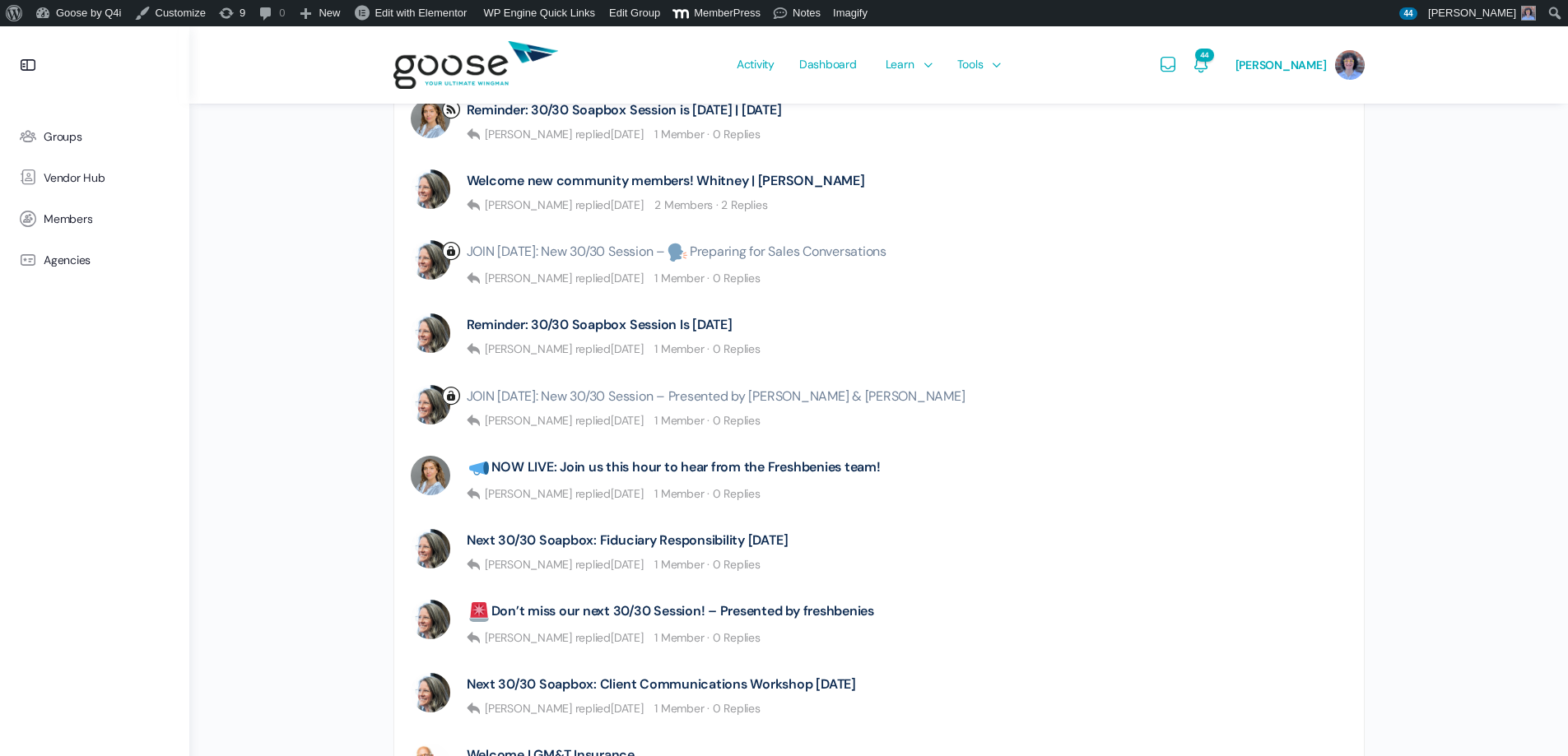
scroll to position [576, 0]
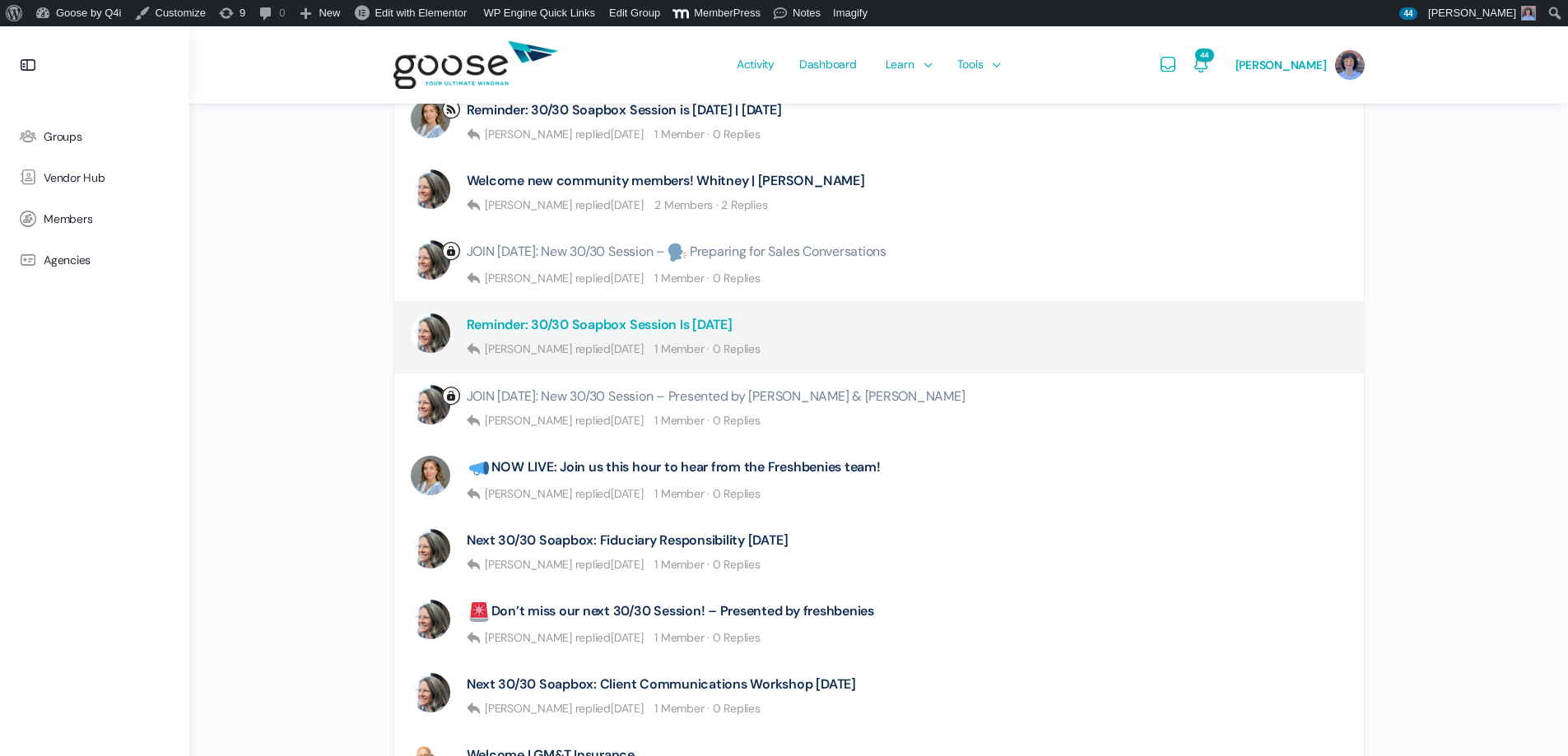
click at [588, 329] on link "Reminder: 30/30 Soapbox Session Is [DATE]" at bounding box center [600, 324] width 266 height 15
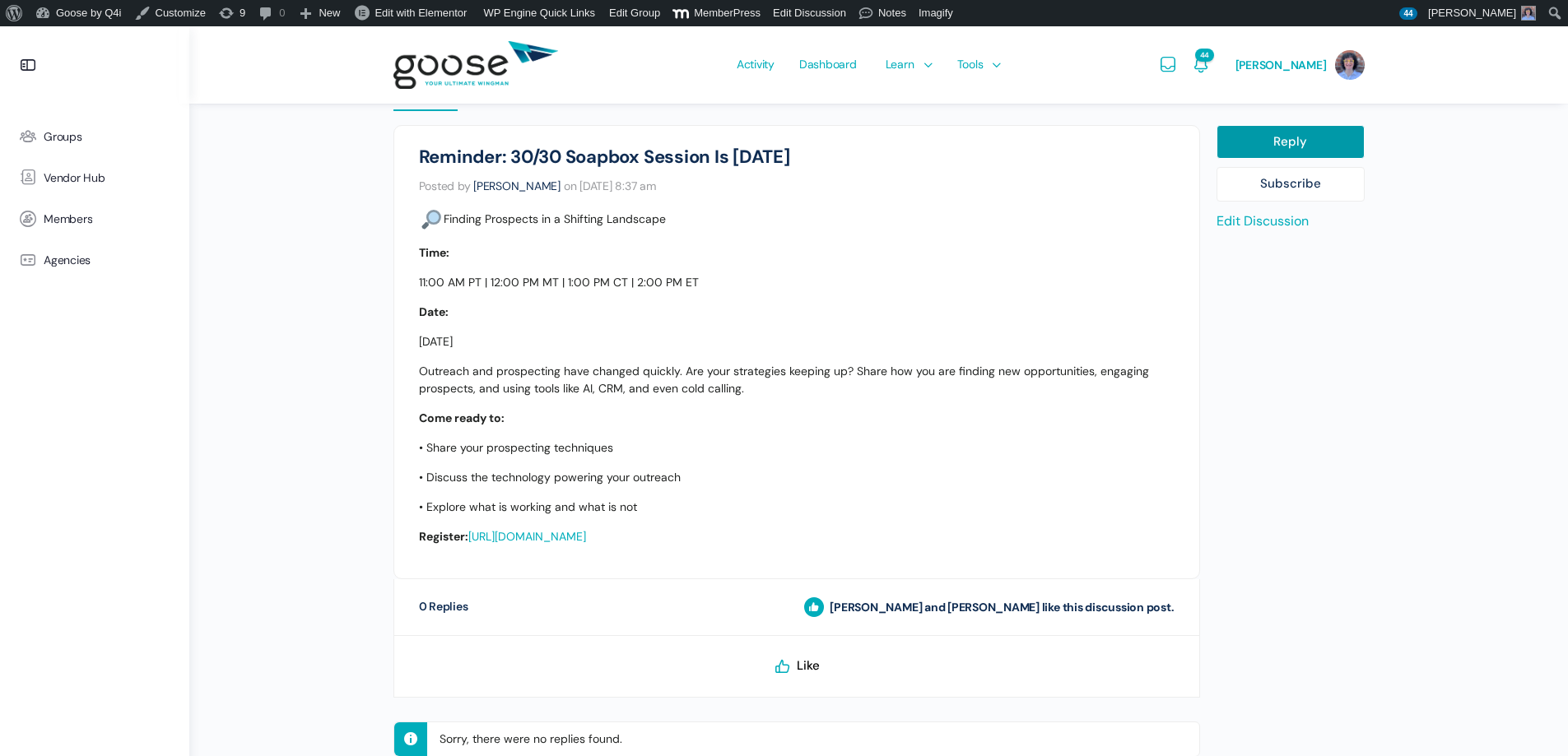
scroll to position [412, 0]
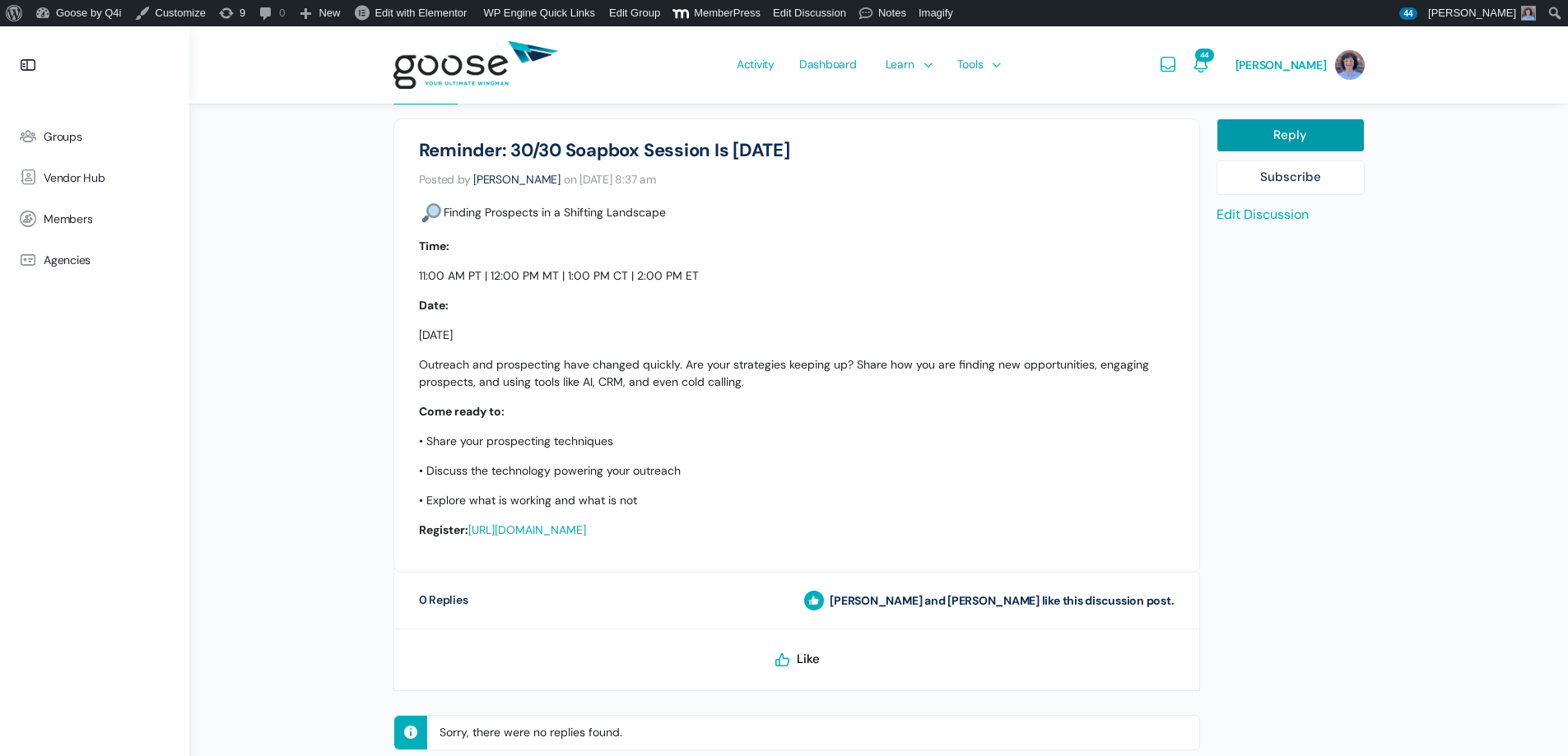
drag, startPoint x: 945, startPoint y: 538, endPoint x: 387, endPoint y: 206, distance: 649.3
click at [388, 207] on div "Goose Announcements Reminder: 30/30 Soapbox Session Is Tomorrow Posted by Wendy…" at bounding box center [796, 438] width 823 height 640
copy div "Finding Prospects in a Shifting Landscape Time: 11:00 AM PT | 12:00 PM MT | 1:0…"
